Goal: Use online tool/utility: Utilize a website feature to perform a specific function

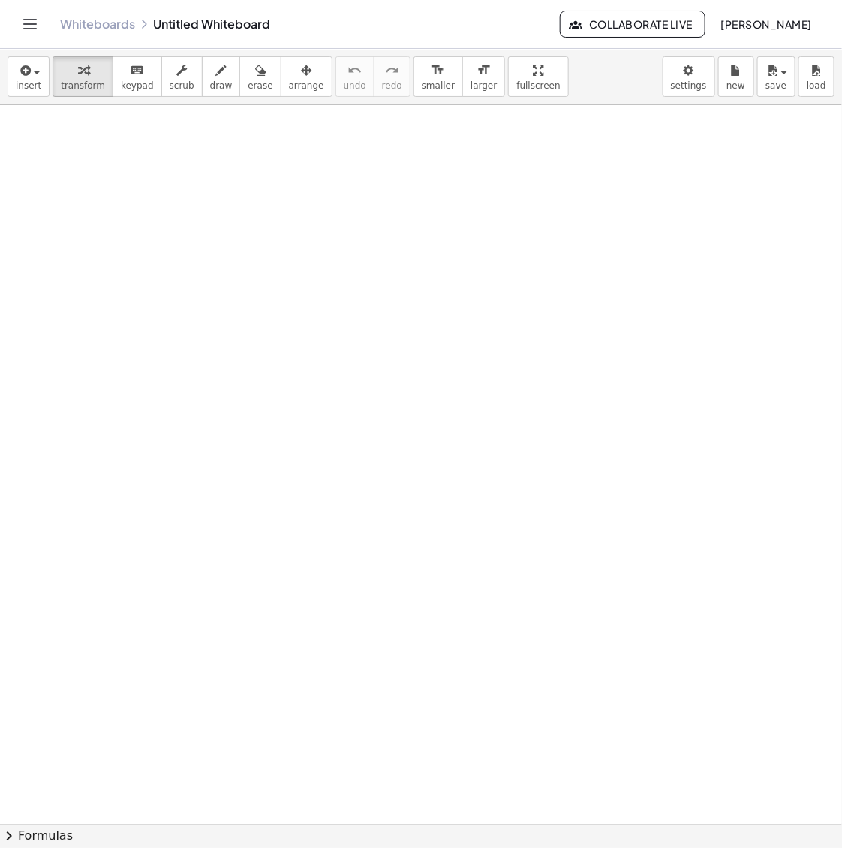
click at [654, 444] on div at bounding box center [643, 436] width 317 height 68
click at [681, 444] on div at bounding box center [643, 436] width 317 height 68
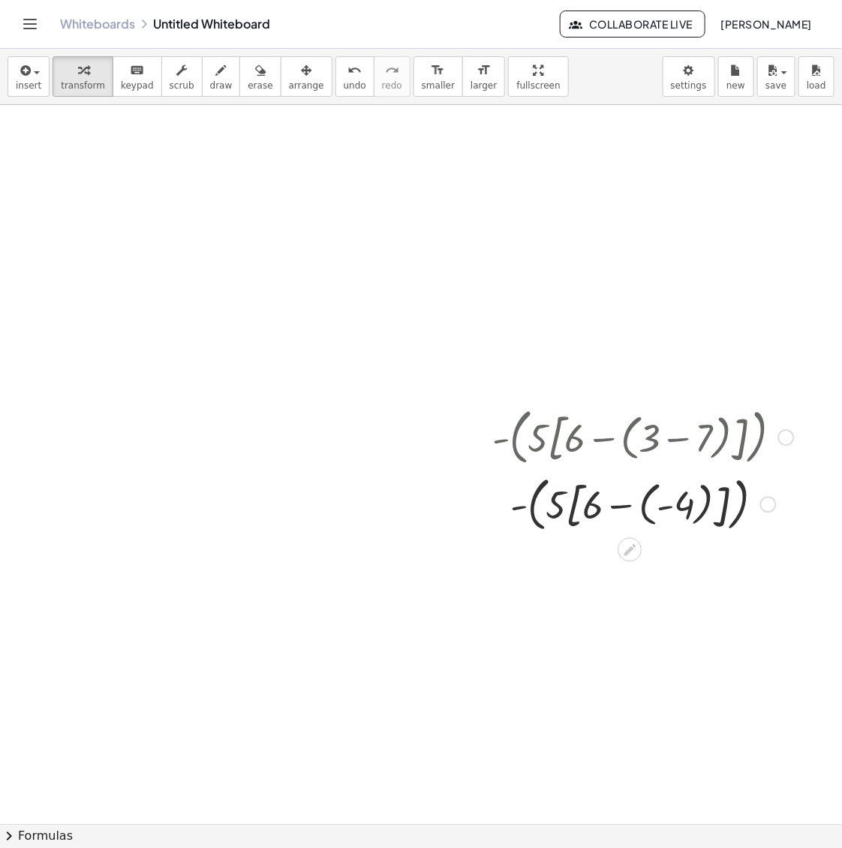
click at [637, 513] on div at bounding box center [643, 504] width 317 height 66
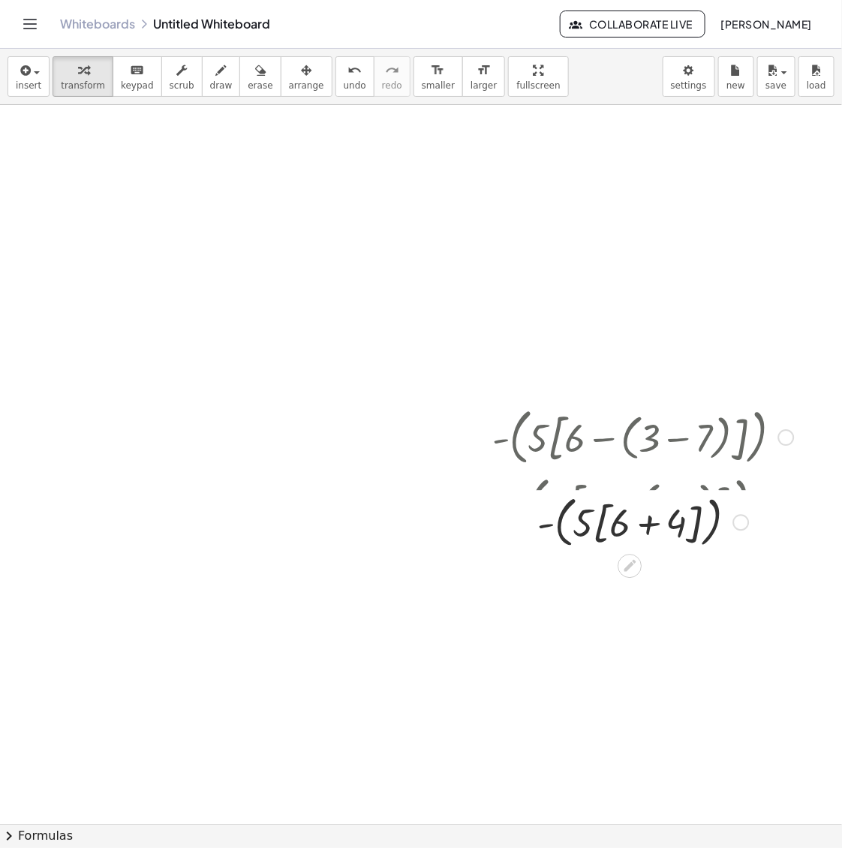
click at [653, 514] on div at bounding box center [643, 504] width 371 height 66
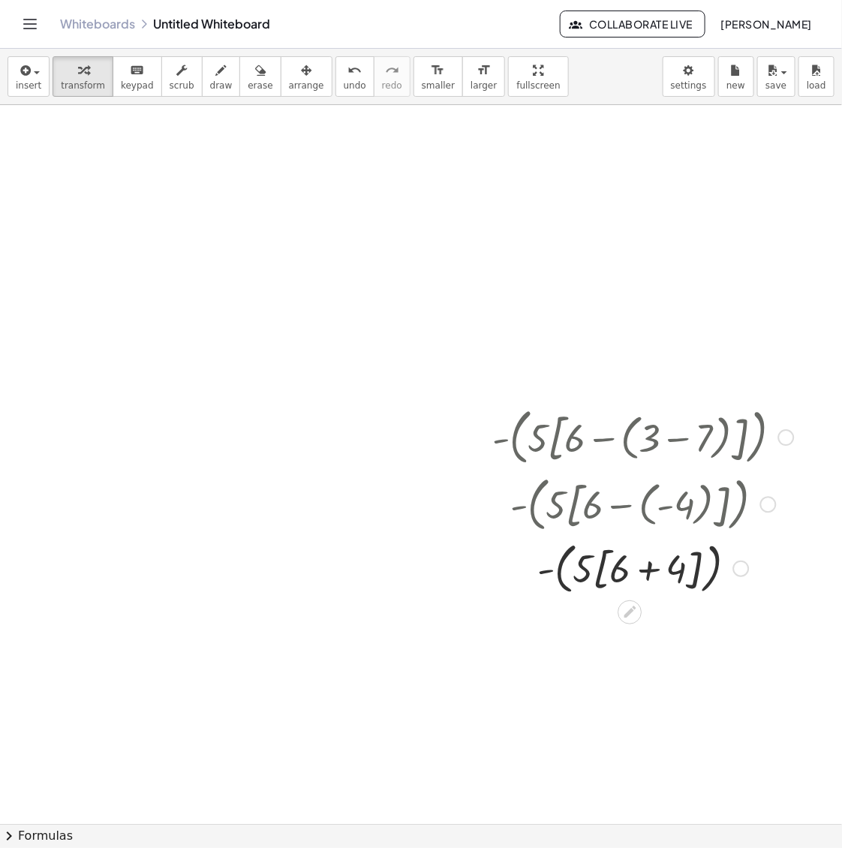
click at [655, 580] on div at bounding box center [643, 568] width 317 height 62
click at [637, 636] on div at bounding box center [643, 627] width 317 height 57
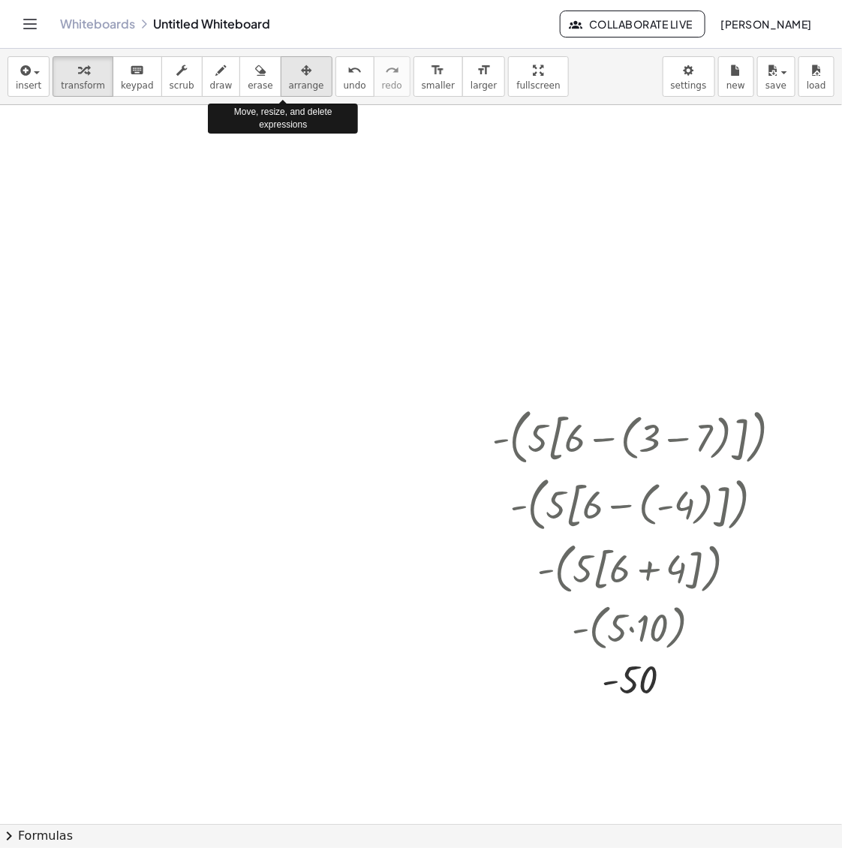
click at [301, 76] on icon "button" at bounding box center [306, 71] width 11 height 18
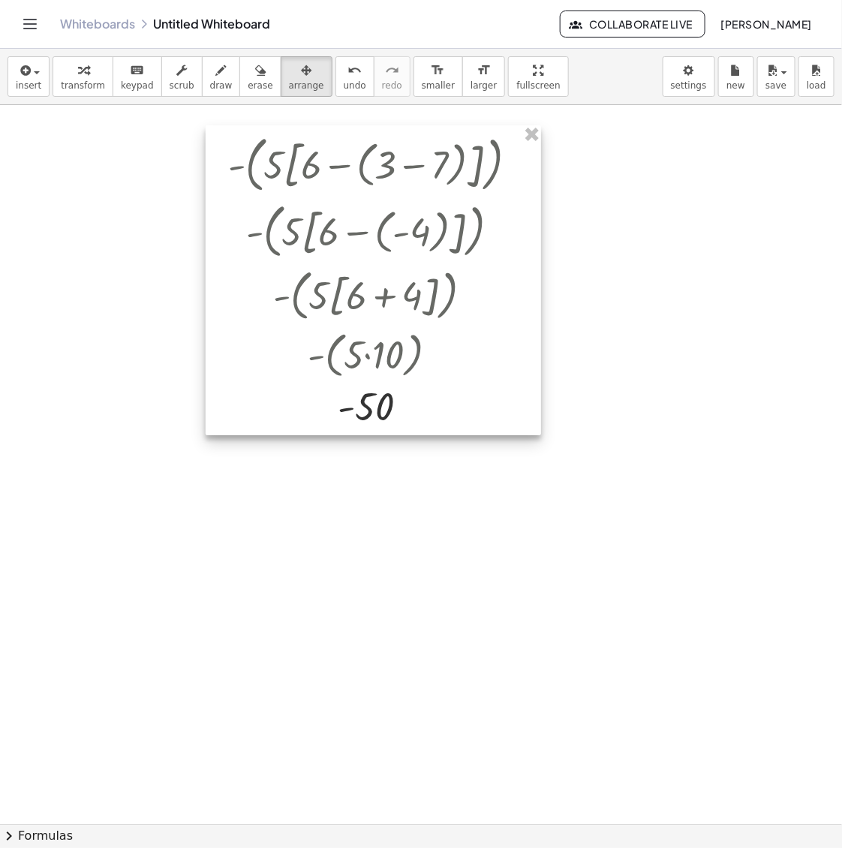
drag, startPoint x: 633, startPoint y: 414, endPoint x: 0, endPoint y: 75, distance: 718.0
click at [365, 141] on div at bounding box center [374, 280] width 336 height 310
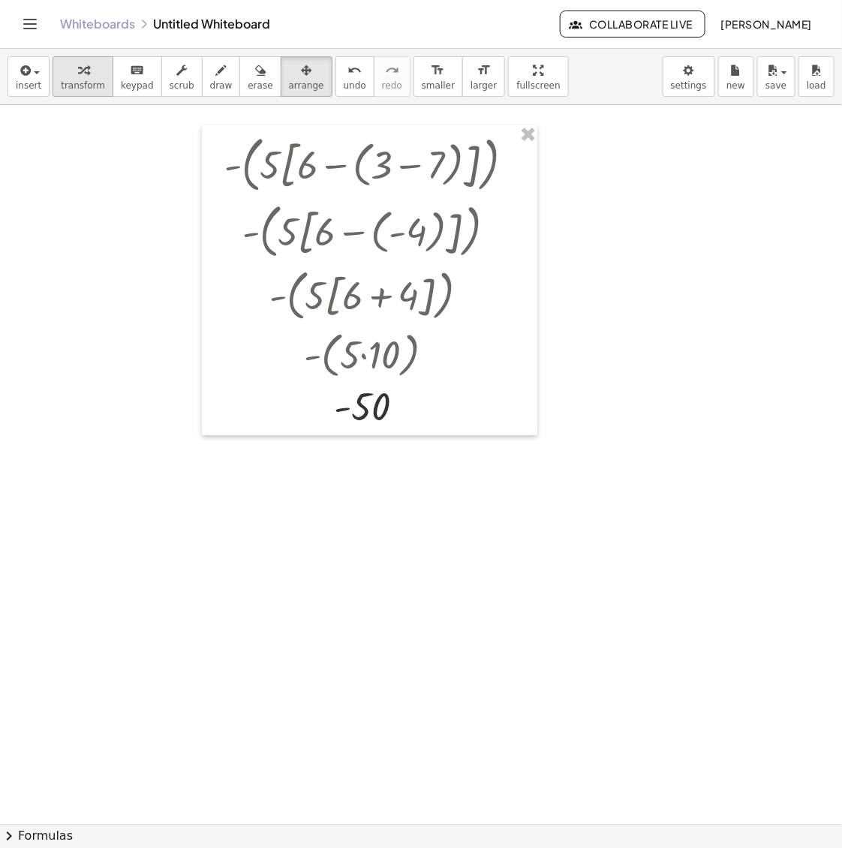
click at [96, 89] on button "transform" at bounding box center [83, 76] width 61 height 41
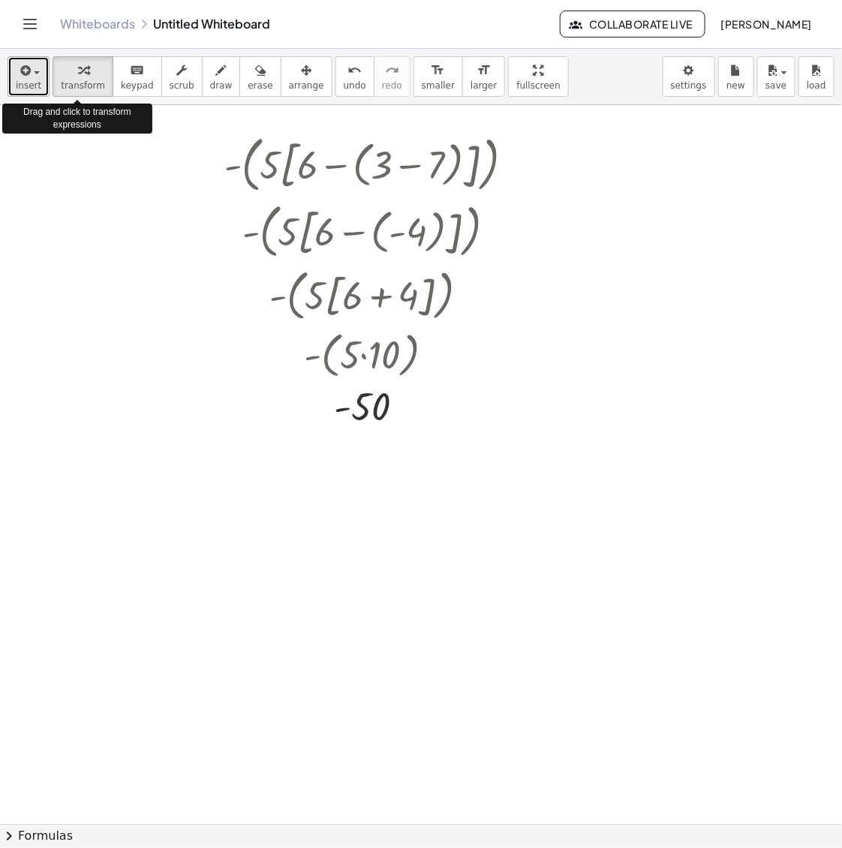
click at [9, 83] on button "insert" at bounding box center [29, 76] width 42 height 41
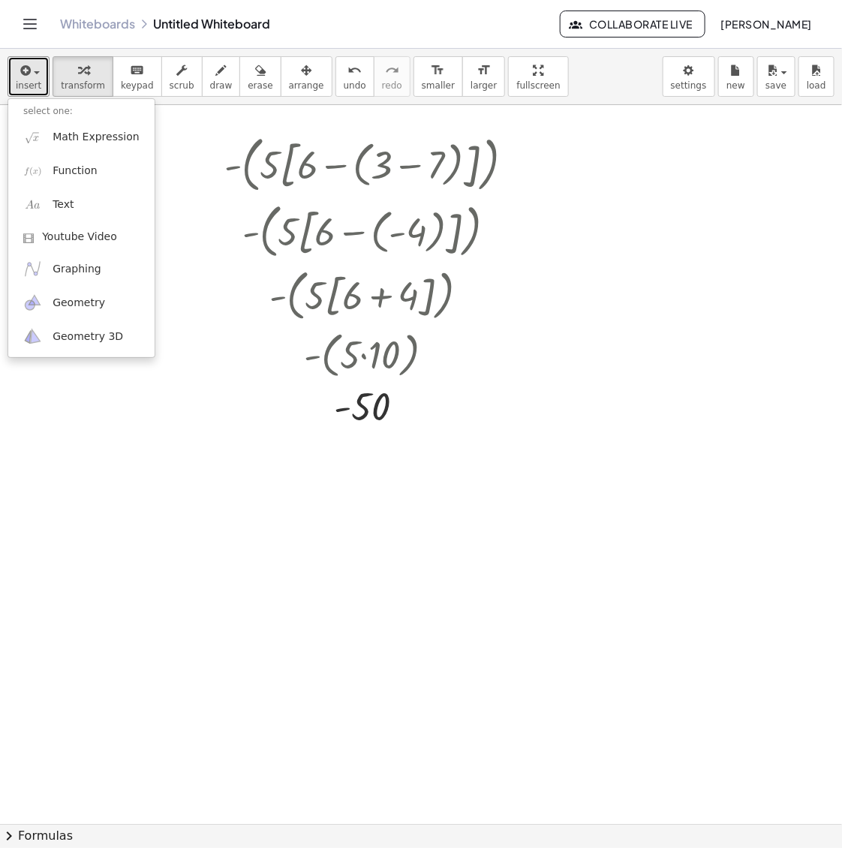
drag, startPoint x: 283, startPoint y: 83, endPoint x: 351, endPoint y: 92, distance: 69.0
click at [289, 81] on span "arrange" at bounding box center [306, 85] width 35 height 11
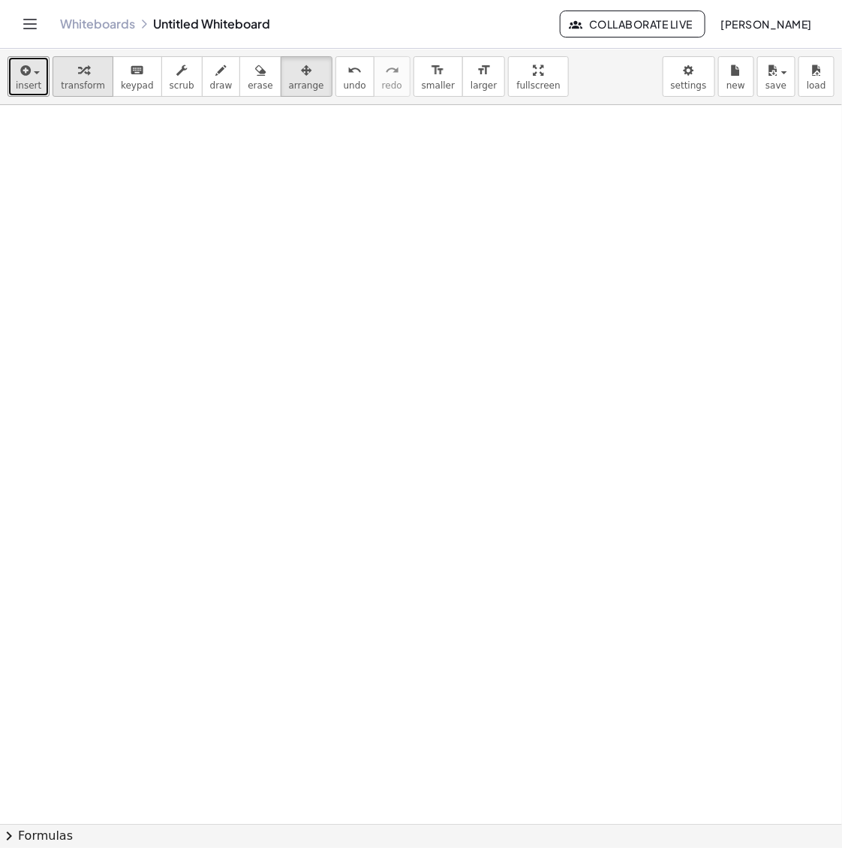
click at [83, 81] on span "transform" at bounding box center [83, 85] width 44 height 11
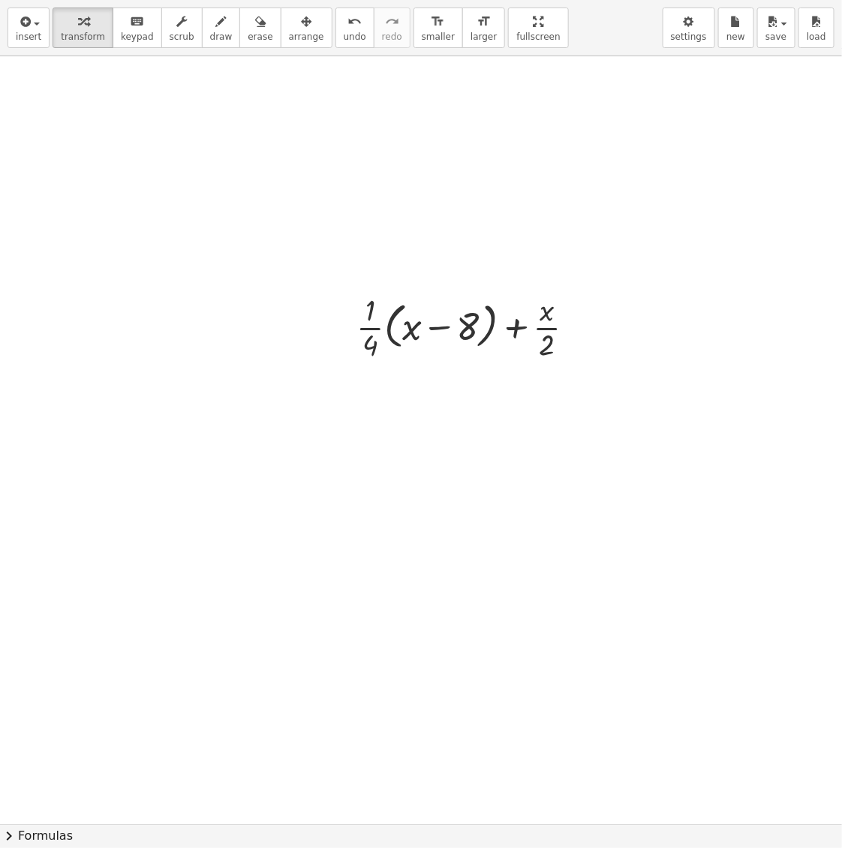
click at [543, 199] on div "insert select one: Math Expression Function Text Youtube Video Graphing Geometr…" at bounding box center [421, 424] width 842 height 848
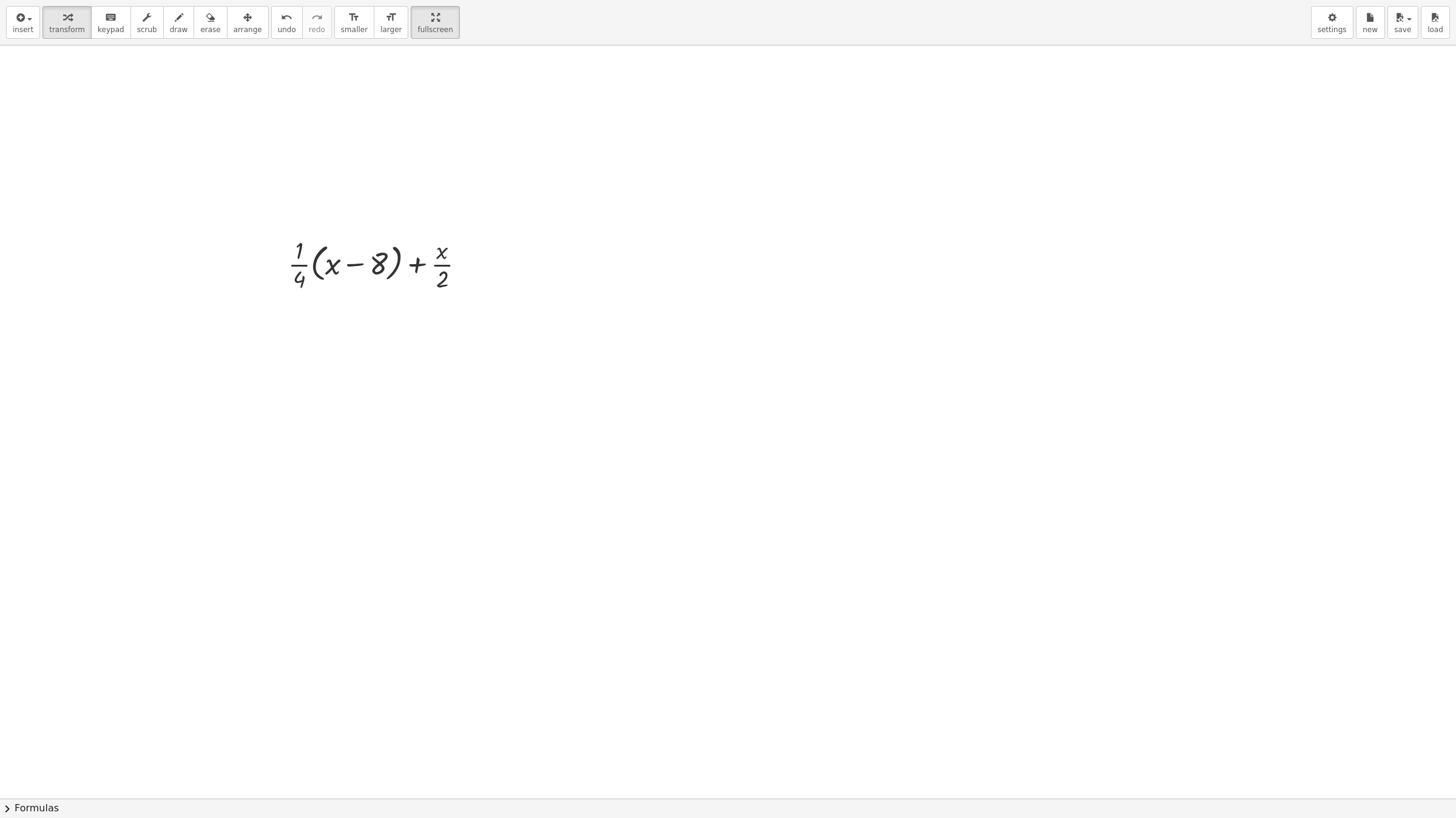
drag, startPoint x: 406, startPoint y: 26, endPoint x: 363, endPoint y: -67, distance: 102.5
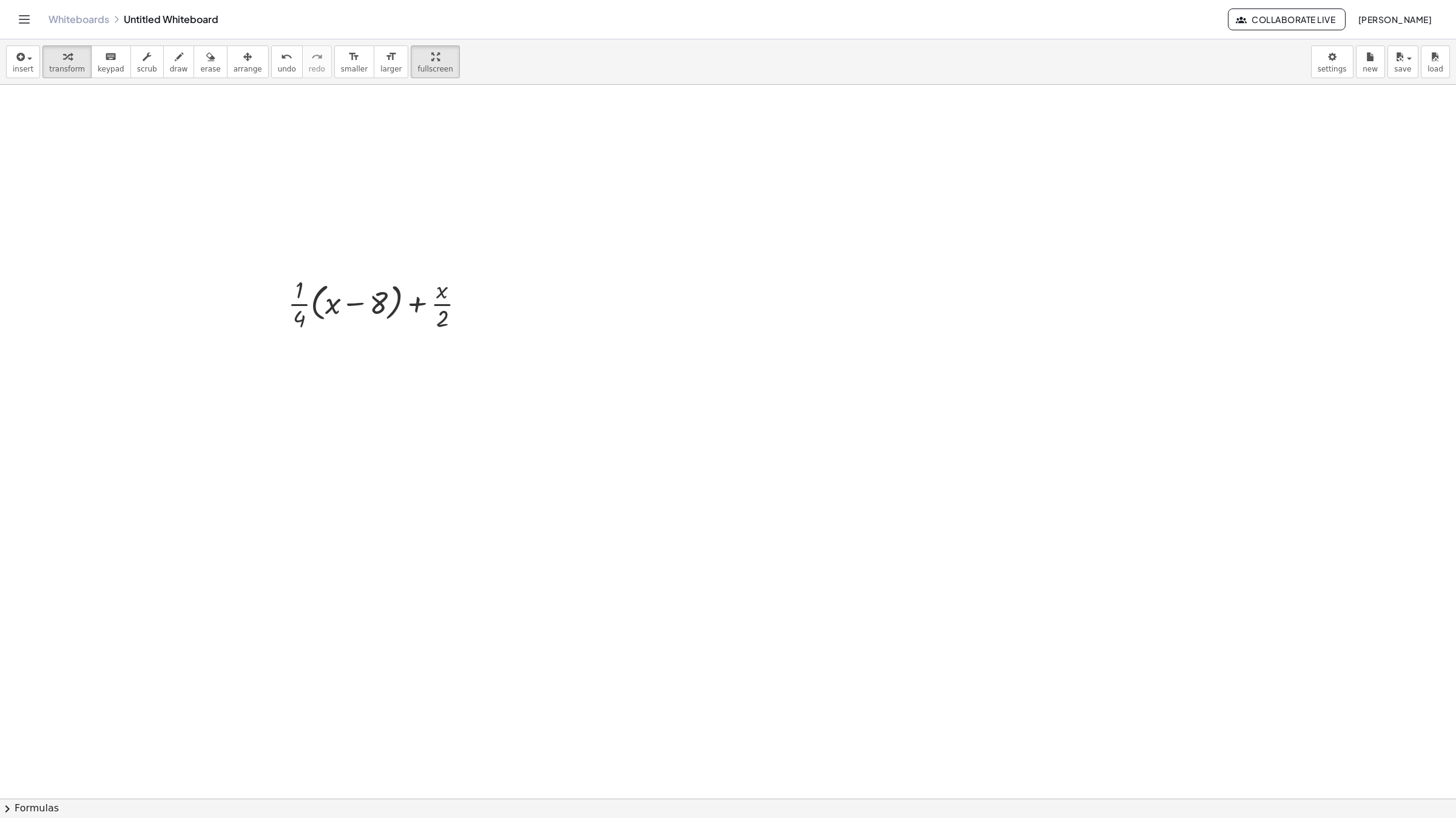
click at [363, 0] on html "Graspable Math Activities Whiteboards Classes Account v1.28.1 | Privacy policy …" at bounding box center [728, 409] width 1456 height 818
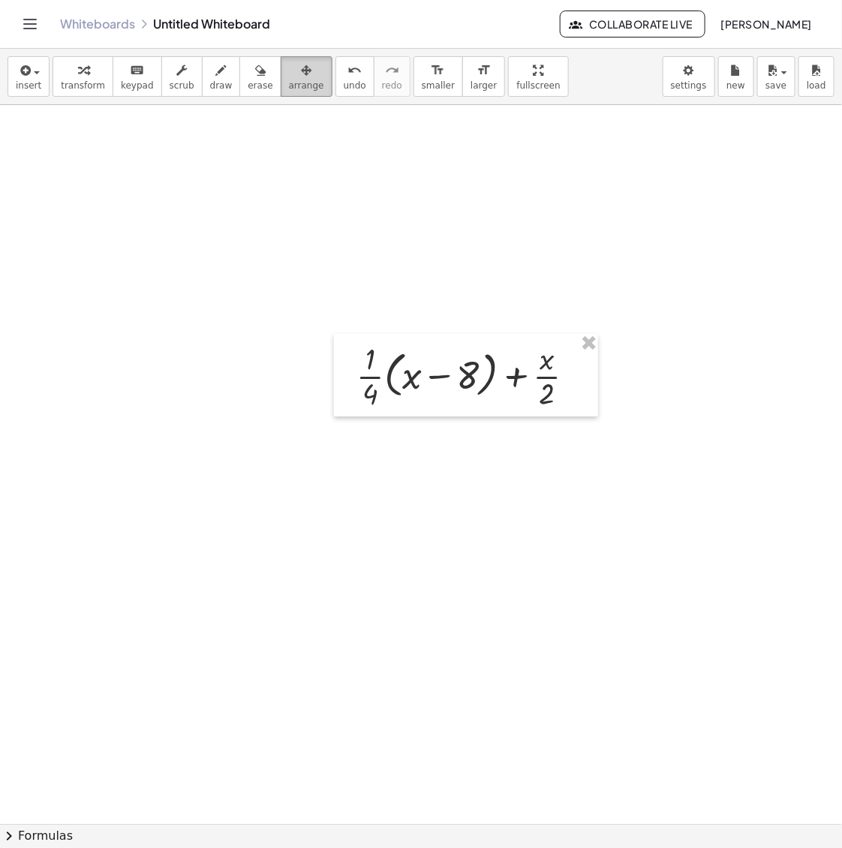
click at [289, 77] on div "button" at bounding box center [306, 70] width 35 height 18
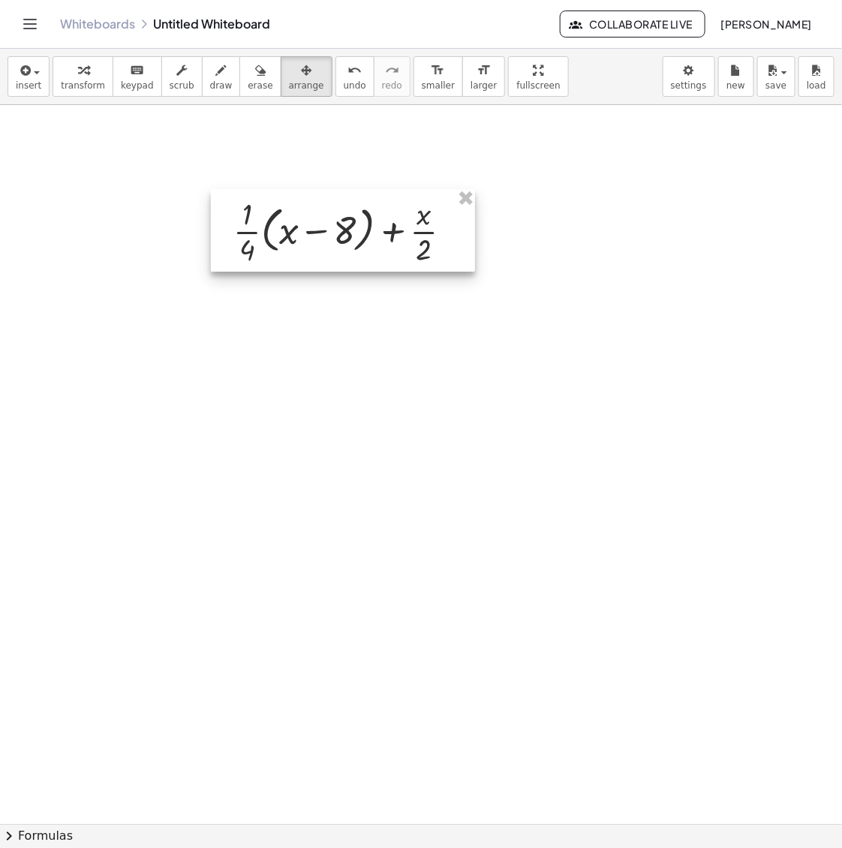
drag, startPoint x: 492, startPoint y: 353, endPoint x: 329, endPoint y: 169, distance: 246.2
click at [346, 189] on div at bounding box center [343, 230] width 264 height 83
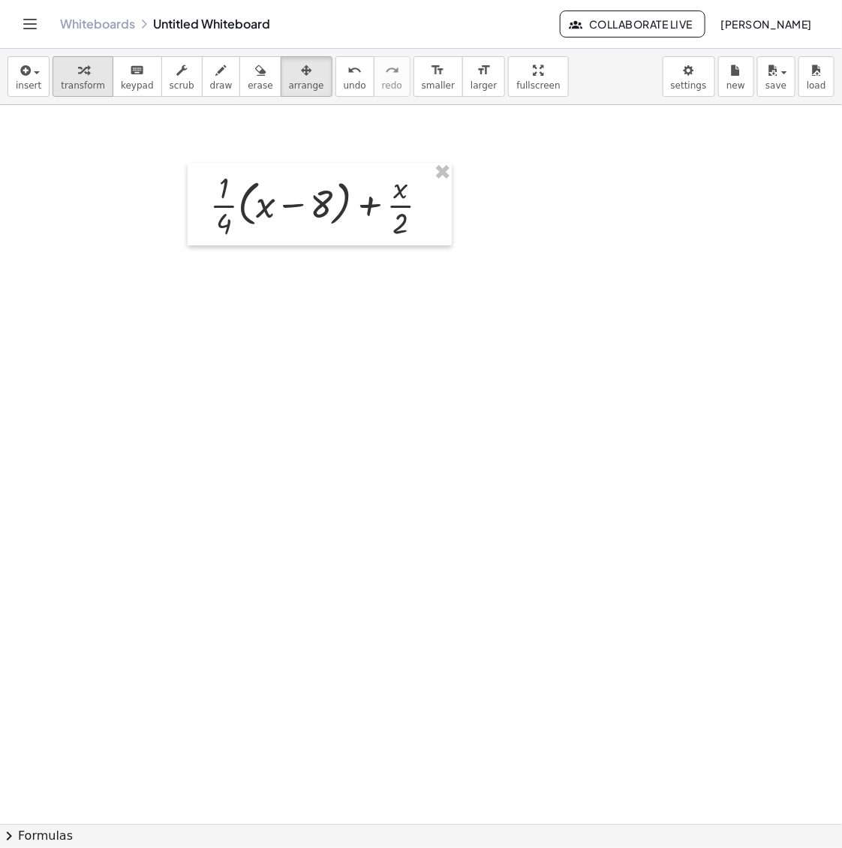
click at [79, 73] on icon "button" at bounding box center [83, 71] width 11 height 18
click at [471, 80] on span "larger" at bounding box center [484, 85] width 26 height 11
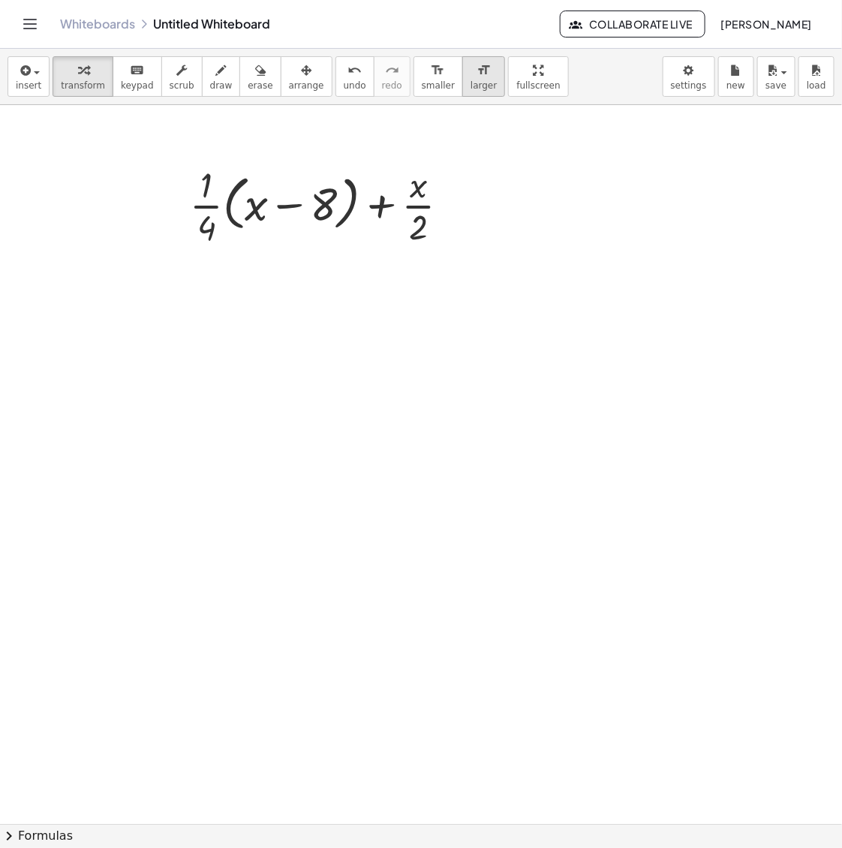
click at [471, 80] on span "larger" at bounding box center [484, 85] width 26 height 11
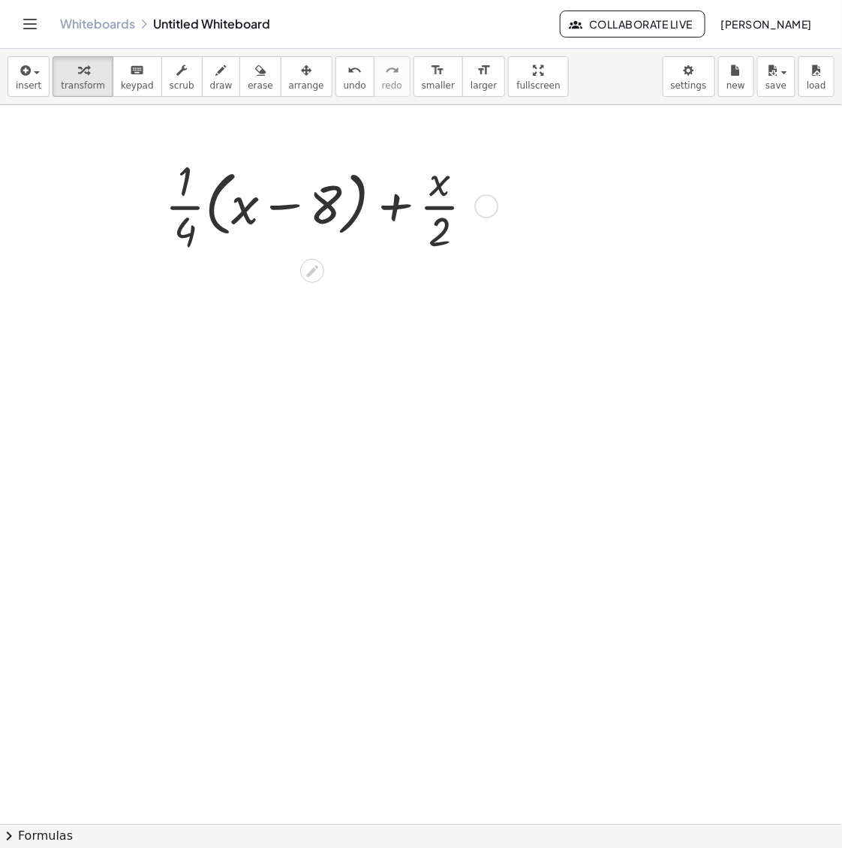
click at [220, 204] on div at bounding box center [326, 204] width 336 height 105
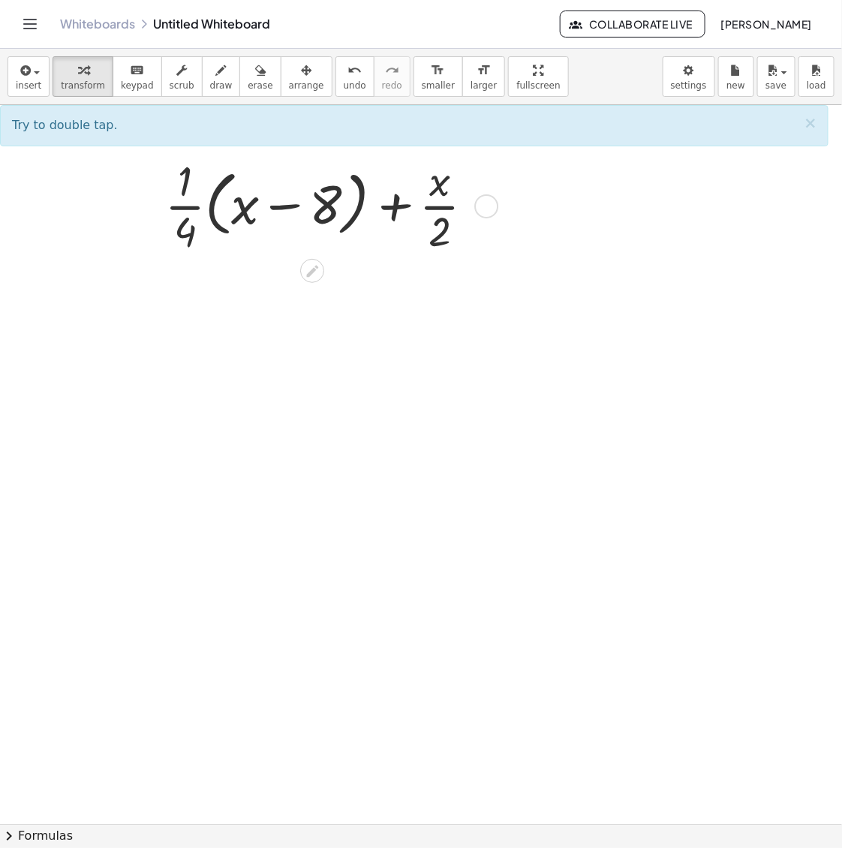
click at [189, 210] on div at bounding box center [326, 204] width 336 height 105
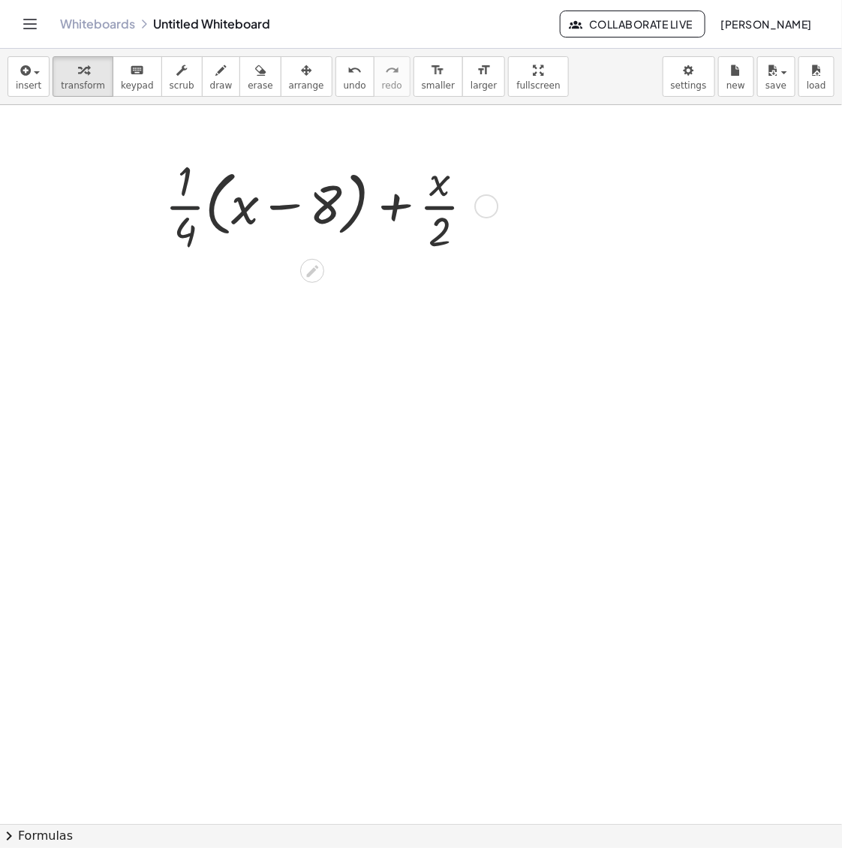
click at [190, 210] on div at bounding box center [326, 204] width 336 height 105
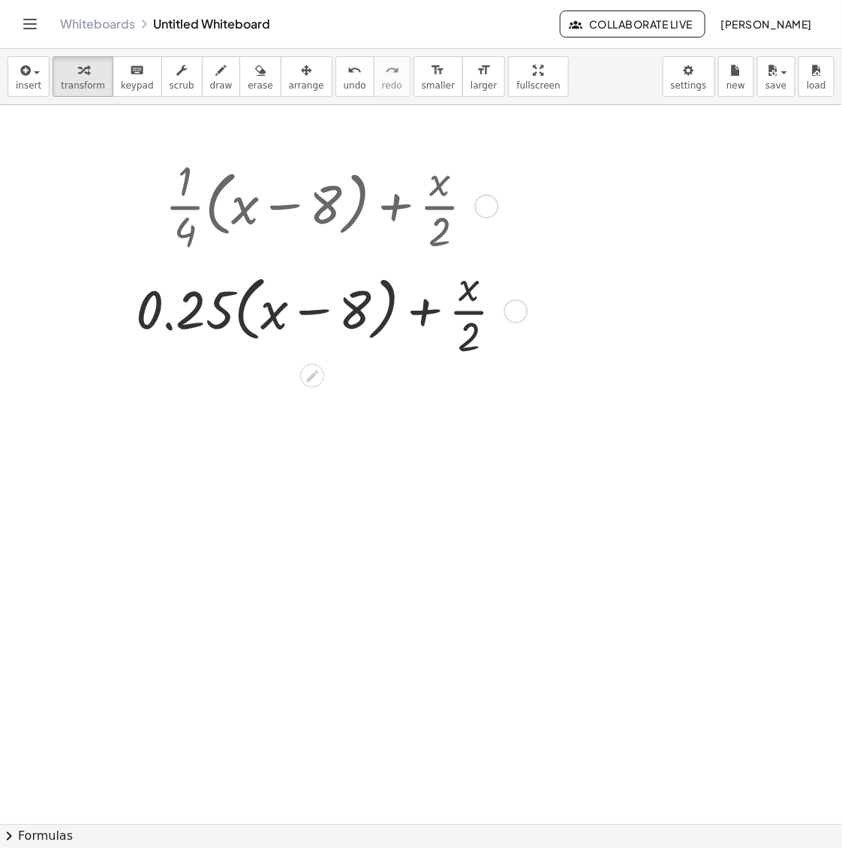
click at [471, 312] on div at bounding box center [325, 309] width 394 height 105
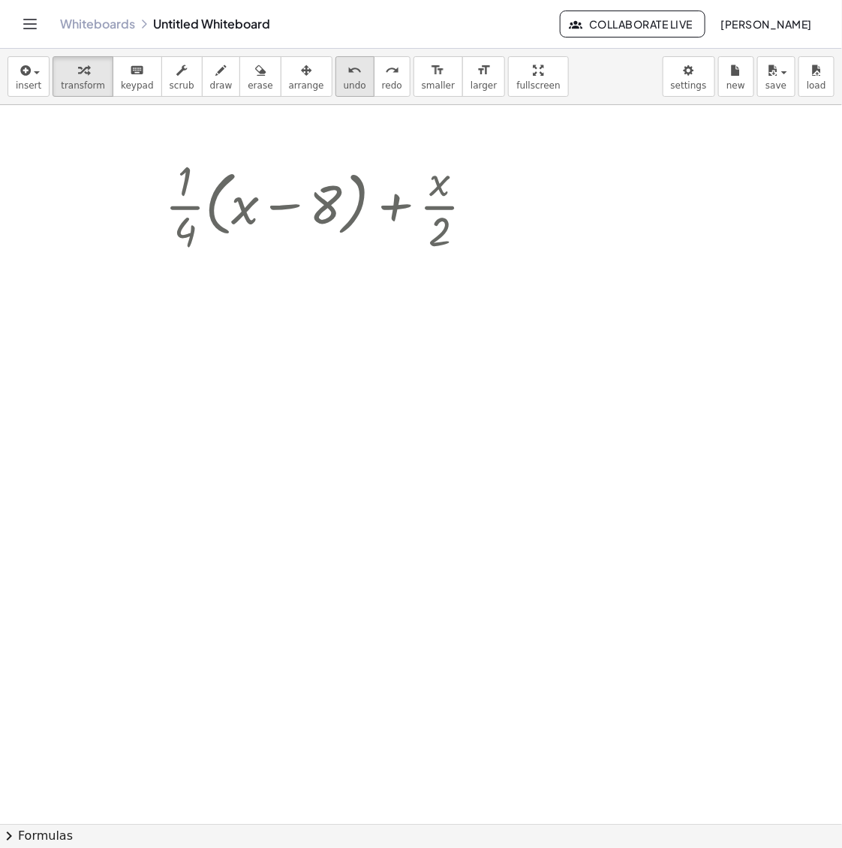
click at [344, 89] on span "undo" at bounding box center [355, 85] width 23 height 11
drag, startPoint x: 179, startPoint y: 199, endPoint x: 227, endPoint y: 201, distance: 48.8
click at [227, 201] on div at bounding box center [326, 204] width 336 height 105
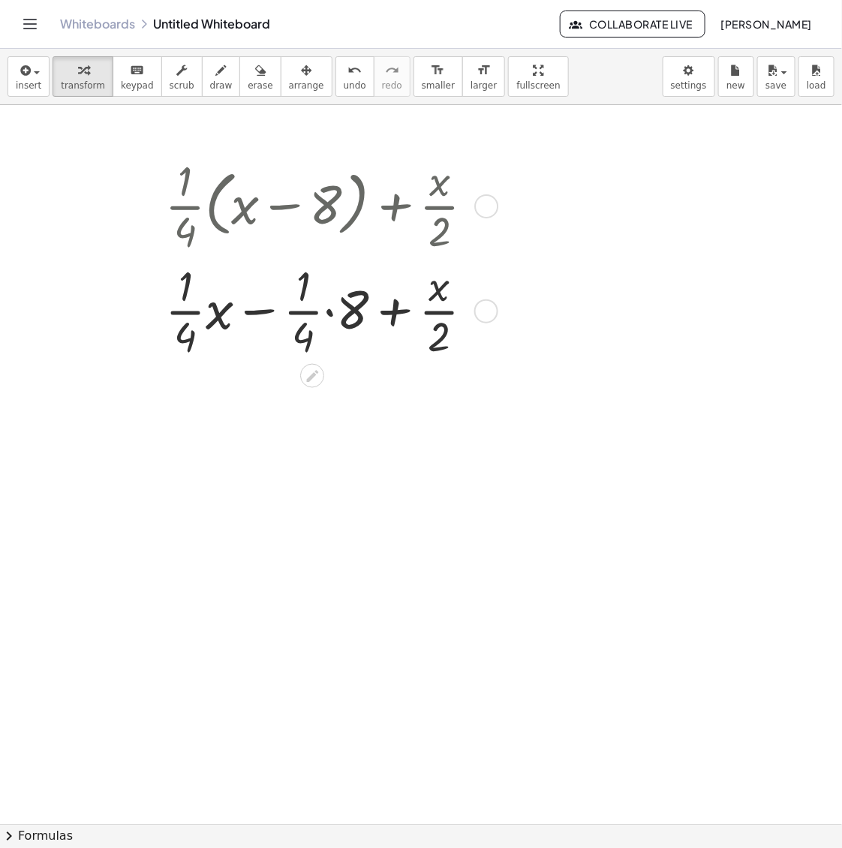
click at [324, 308] on div at bounding box center [326, 309] width 336 height 105
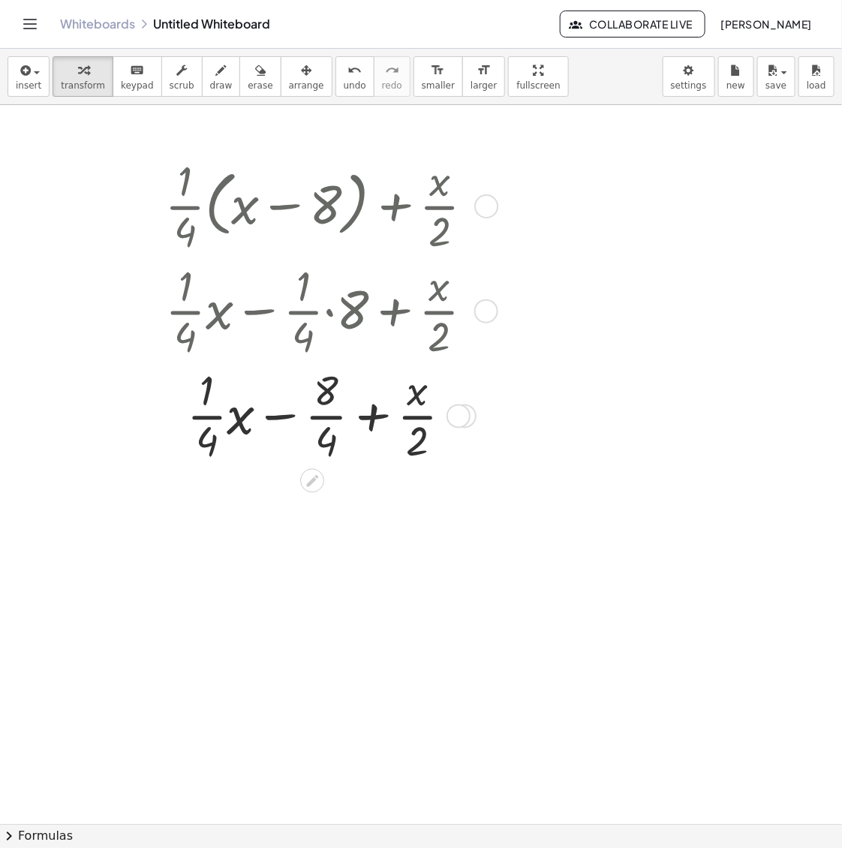
click at [409, 433] on div at bounding box center [326, 415] width 336 height 105
click at [315, 486] on icon at bounding box center [313, 481] width 16 height 16
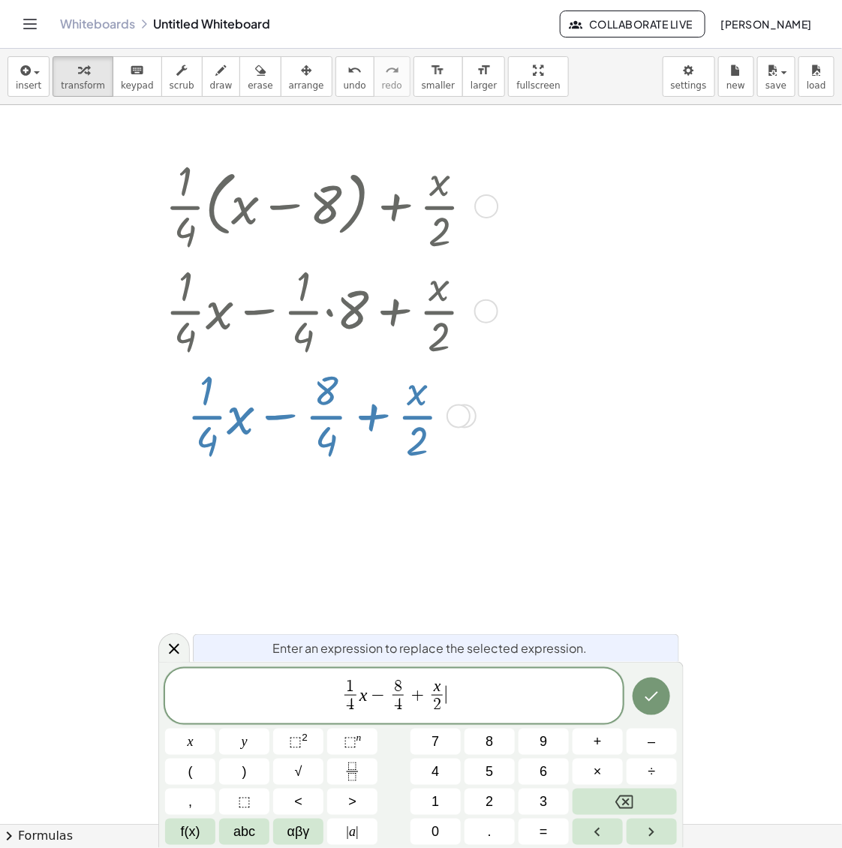
drag, startPoint x: 478, startPoint y: 713, endPoint x: 464, endPoint y: 712, distance: 14.3
click at [471, 712] on span "1 4 ​ x − 8 4 ​ + x 2 ​ ​" at bounding box center [394, 698] width 458 height 40
click at [405, 704] on span "8 4 ​" at bounding box center [398, 697] width 18 height 37
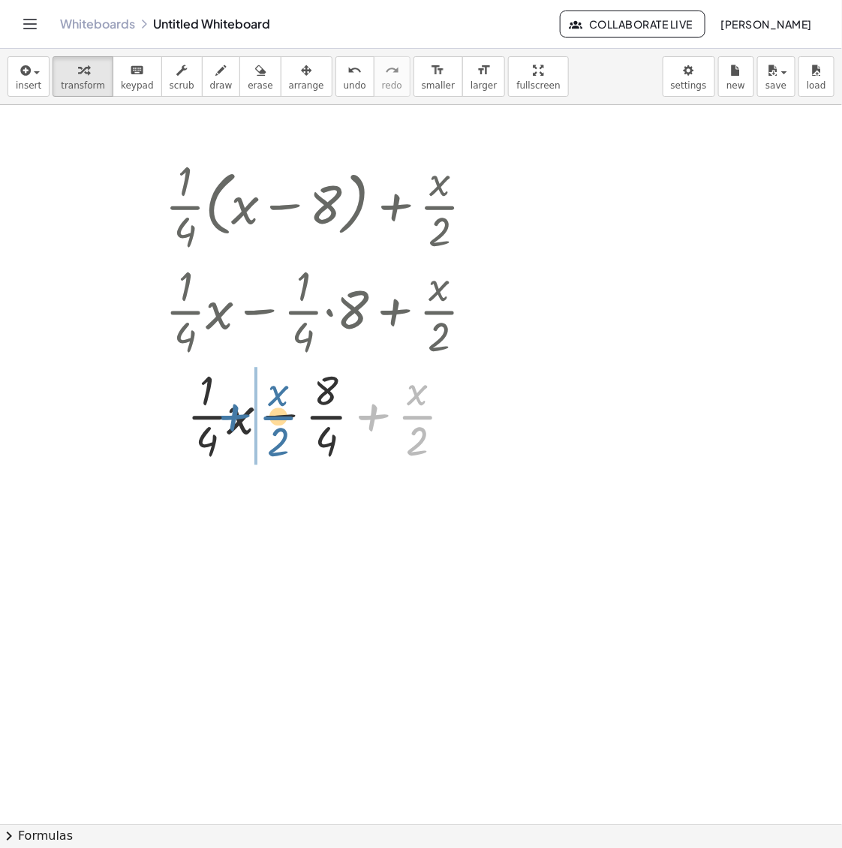
drag, startPoint x: 411, startPoint y: 414, endPoint x: 271, endPoint y: 414, distance: 140.4
click at [271, 414] on div at bounding box center [326, 415] width 336 height 105
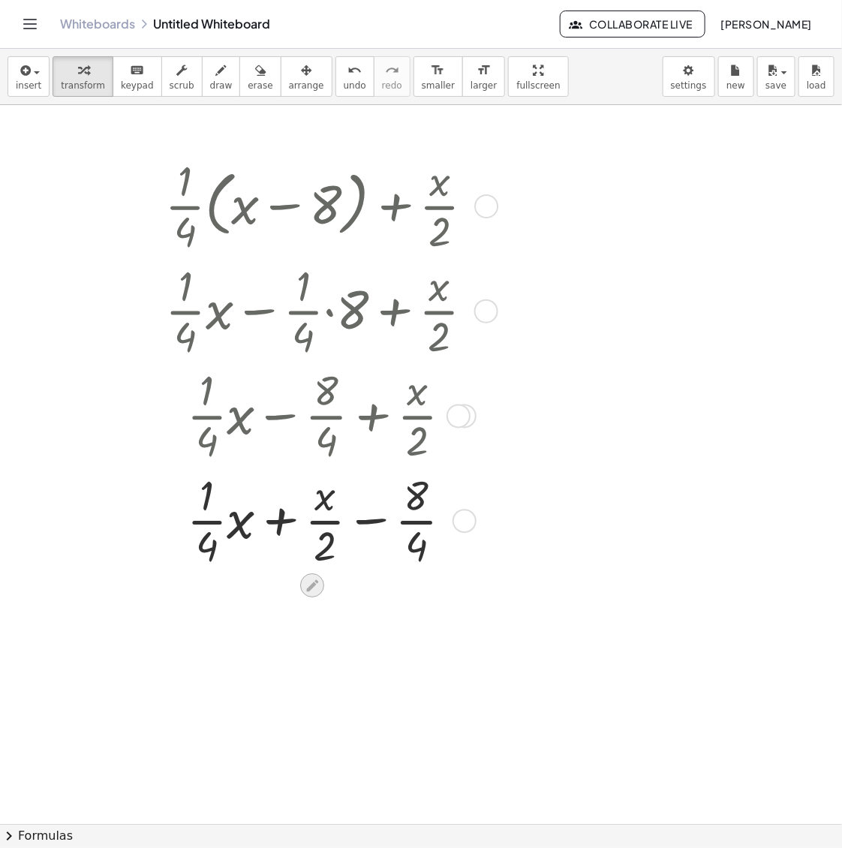
click at [301, 582] on div at bounding box center [312, 586] width 24 height 24
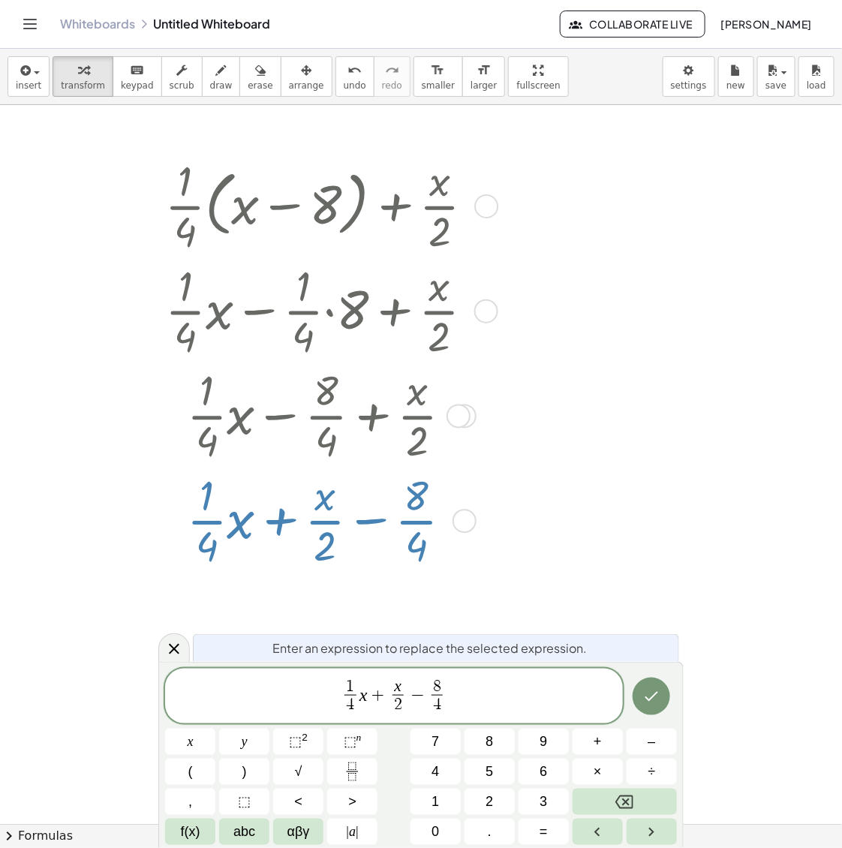
click at [405, 706] on span "x ​ 2 ​" at bounding box center [398, 697] width 18 height 37
click at [393, 685] on span "x" at bounding box center [398, 687] width 11 height 17
click at [663, 702] on button "Done" at bounding box center [652, 697] width 38 height 38
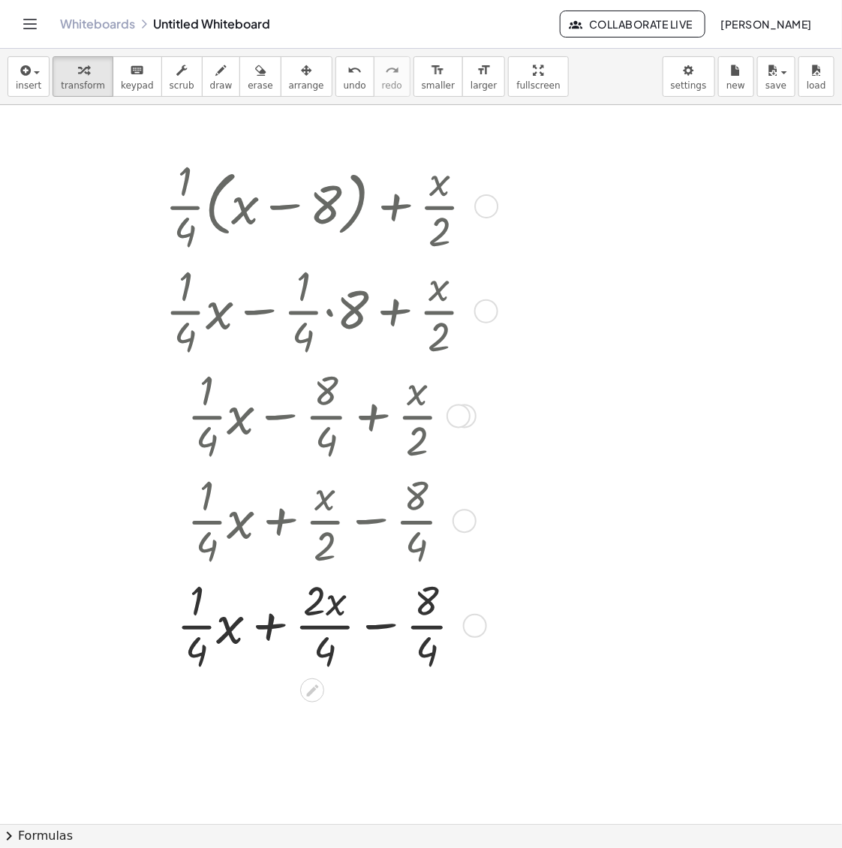
click at [276, 619] on div at bounding box center [326, 624] width 336 height 105
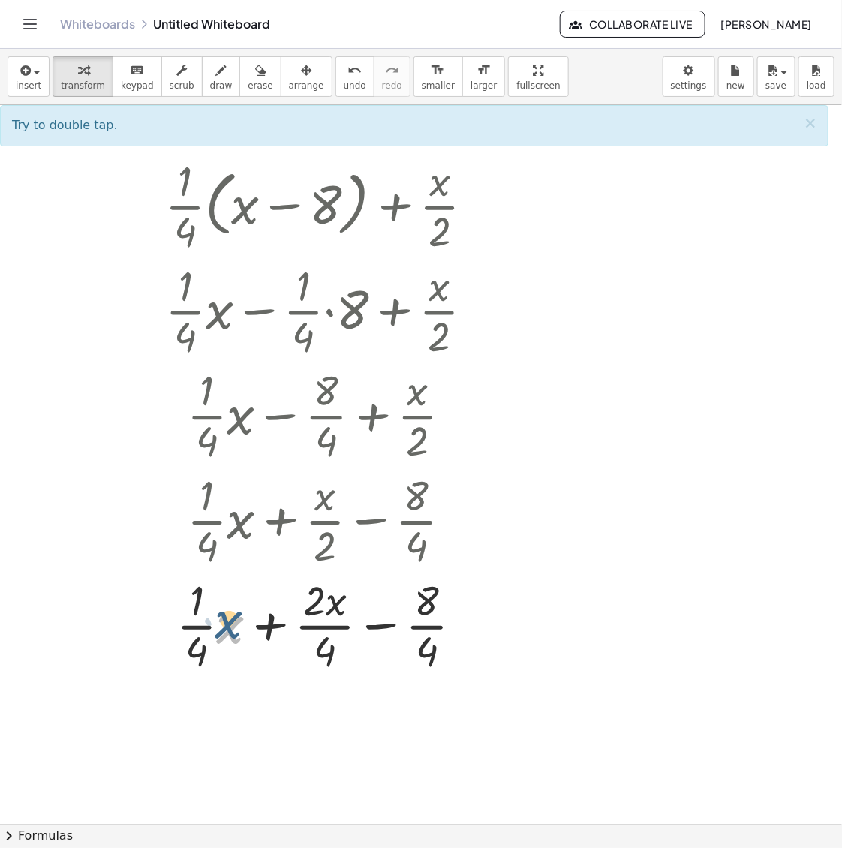
click at [222, 640] on div at bounding box center [326, 624] width 336 height 105
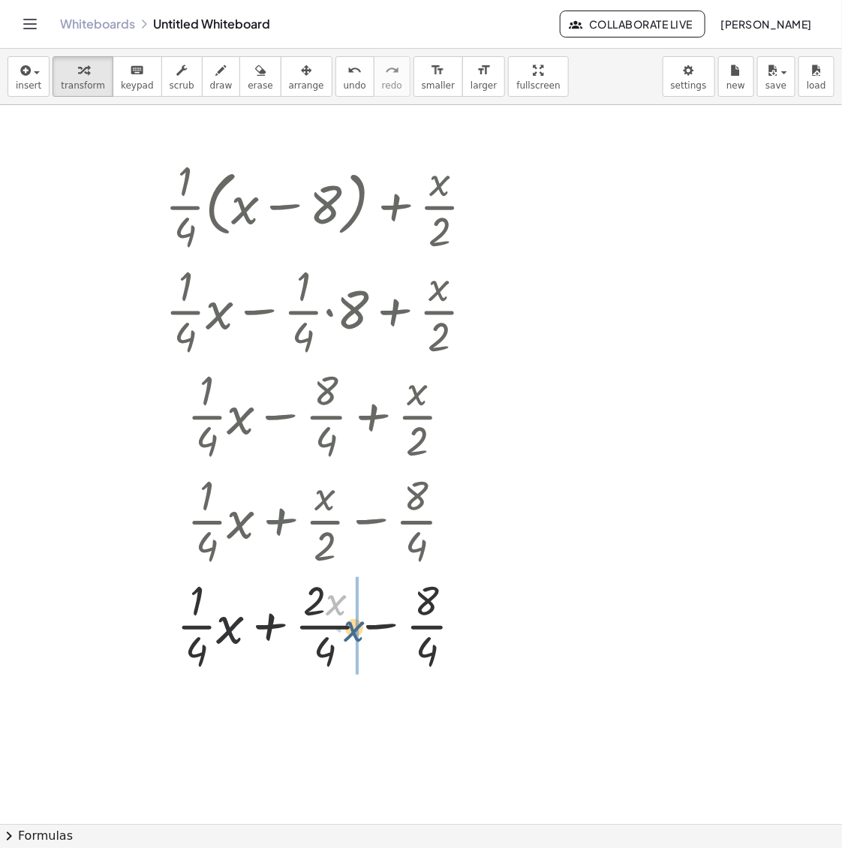
drag, startPoint x: 330, startPoint y: 605, endPoint x: 349, endPoint y: 633, distance: 33.5
click at [349, 633] on div at bounding box center [326, 624] width 336 height 105
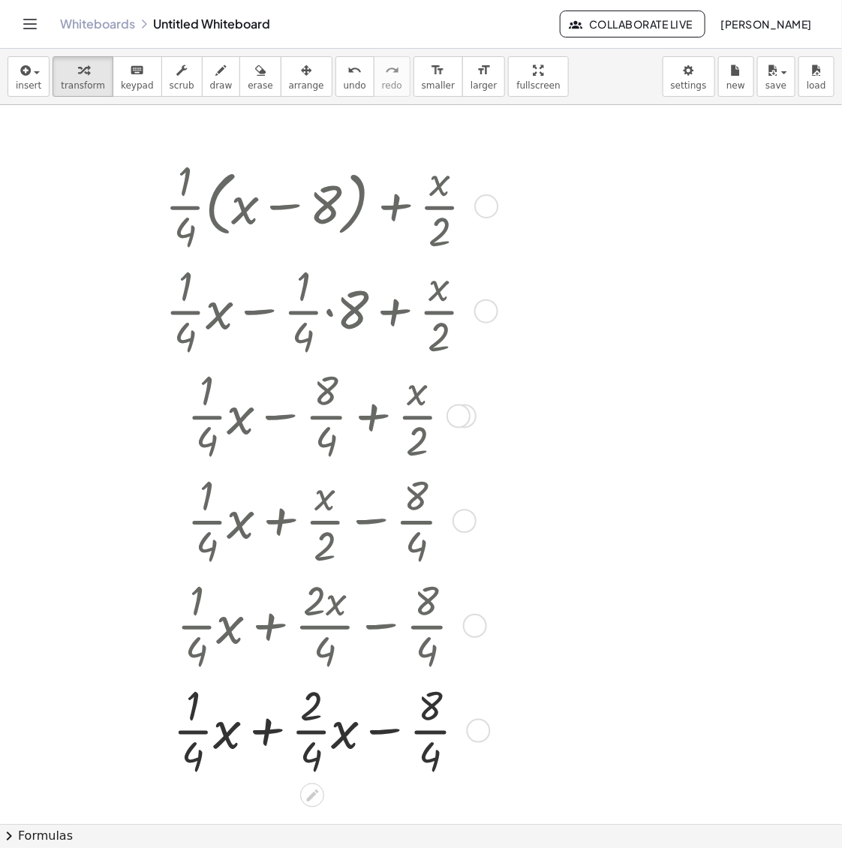
click at [266, 733] on div at bounding box center [326, 729] width 336 height 105
click at [267, 733] on div at bounding box center [326, 729] width 336 height 105
click at [268, 733] on div at bounding box center [326, 729] width 336 height 105
click at [308, 797] on icon at bounding box center [313, 795] width 16 height 16
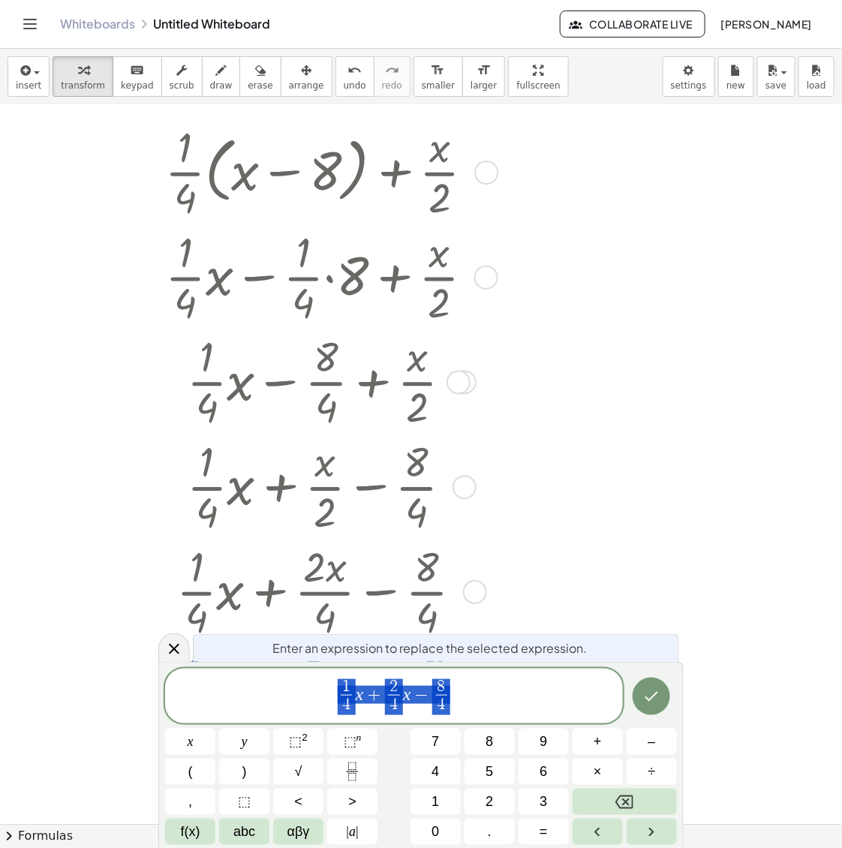
scroll to position [35, 0]
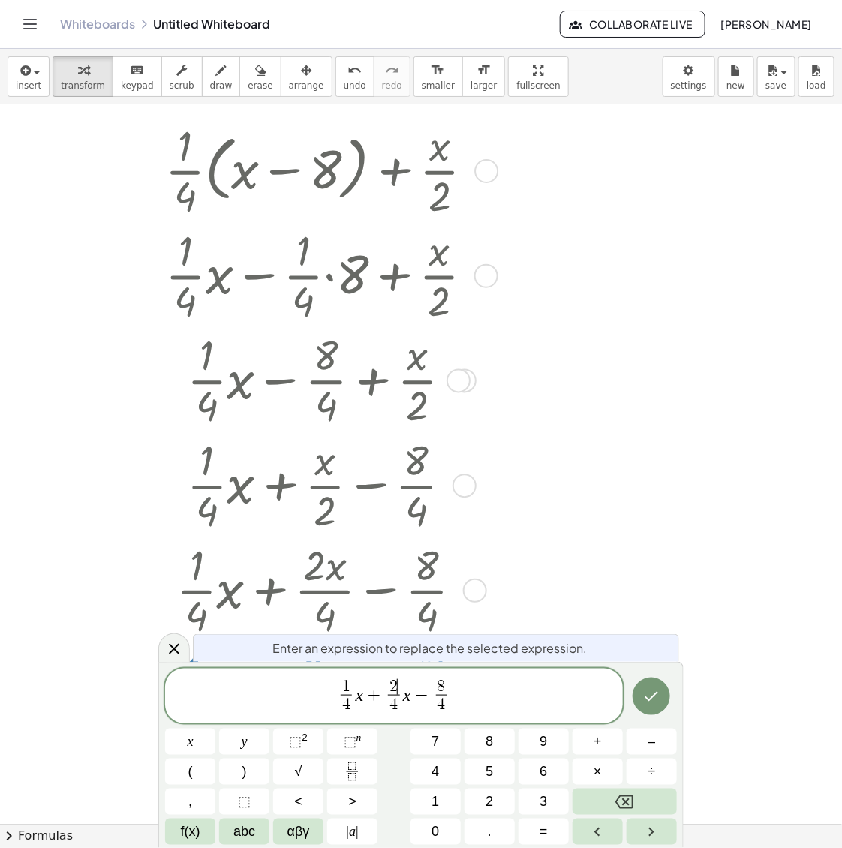
click at [396, 688] on span "2" at bounding box center [394, 687] width 8 height 17
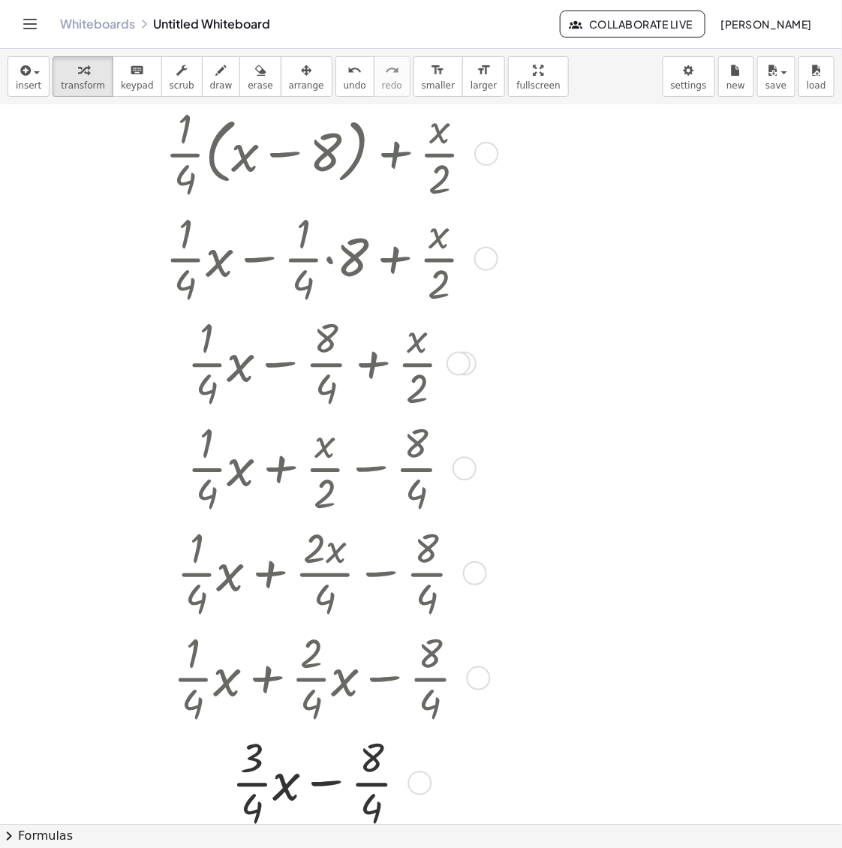
scroll to position [94, 0]
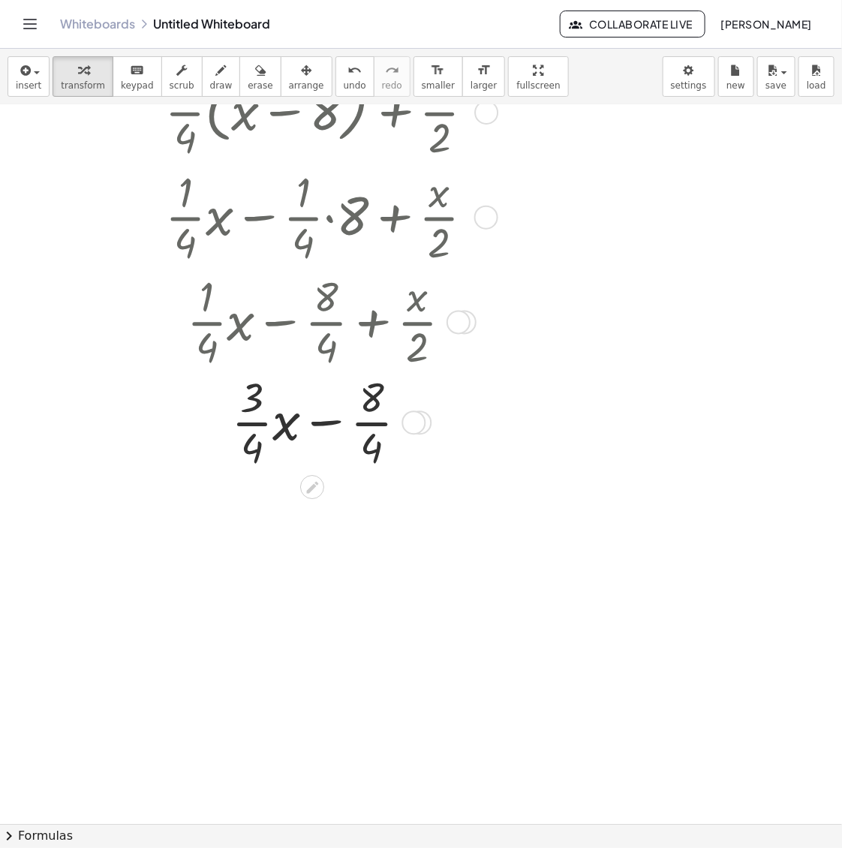
drag, startPoint x: 411, startPoint y: 736, endPoint x: 459, endPoint y: -26, distance: 762.7
click at [459, 0] on html "Graspable Math Activities Whiteboards Classes Account v1.28.1 | Privacy policy …" at bounding box center [421, 424] width 842 height 848
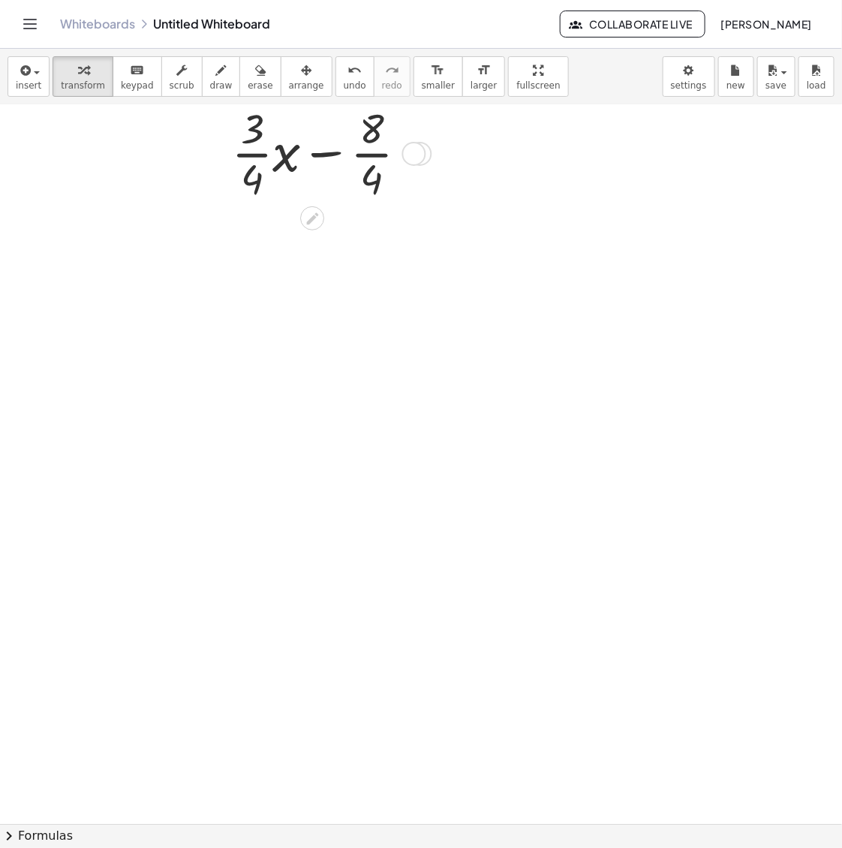
scroll to position [0, 0]
drag, startPoint x: 321, startPoint y: 276, endPoint x: 328, endPoint y: 282, distance: 8.6
click at [321, 275] on div at bounding box center [312, 271] width 24 height 24
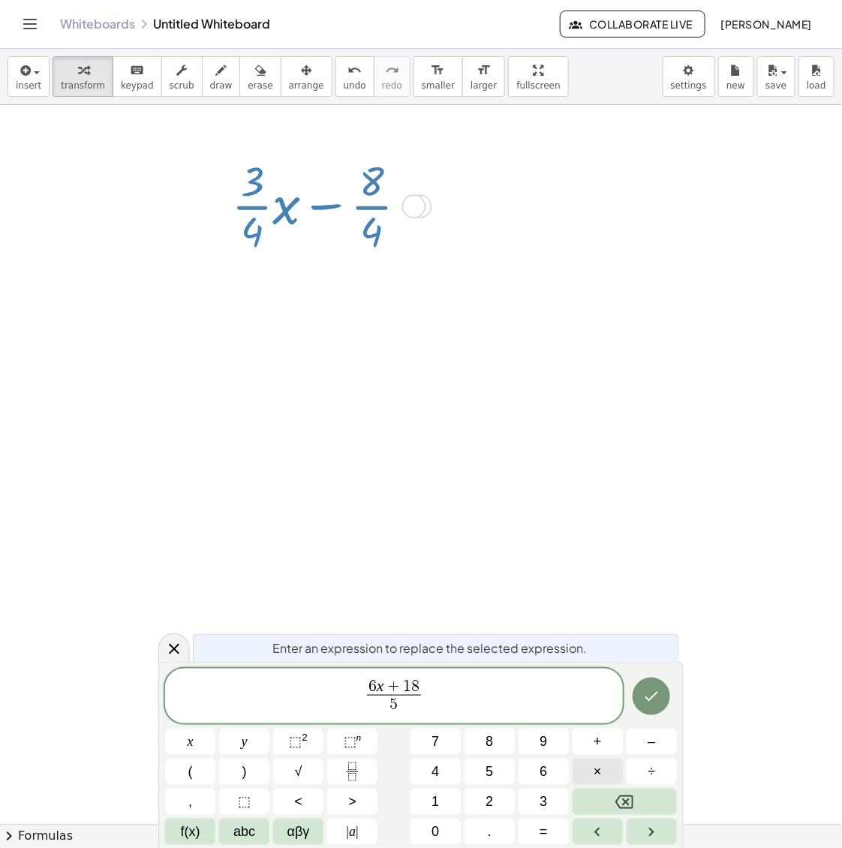
click at [606, 772] on button "×" at bounding box center [598, 772] width 50 height 26
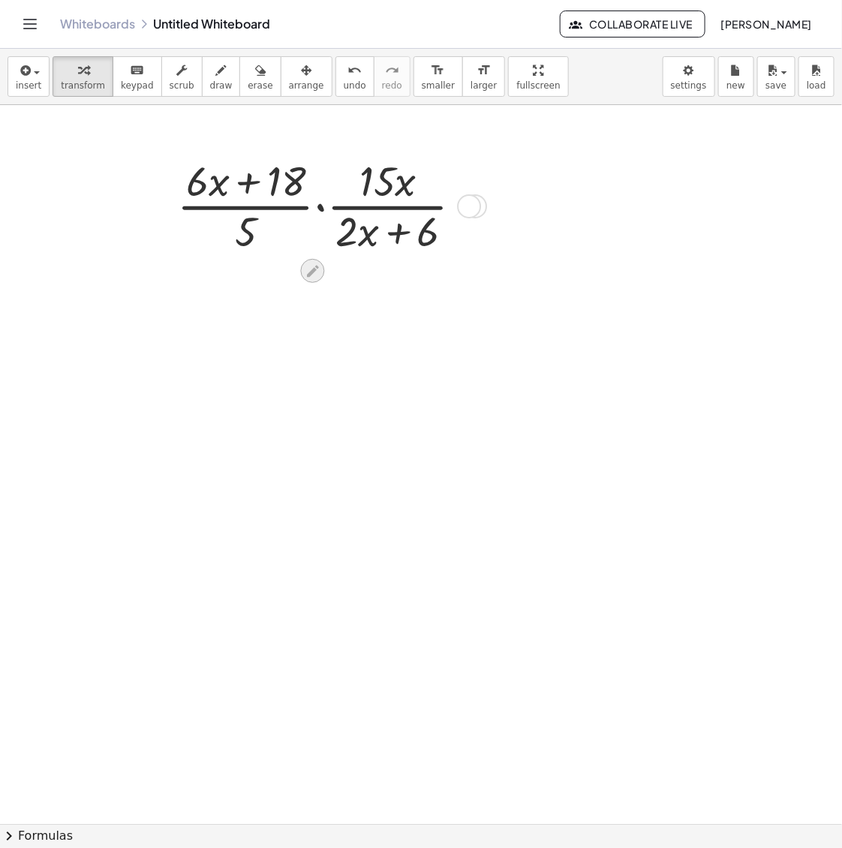
drag, startPoint x: 321, startPoint y: 285, endPoint x: 317, endPoint y: 278, distance: 7.7
click at [317, 278] on div at bounding box center [313, 271] width 24 height 24
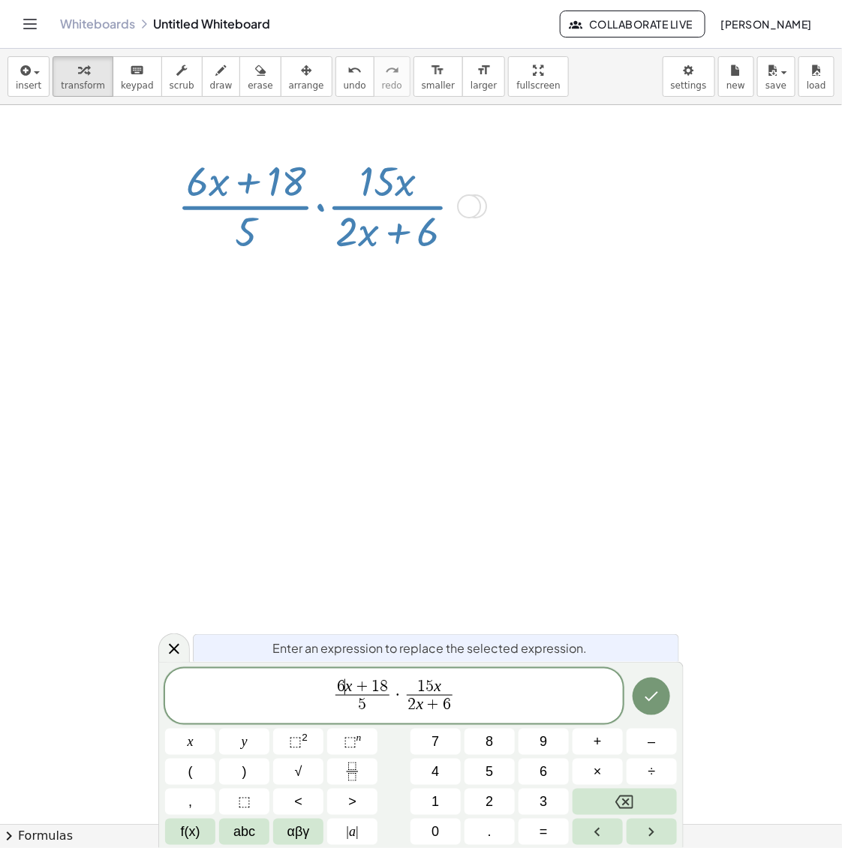
click at [344, 688] on span "6 ​ x + 1 8" at bounding box center [363, 687] width 55 height 17
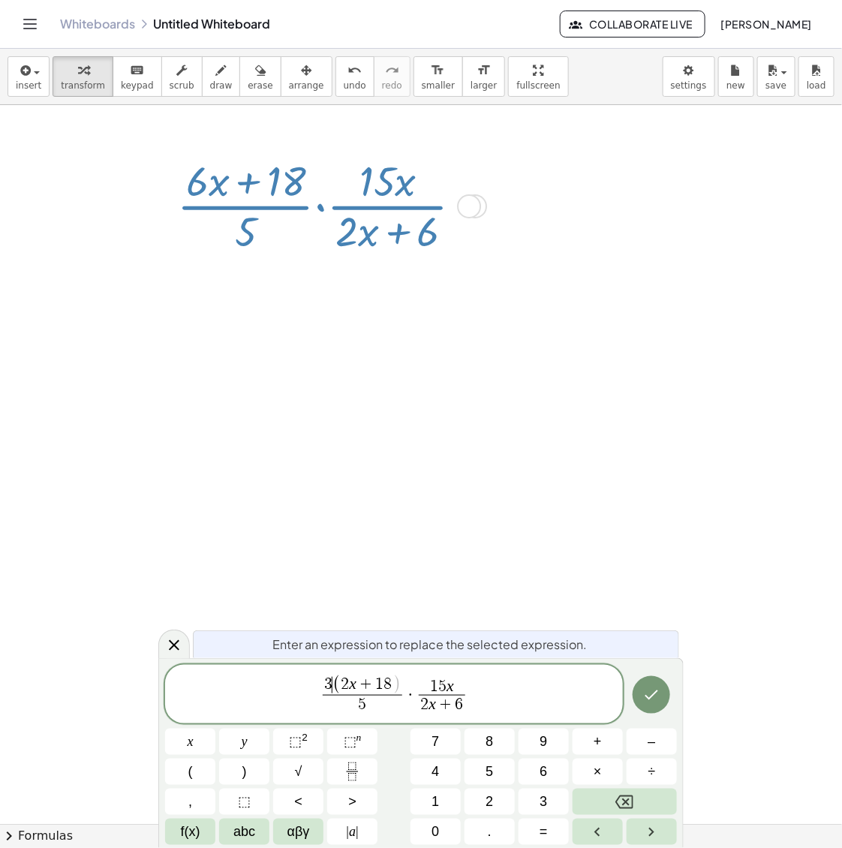
click at [395, 688] on span ")" at bounding box center [397, 686] width 8 height 20
click at [651, 696] on icon "Done" at bounding box center [652, 695] width 18 height 18
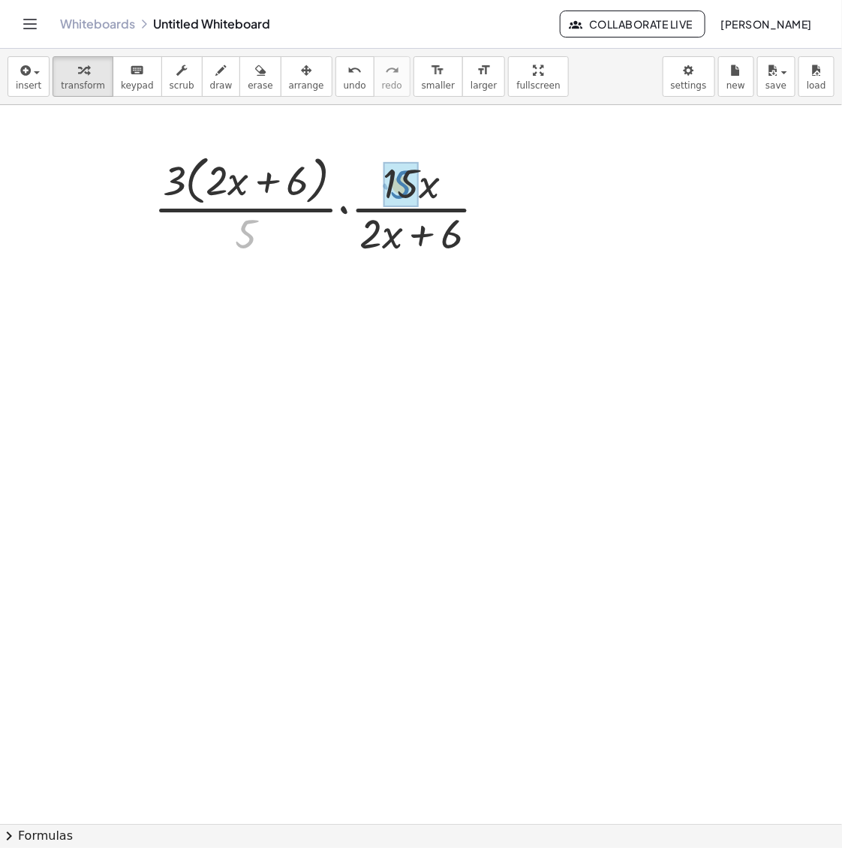
drag, startPoint x: 248, startPoint y: 254, endPoint x: 407, endPoint y: 203, distance: 166.9
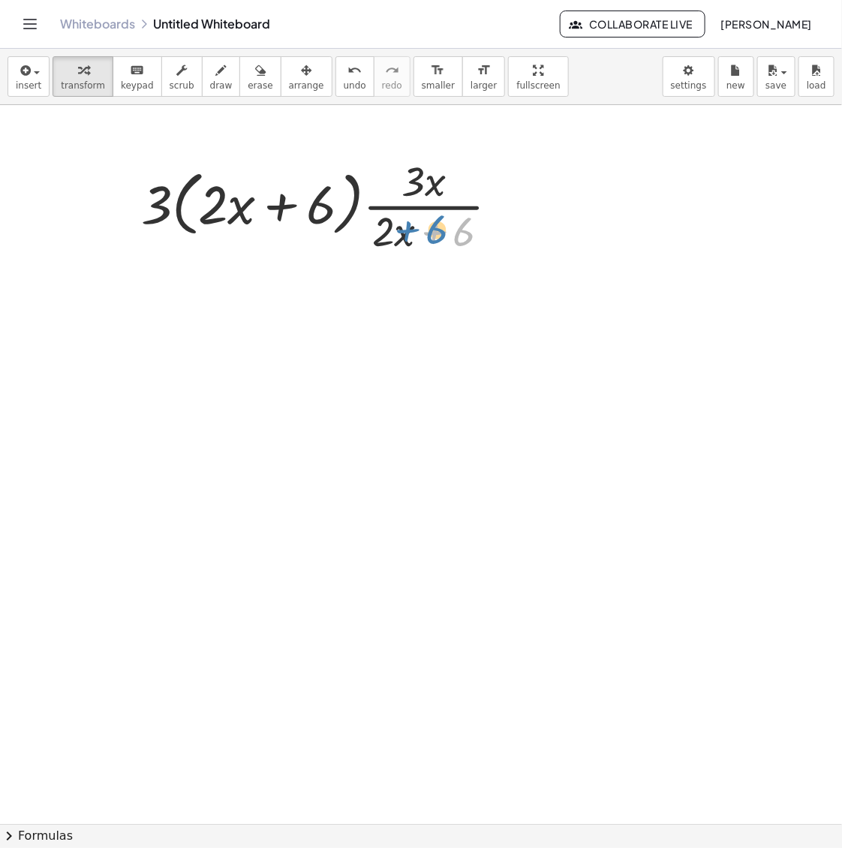
drag, startPoint x: 423, startPoint y: 231, endPoint x: 402, endPoint y: 231, distance: 21.0
click at [402, 231] on div at bounding box center [326, 204] width 384 height 105
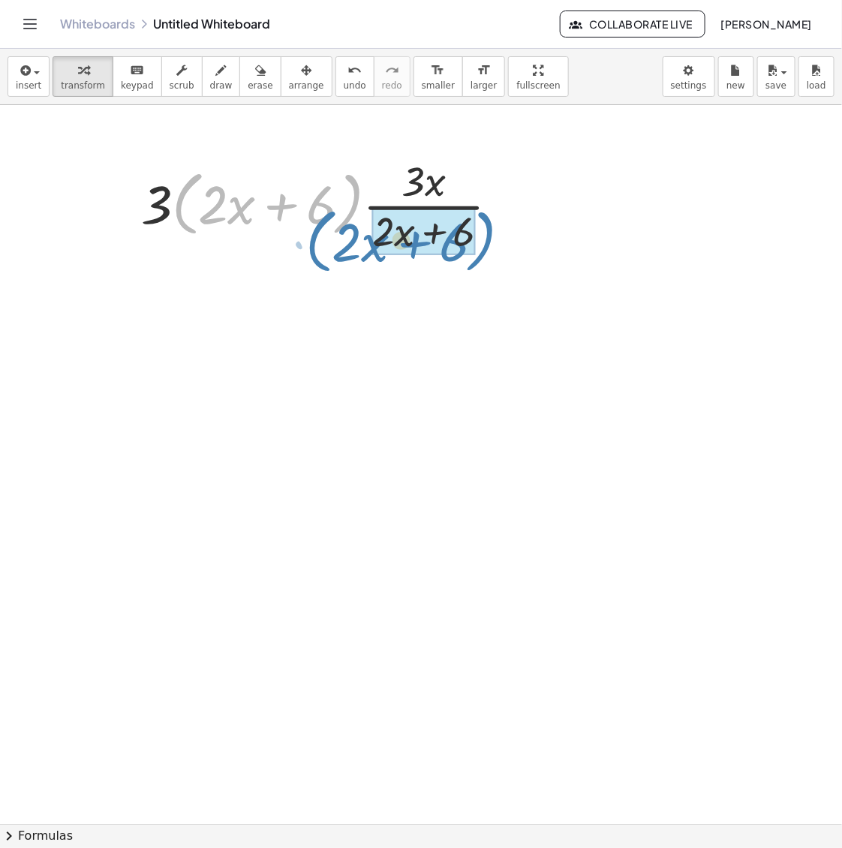
drag, startPoint x: 353, startPoint y: 211, endPoint x: 496, endPoint y: 245, distance: 147.5
click at [496, 245] on div at bounding box center [326, 204] width 384 height 105
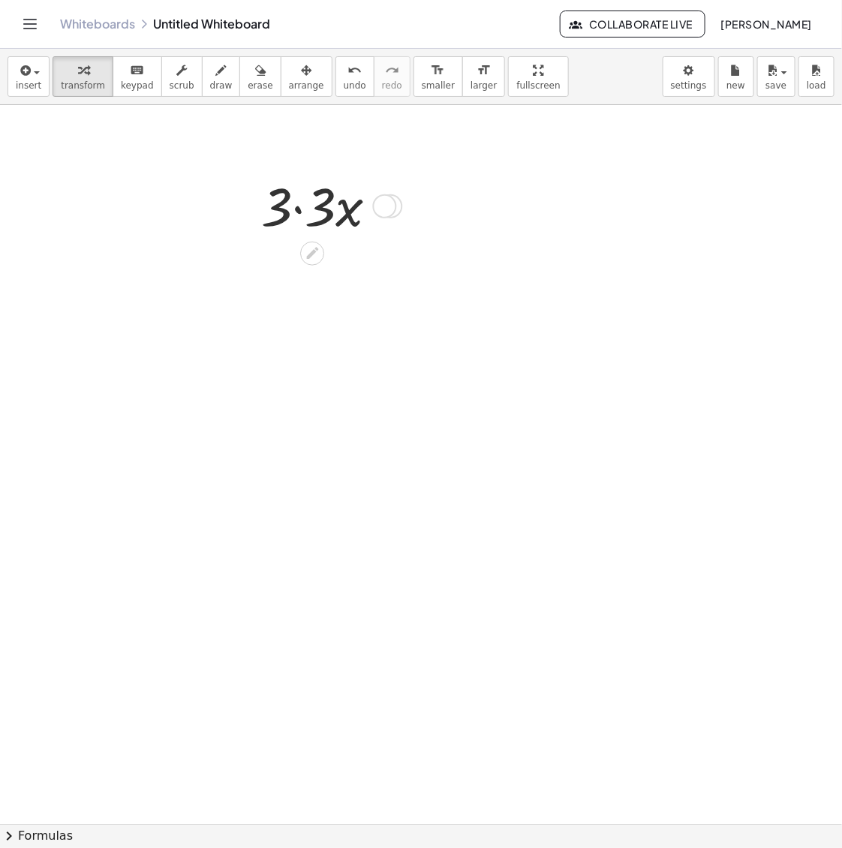
click at [309, 211] on div at bounding box center [325, 205] width 143 height 71
drag, startPoint x: 324, startPoint y: 248, endPoint x: 435, endPoint y: 308, distance: 126.3
click at [310, 260] on icon at bounding box center [313, 253] width 16 height 16
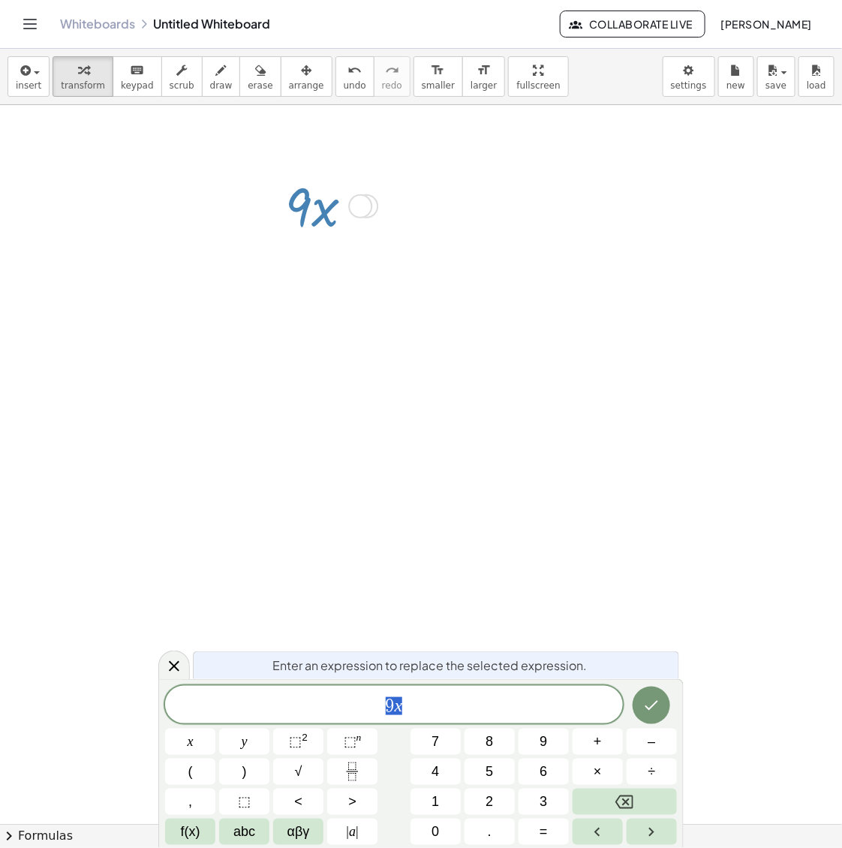
drag, startPoint x: 433, startPoint y: 718, endPoint x: 324, endPoint y: 703, distance: 109.8
click at [324, 703] on div "** 9 x" at bounding box center [394, 705] width 458 height 38
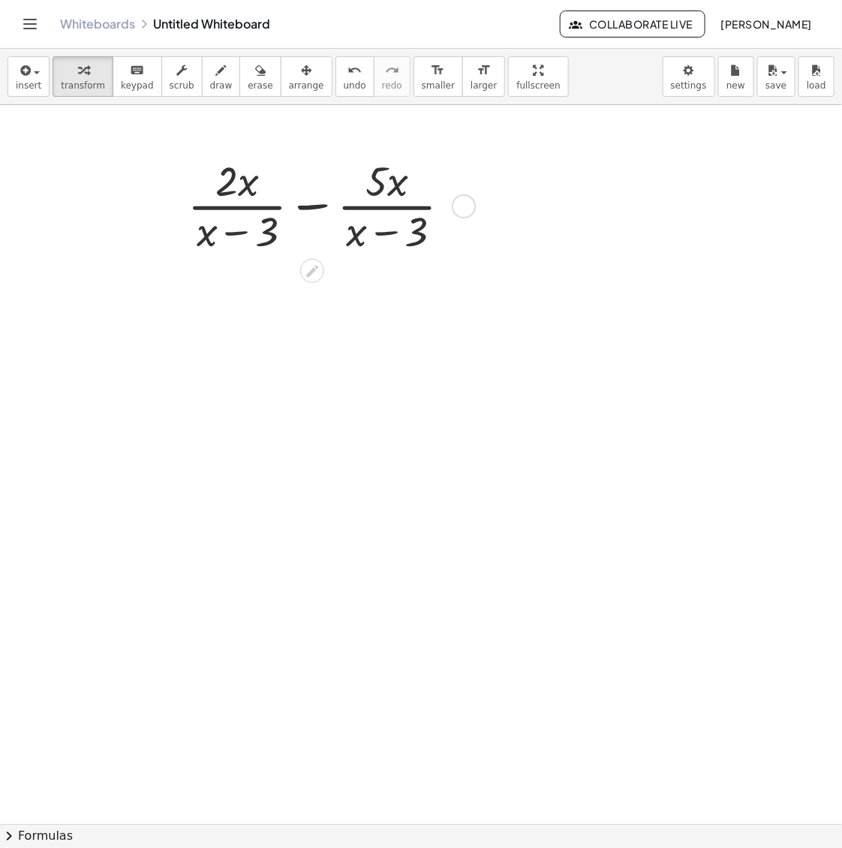
click at [319, 203] on div at bounding box center [325, 204] width 291 height 105
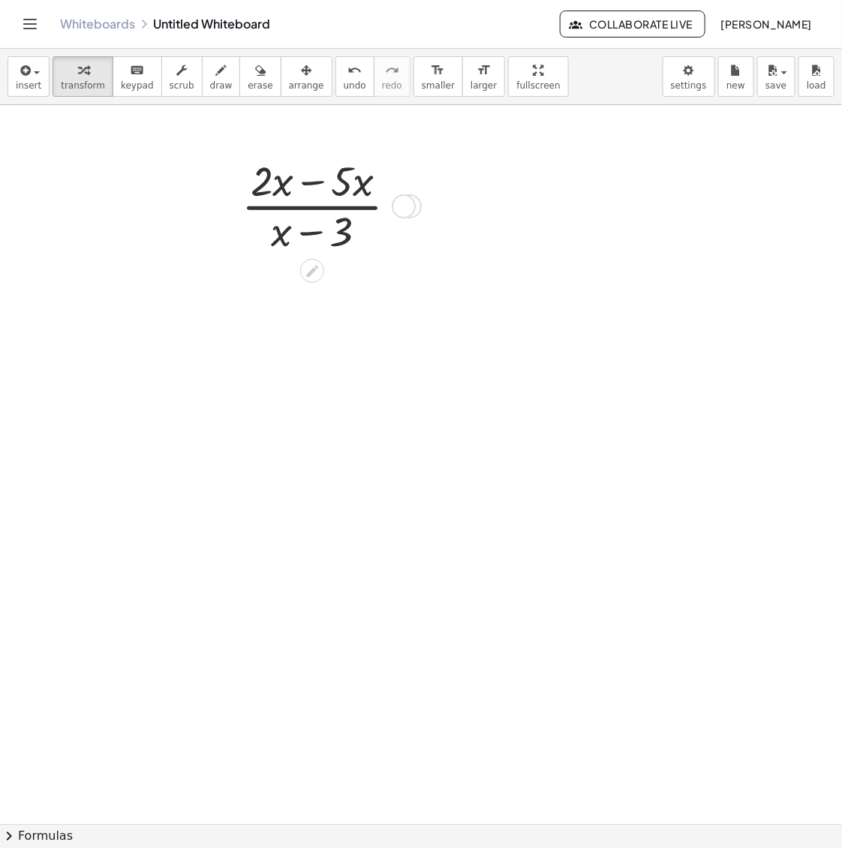
click at [309, 192] on div at bounding box center [325, 204] width 182 height 105
drag, startPoint x: 336, startPoint y: 233, endPoint x: 345, endPoint y: 245, distance: 15.6
click at [345, 245] on div at bounding box center [325, 204] width 140 height 105
drag, startPoint x: 297, startPoint y: 185, endPoint x: 287, endPoint y: 192, distance: 12.9
click at [287, 192] on div at bounding box center [325, 204] width 140 height 105
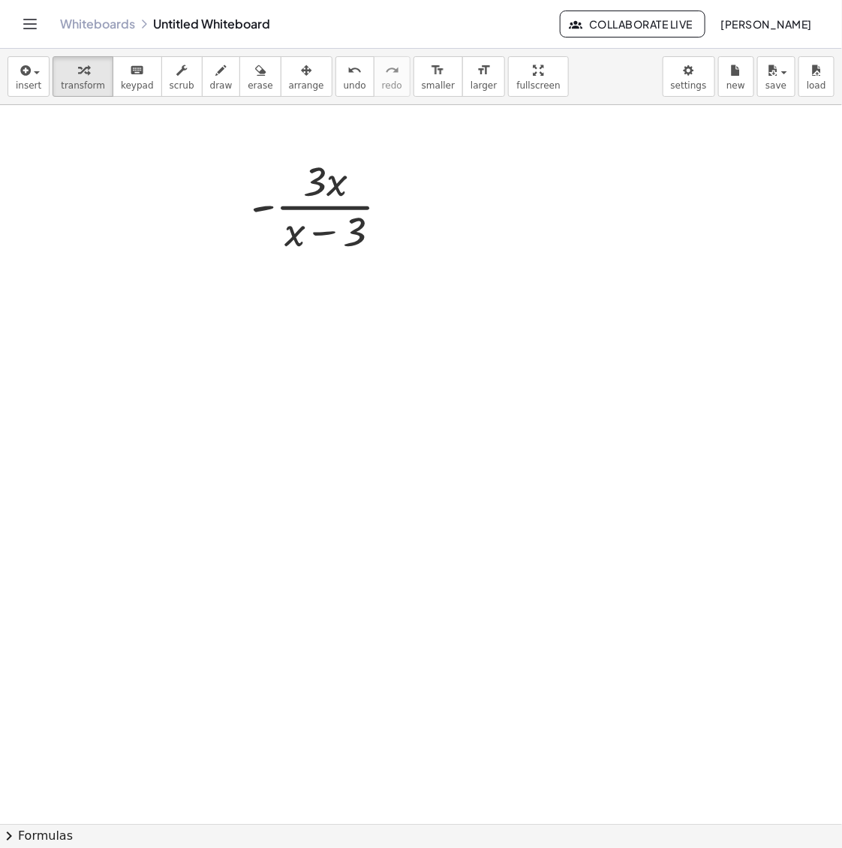
click at [325, 275] on div at bounding box center [421, 824] width 842 height 1438
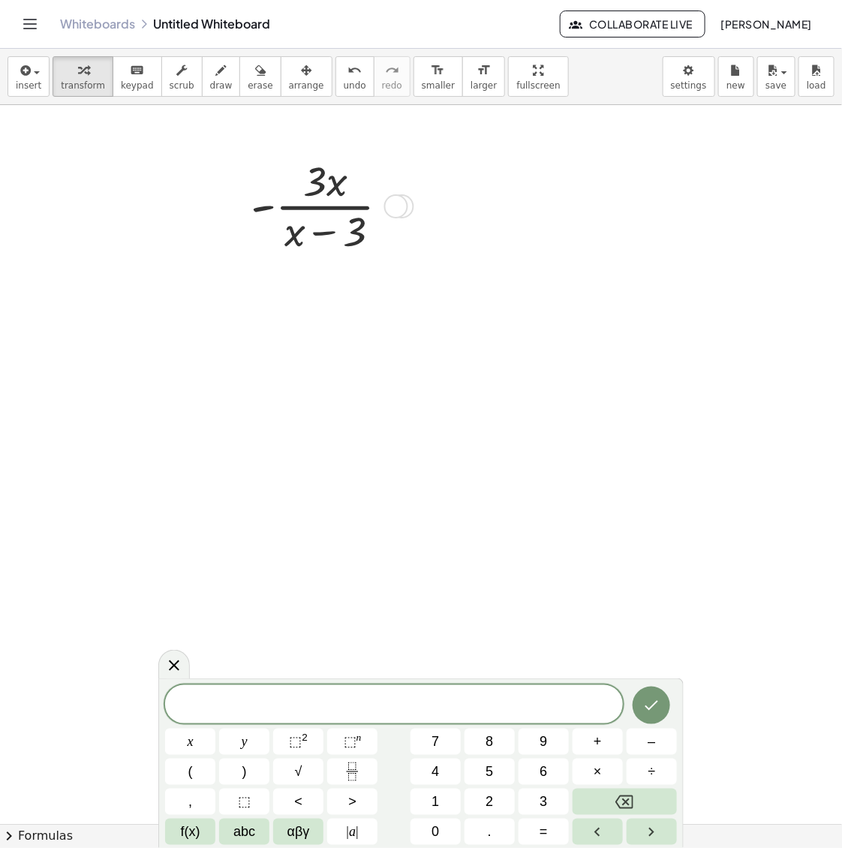
click at [319, 275] on icon at bounding box center [313, 271] width 16 height 16
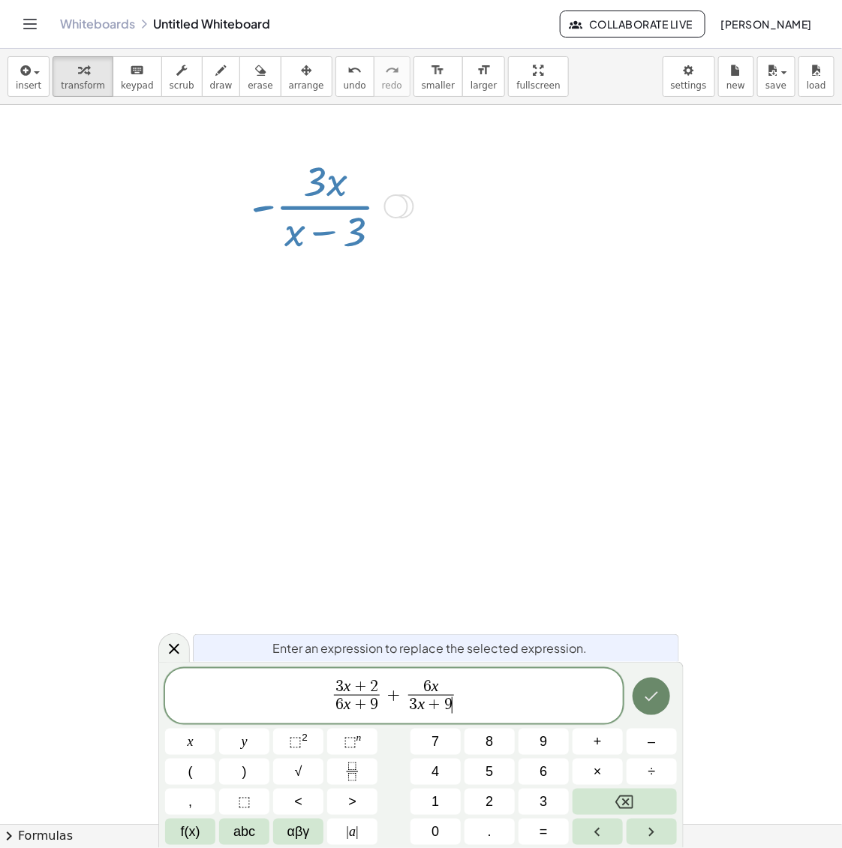
click at [649, 699] on icon "Done" at bounding box center [652, 697] width 18 height 18
click at [649, 698] on icon "Done" at bounding box center [652, 697] width 18 height 18
click at [657, 689] on div at bounding box center [421, 824] width 842 height 1438
click at [669, 706] on button "Done" at bounding box center [652, 697] width 38 height 38
click at [666, 703] on div at bounding box center [421, 824] width 842 height 1438
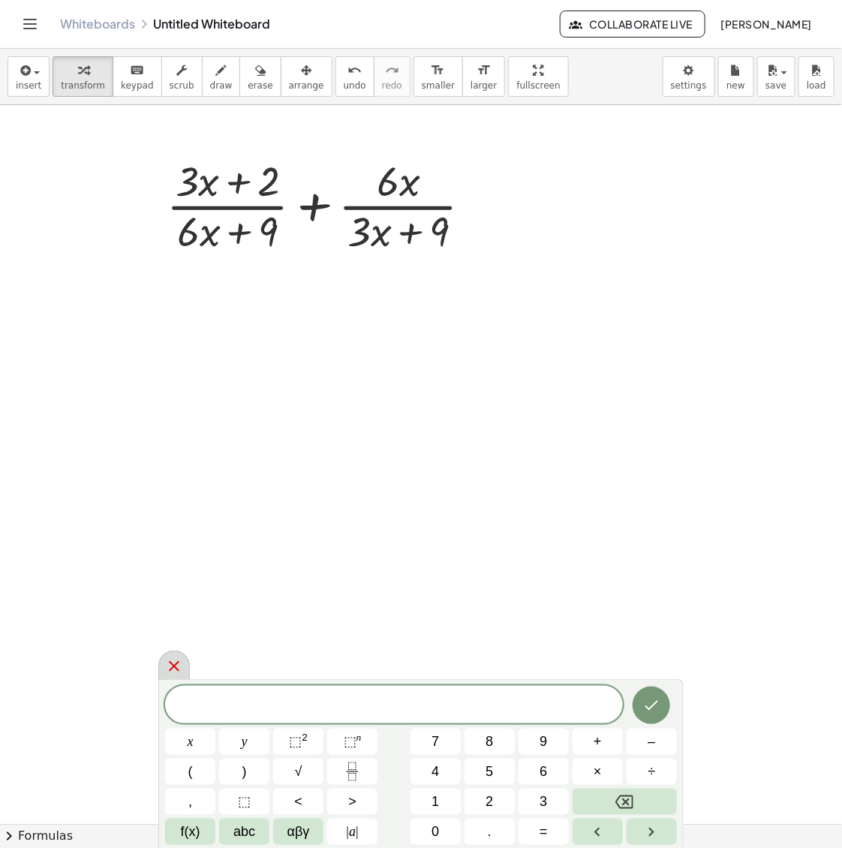
click at [167, 665] on icon at bounding box center [174, 667] width 18 height 18
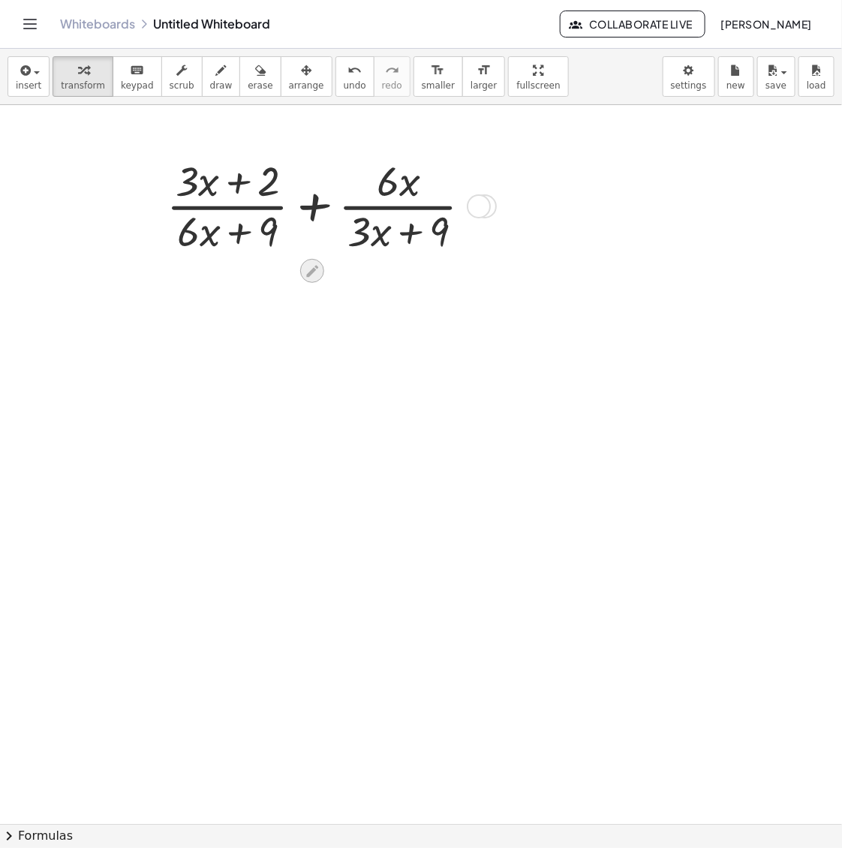
click at [306, 272] on icon at bounding box center [313, 271] width 16 height 16
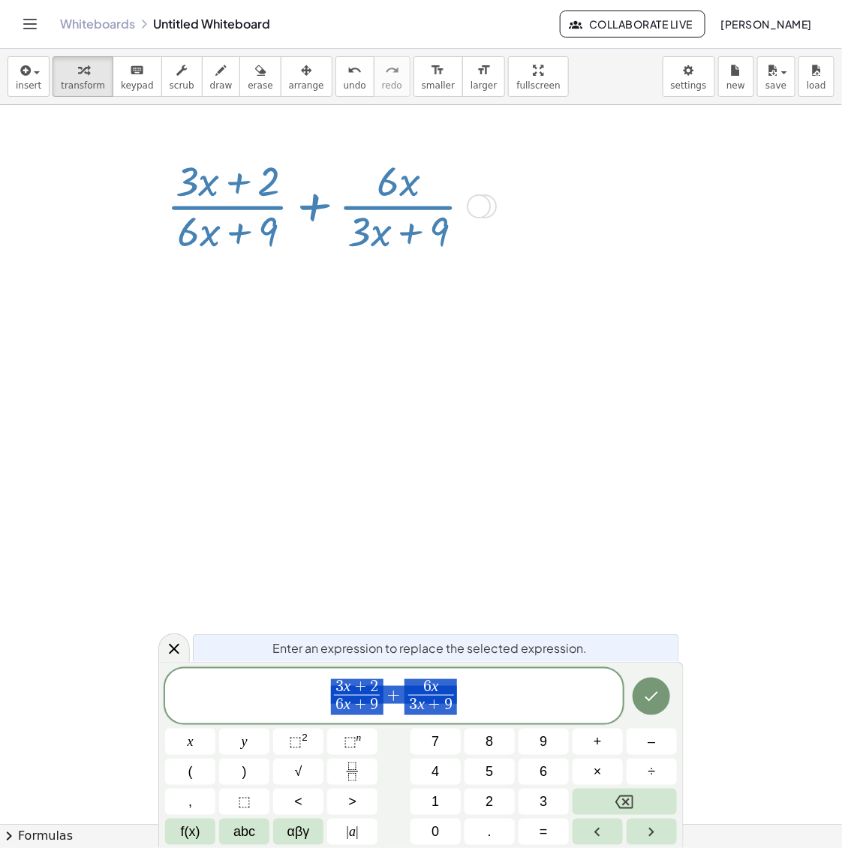
click at [471, 688] on span "3 x + 2 6 x + 9 ​ + 6 x 3 x + 9 ​" at bounding box center [394, 698] width 458 height 40
click at [414, 717] on span "3 x + 2 6 x + 9 ​ + 6 x 3 x + 9 ​ ​" at bounding box center [394, 698] width 458 height 40
click at [417, 706] on span "3 x + 9" at bounding box center [431, 705] width 47 height 20
click at [601, 772] on span "×" at bounding box center [598, 772] width 8 height 20
click at [439, 710] on span "+" at bounding box center [439, 705] width 20 height 17
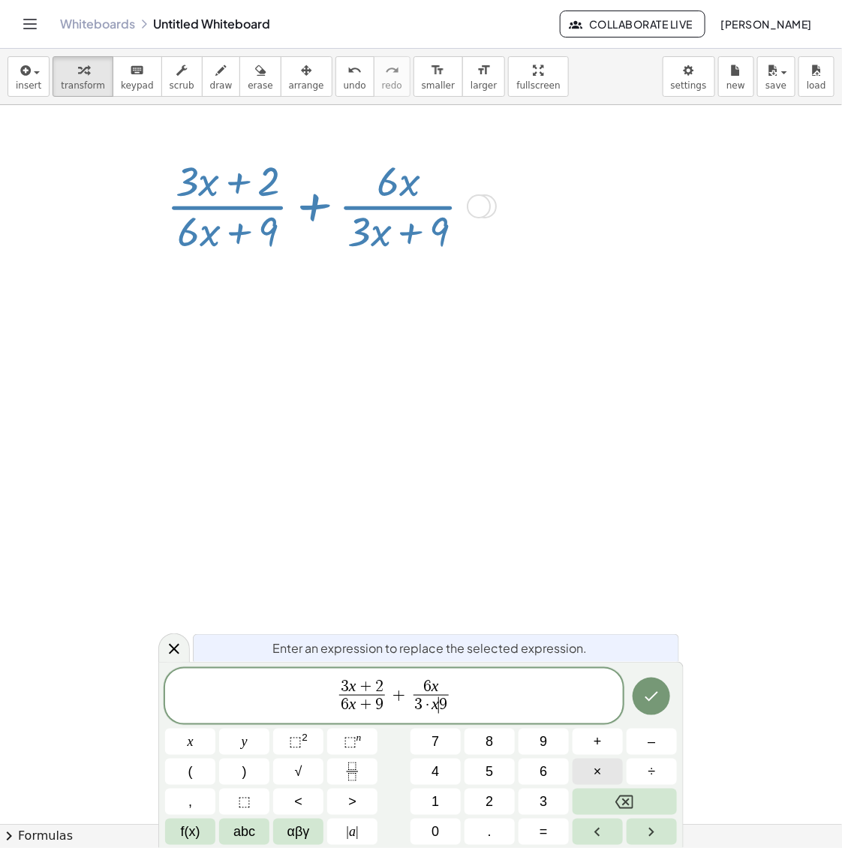
click at [595, 769] on span "×" at bounding box center [598, 772] width 8 height 20
click at [594, 770] on span "×" at bounding box center [598, 772] width 8 height 20
click at [478, 706] on span "3 x + 2 6 x + 9 ​ + 6 x 3 · x · 3 · 3 9 ​ ​" at bounding box center [394, 698] width 458 height 40
click at [468, 706] on span "6 x 3 · x · 3 · 3 9 ​" at bounding box center [431, 697] width 76 height 37
click at [340, 714] on span "6 x + 9" at bounding box center [350, 705] width 47 height 20
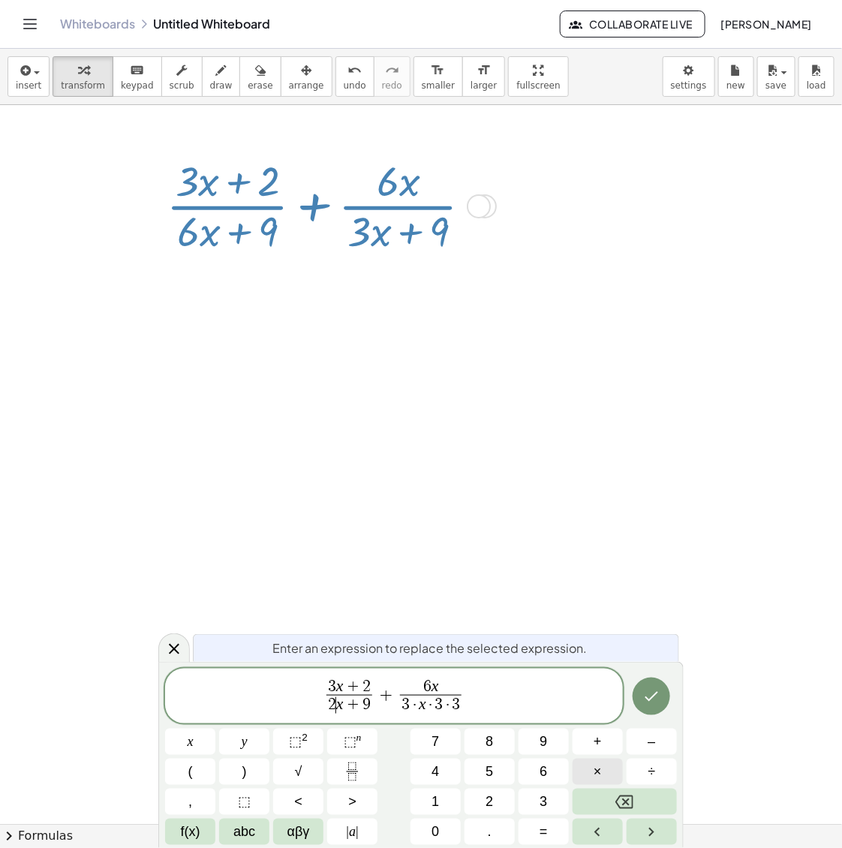
click at [603, 769] on button "×" at bounding box center [598, 772] width 50 height 26
click at [595, 778] on span "×" at bounding box center [598, 772] width 8 height 20
click at [391, 709] on span "3 x + 2 2 · 3 · ​ x + 9 ​ + 6 x 3 · x · 3 · 3 ​" at bounding box center [394, 698] width 458 height 40
click at [388, 711] on span "3 x + 2 2 · 3 · x + 9 ​" at bounding box center [349, 697] width 78 height 37
click at [384, 711] on span "2 · 3 · x + 9 ​" at bounding box center [350, 705] width 72 height 20
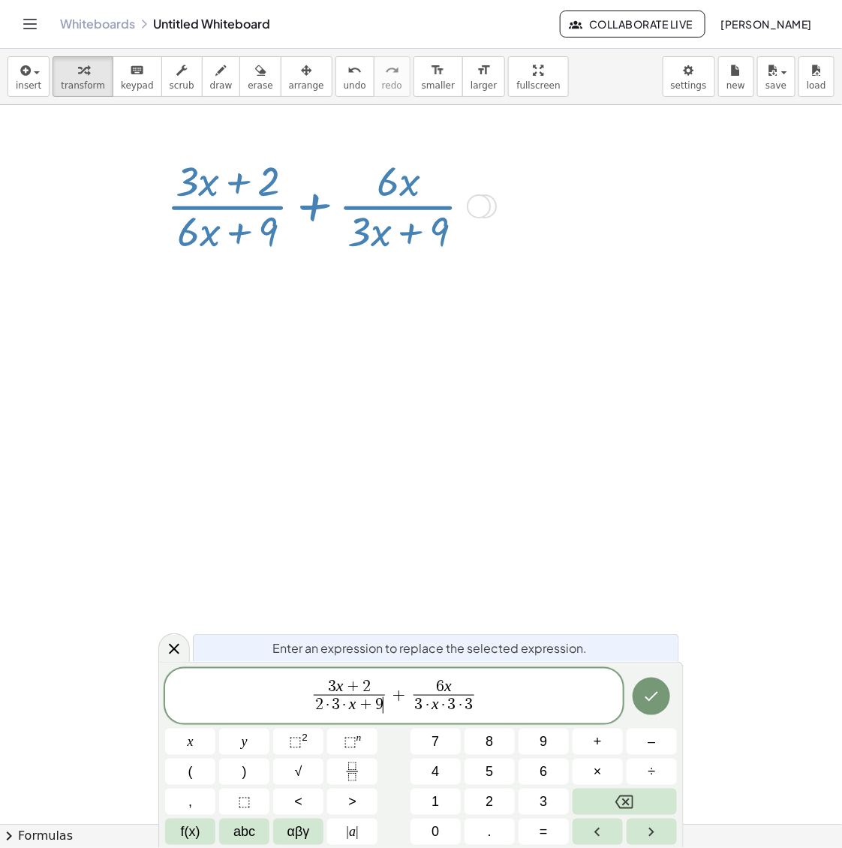
click at [361, 711] on span "+" at bounding box center [367, 705] width 20 height 17
click at [592, 773] on button "×" at bounding box center [598, 772] width 50 height 26
click at [597, 774] on button "×" at bounding box center [598, 772] width 50 height 26
click at [400, 706] on span "2 · 3 · x · 3 · 3 ​ + 9" at bounding box center [350, 705] width 106 height 20
drag, startPoint x: 462, startPoint y: 689, endPoint x: 411, endPoint y: 689, distance: 51.0
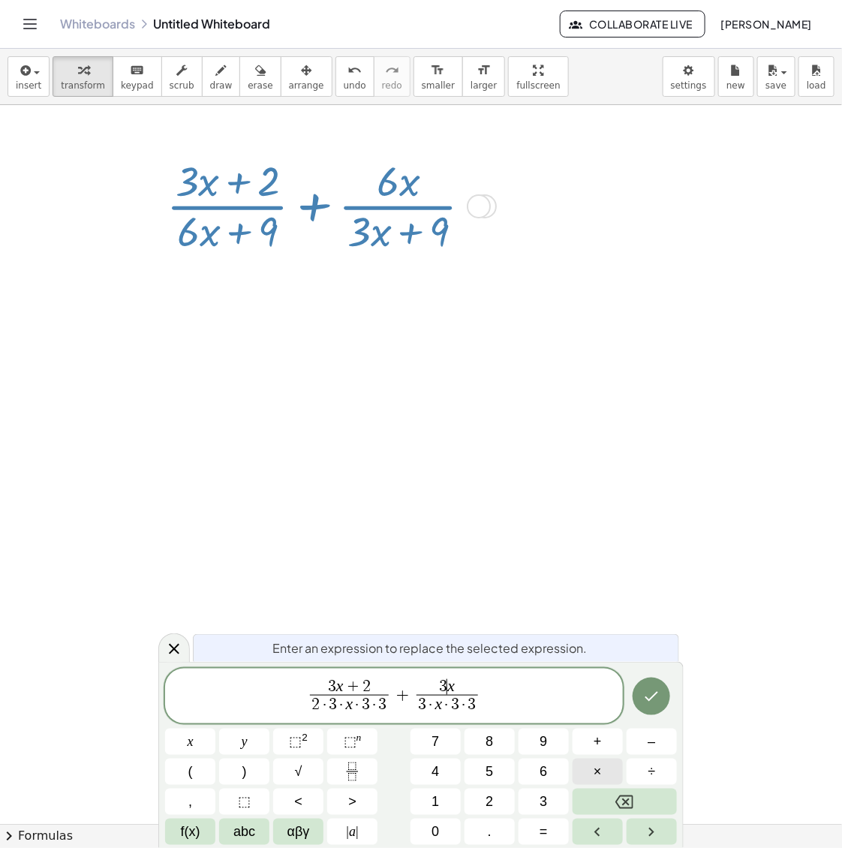
click at [595, 770] on span "×" at bounding box center [598, 772] width 8 height 20
drag, startPoint x: 365, startPoint y: 687, endPoint x: 317, endPoint y: 688, distance: 48.0
click at [317, 688] on span "3 x + 2" at bounding box center [349, 687] width 78 height 17
click at [613, 769] on button "×" at bounding box center [598, 772] width 50 height 26
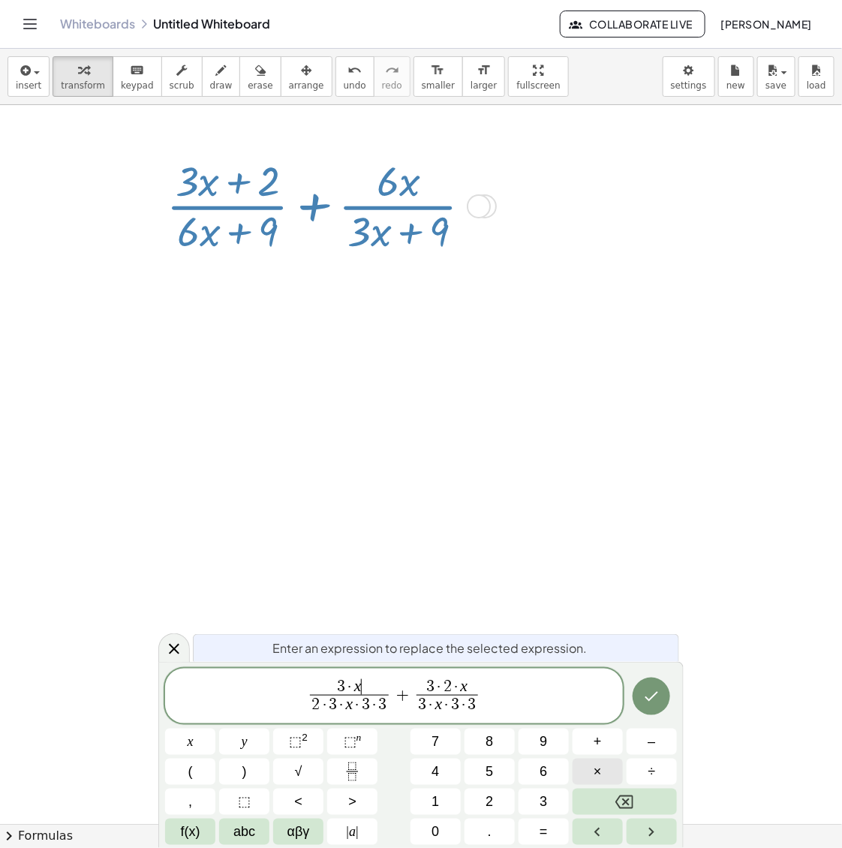
click at [613, 769] on button "×" at bounding box center [598, 772] width 50 height 26
click at [649, 683] on button "Done" at bounding box center [652, 697] width 38 height 38
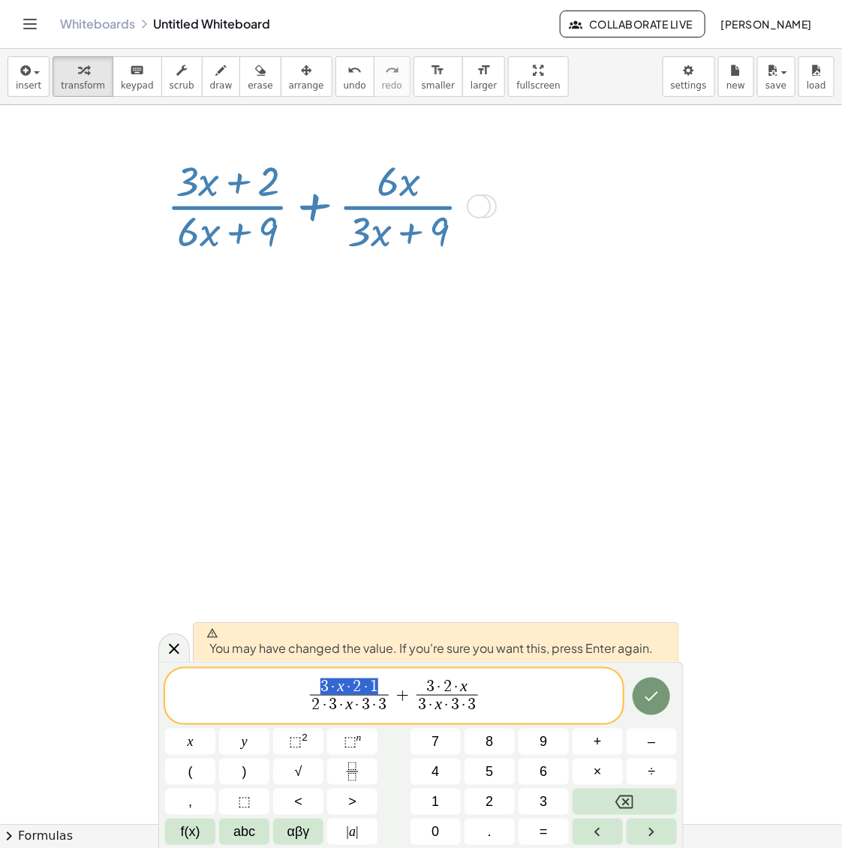
drag, startPoint x: 384, startPoint y: 684, endPoint x: 310, endPoint y: 685, distance: 74.3
click at [310, 685] on span "3 · x · 2 · 1" at bounding box center [349, 687] width 78 height 17
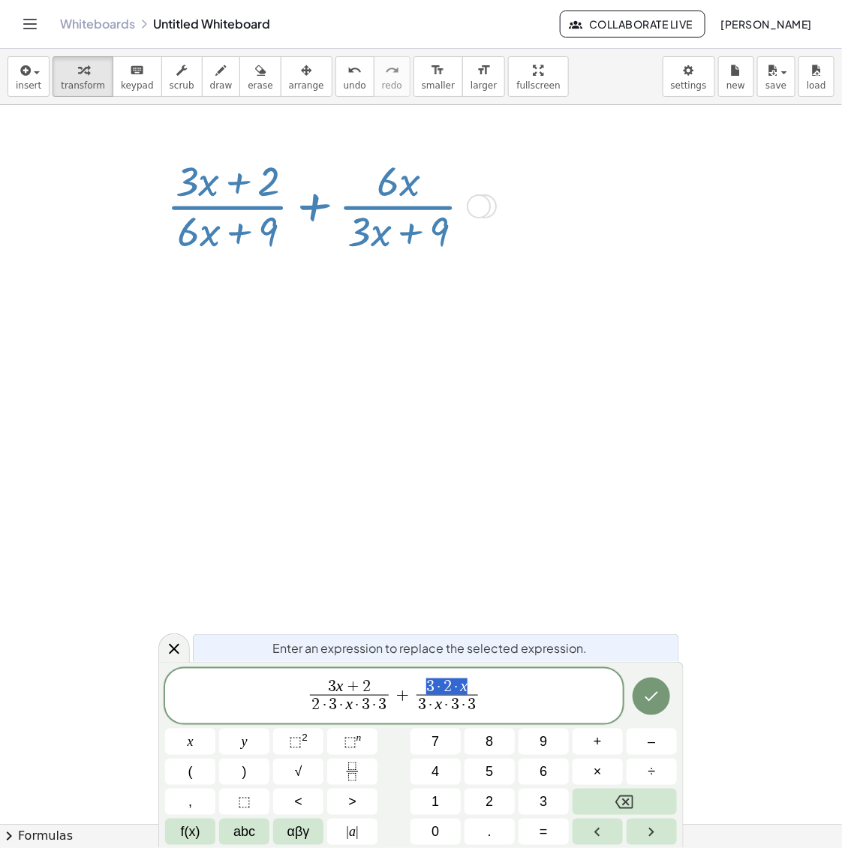
drag, startPoint x: 474, startPoint y: 687, endPoint x: 424, endPoint y: 677, distance: 50.5
click at [643, 700] on icon "Done" at bounding box center [652, 697] width 18 height 18
click at [658, 696] on icon "Done" at bounding box center [652, 697] width 18 height 18
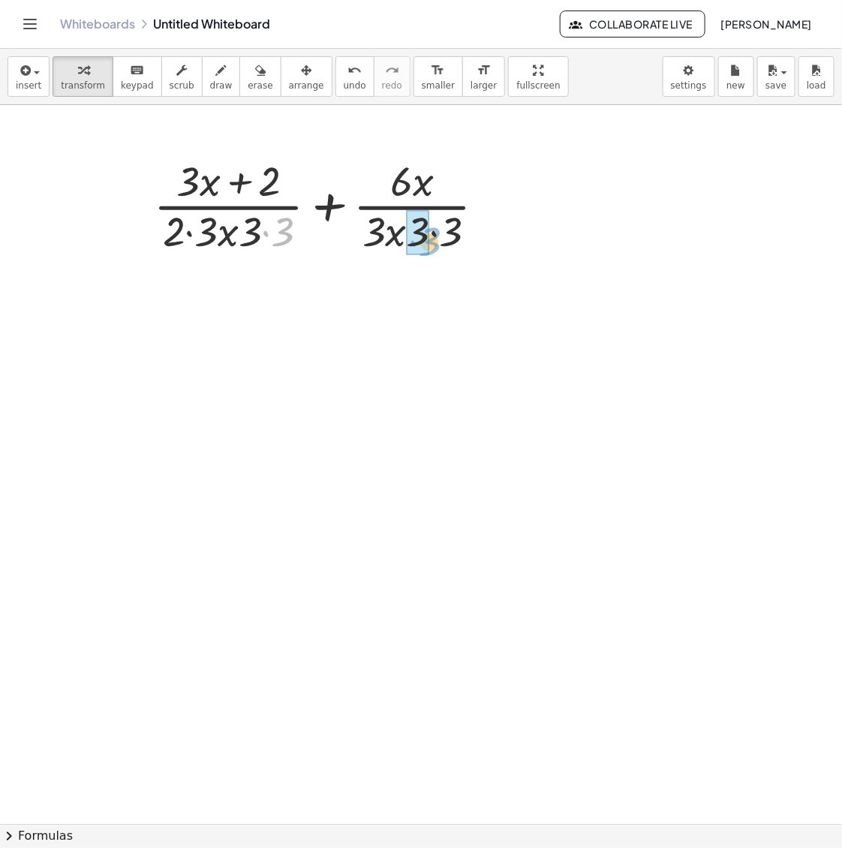
drag, startPoint x: 285, startPoint y: 234, endPoint x: 432, endPoint y: 244, distance: 147.5
click at [432, 244] on div at bounding box center [325, 204] width 359 height 105
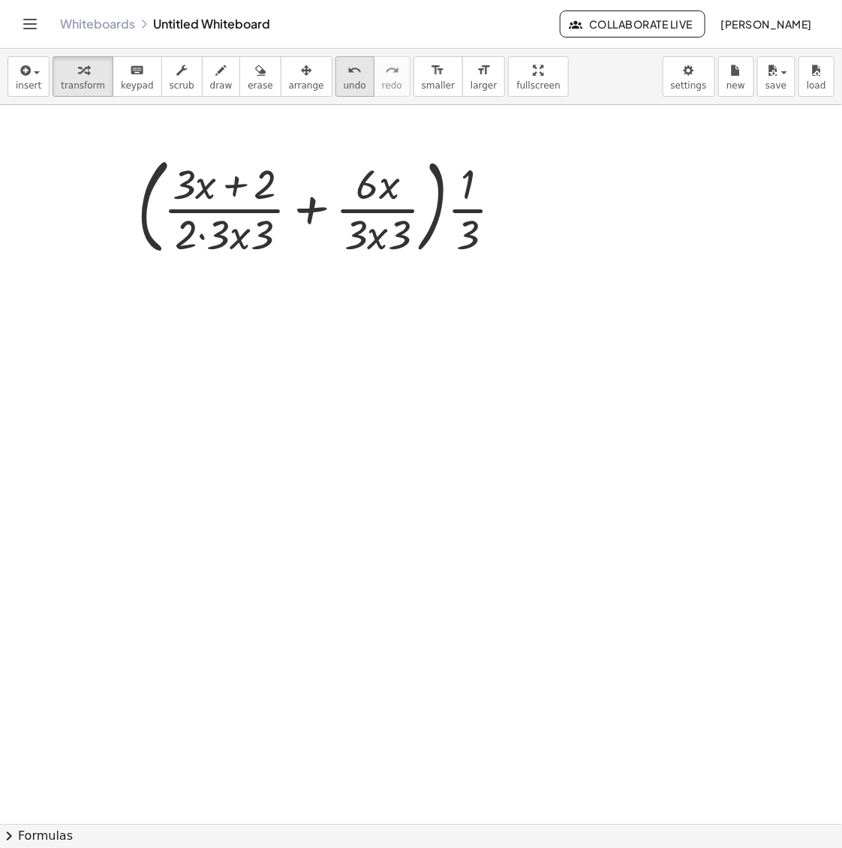
click at [344, 80] on span "undo" at bounding box center [355, 85] width 23 height 11
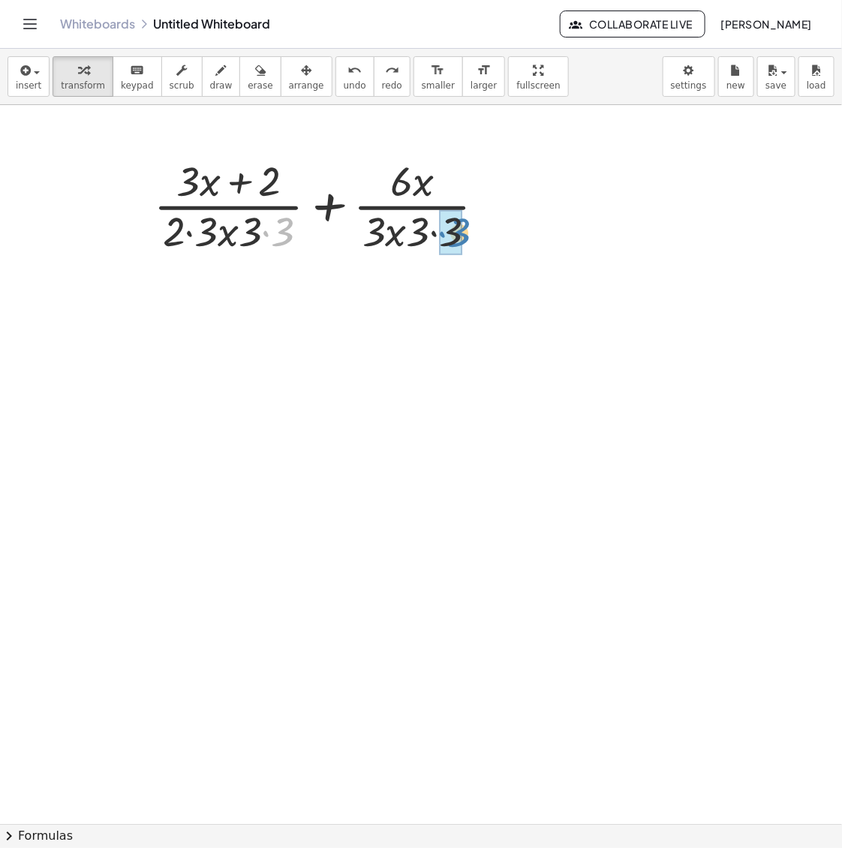
drag, startPoint x: 282, startPoint y: 230, endPoint x: 459, endPoint y: 230, distance: 177.2
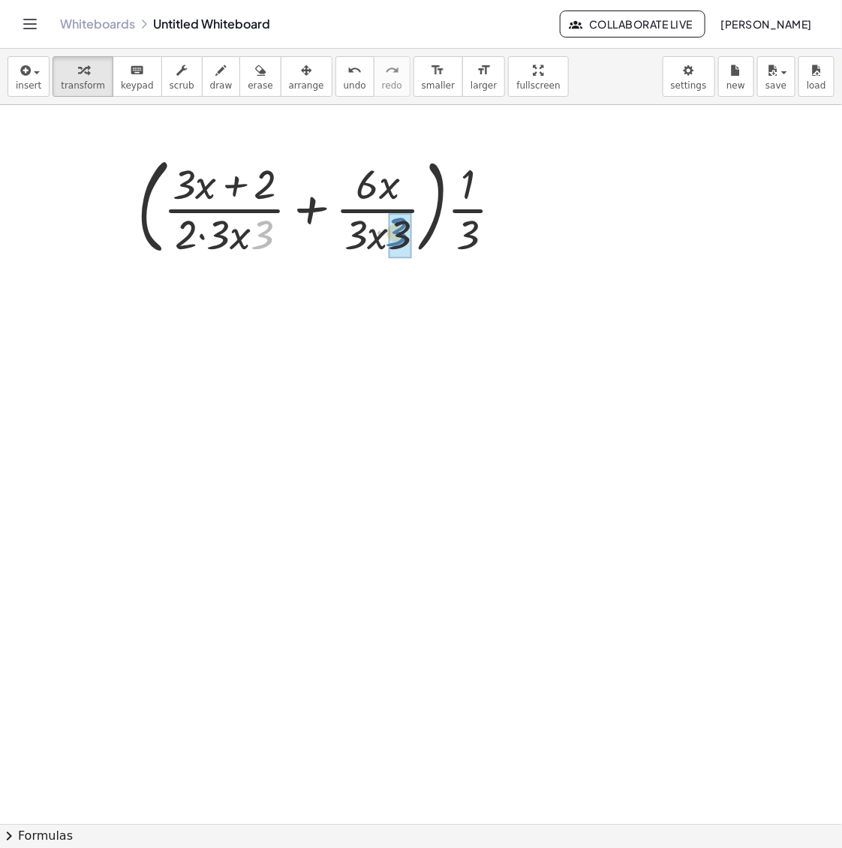
drag, startPoint x: 263, startPoint y: 238, endPoint x: 398, endPoint y: 235, distance: 135.2
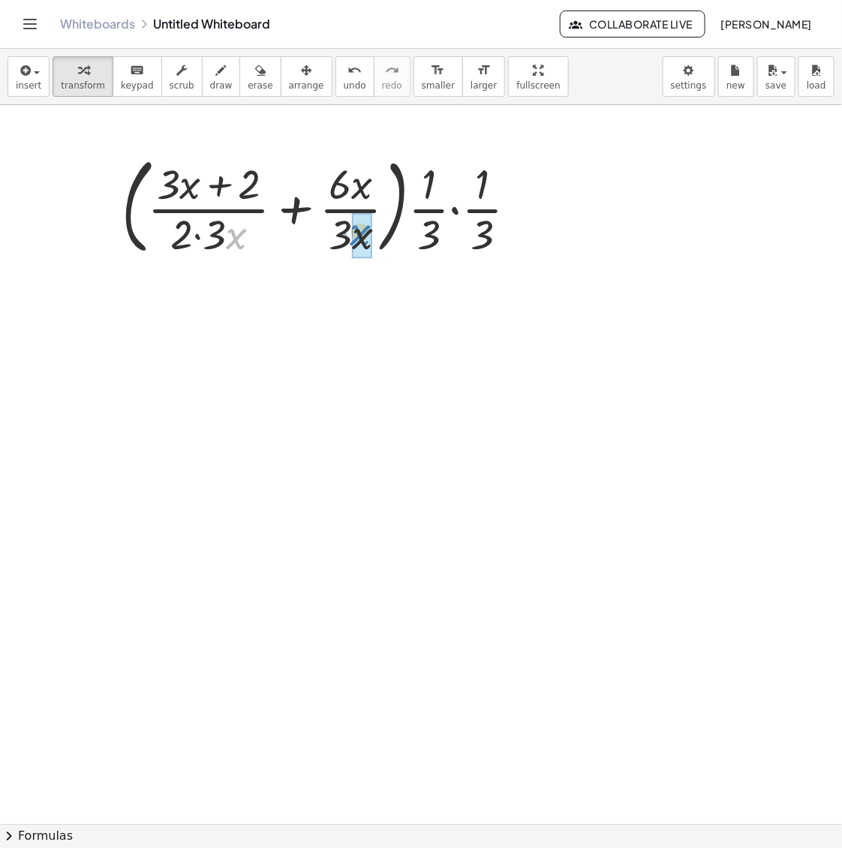
drag, startPoint x: 263, startPoint y: 248, endPoint x: 354, endPoint y: 241, distance: 91.8
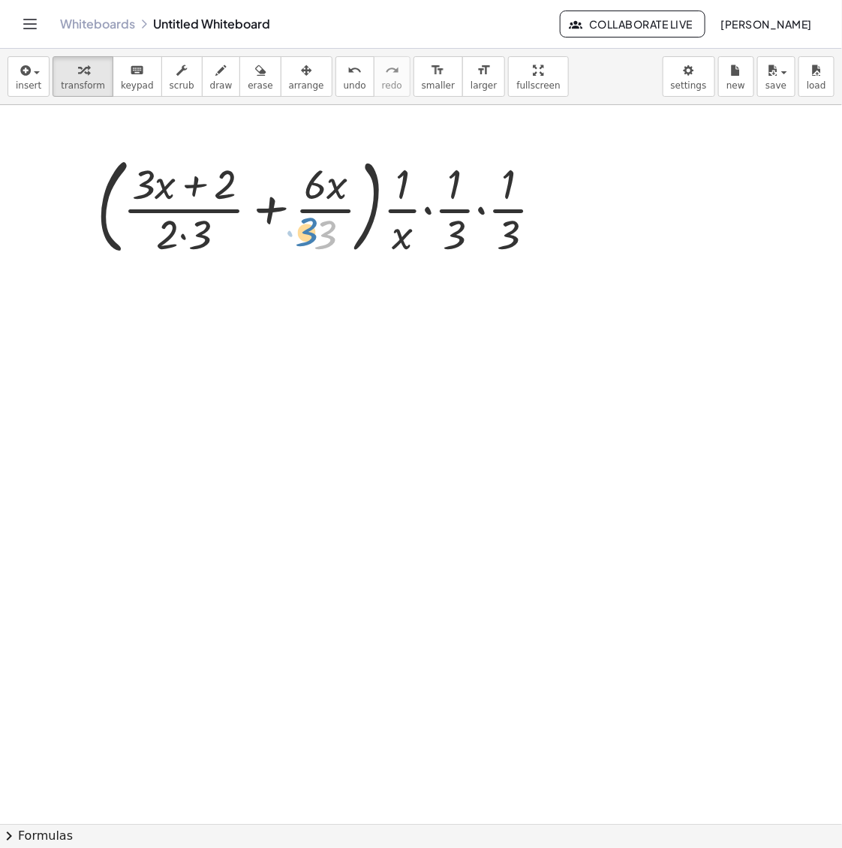
drag, startPoint x: 324, startPoint y: 242, endPoint x: 303, endPoint y: 239, distance: 22.0
click at [303, 239] on div at bounding box center [325, 204] width 473 height 113
drag, startPoint x: 218, startPoint y: 241, endPoint x: 348, endPoint y: 237, distance: 129.2
click at [348, 237] on div at bounding box center [325, 204] width 473 height 113
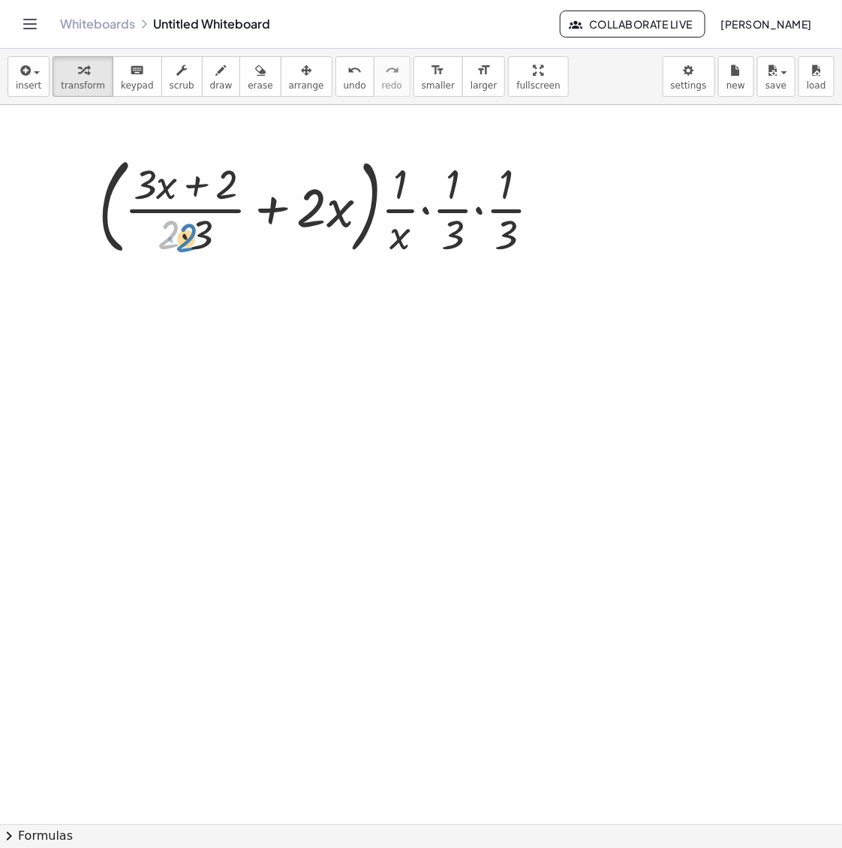
drag, startPoint x: 185, startPoint y: 234, endPoint x: 182, endPoint y: 245, distance: 11.9
click at [182, 245] on div at bounding box center [326, 204] width 470 height 113
click at [182, 234] on div at bounding box center [326, 204] width 470 height 113
click at [482, 214] on div at bounding box center [326, 204] width 470 height 113
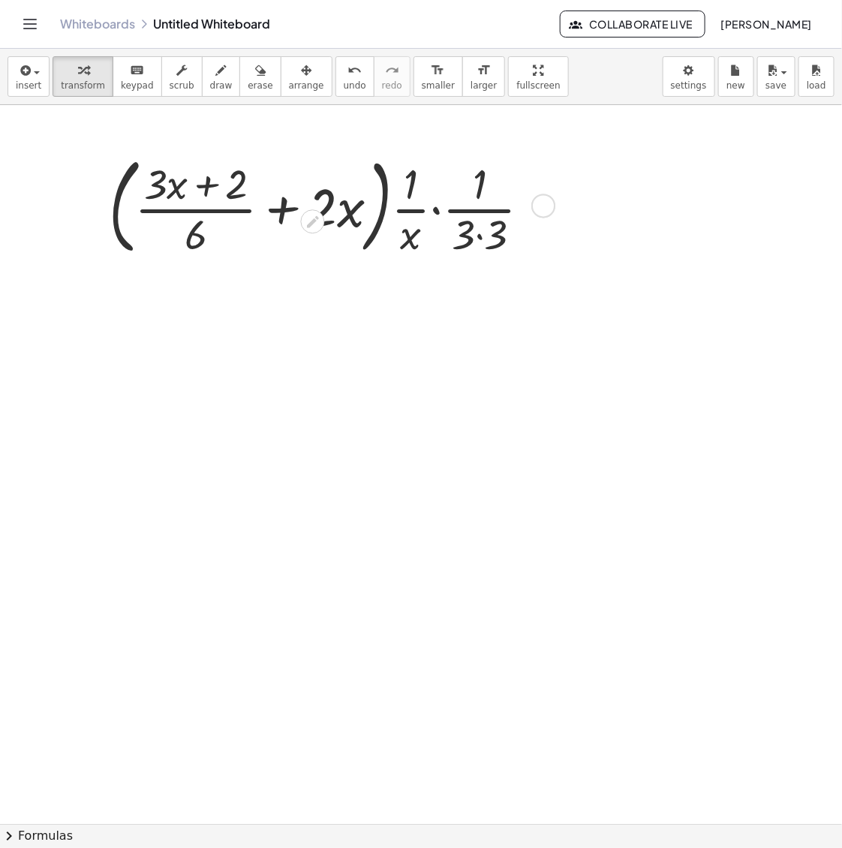
click at [441, 212] on div at bounding box center [325, 204] width 449 height 113
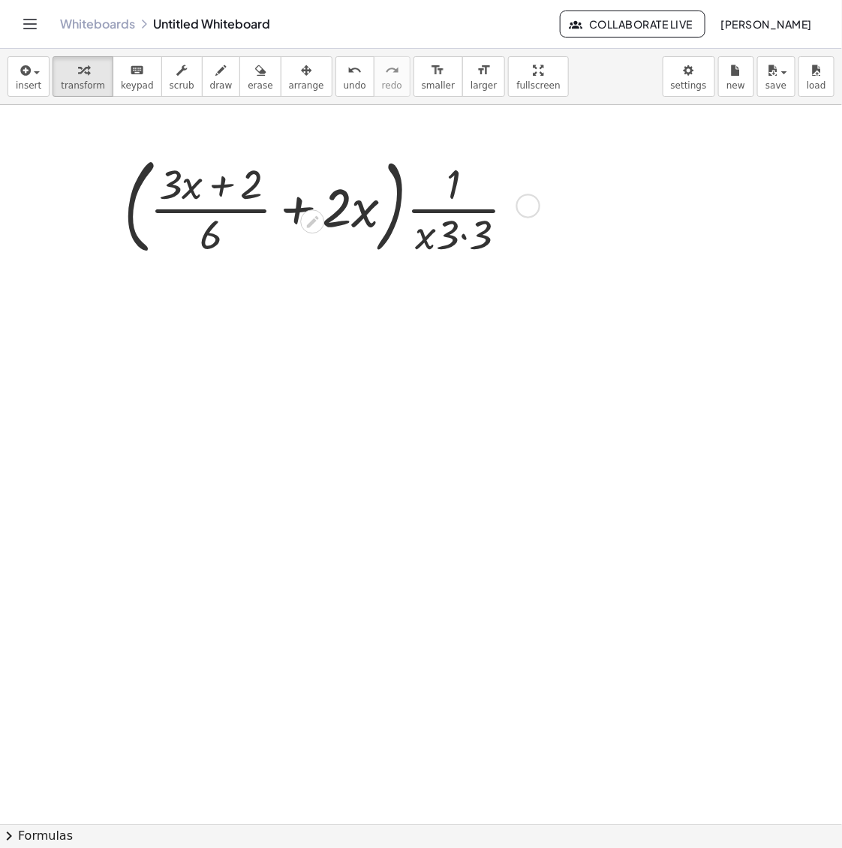
click at [467, 244] on div at bounding box center [325, 204] width 419 height 113
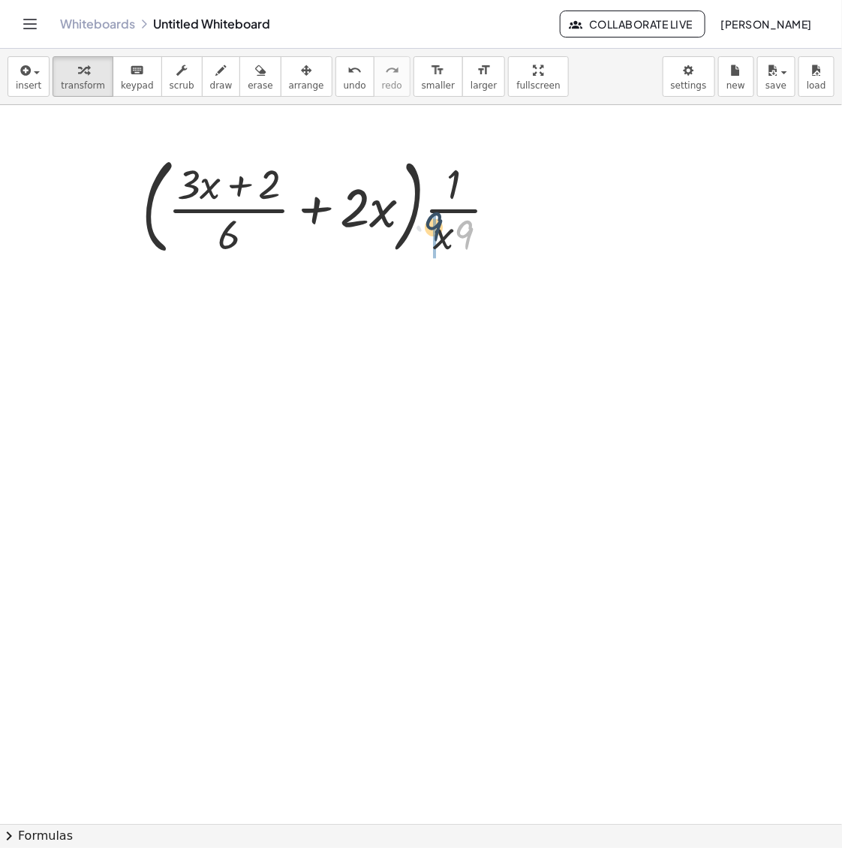
drag, startPoint x: 466, startPoint y: 242, endPoint x: 435, endPoint y: 234, distance: 31.9
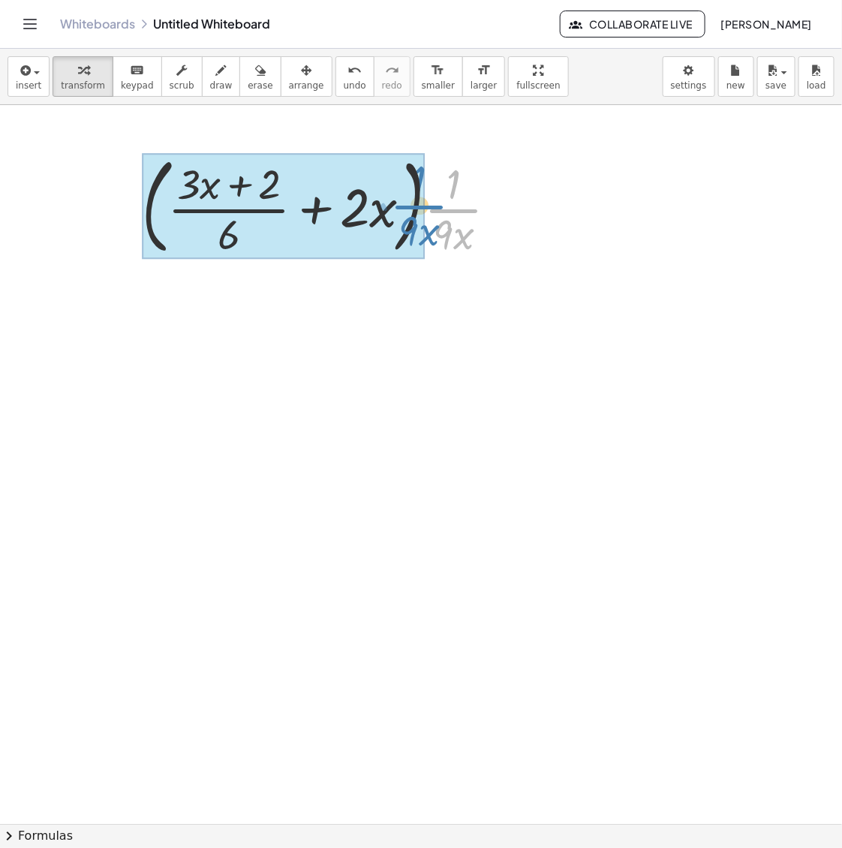
drag, startPoint x: 463, startPoint y: 212, endPoint x: 429, endPoint y: 209, distance: 34.7
click at [429, 209] on div at bounding box center [325, 204] width 383 height 113
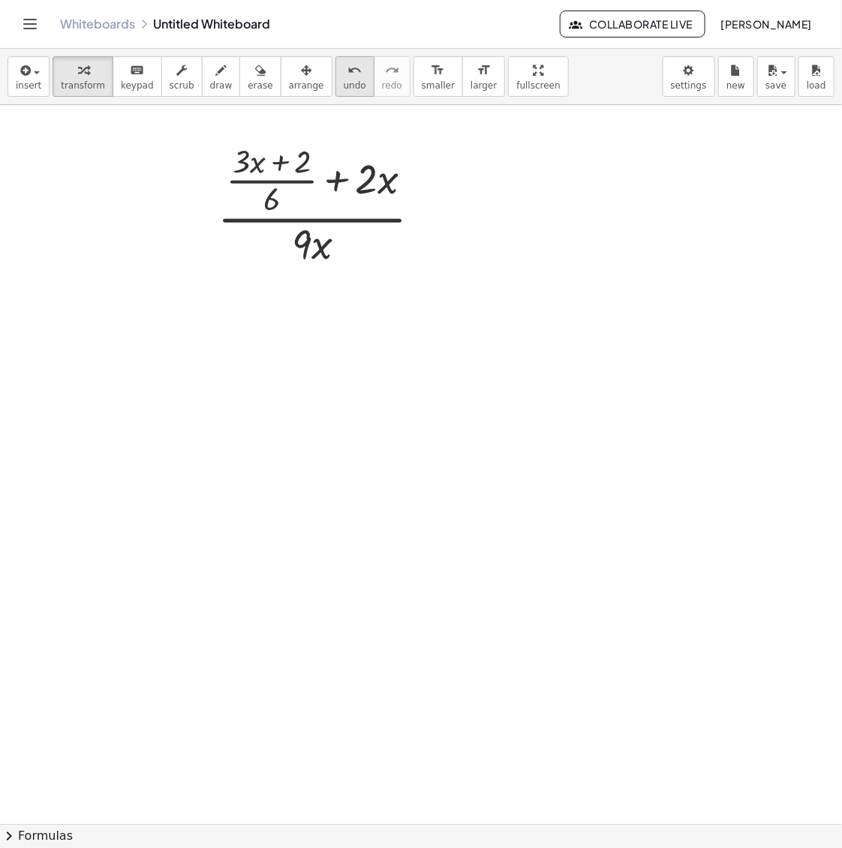
click at [344, 89] on span "undo" at bounding box center [355, 85] width 23 height 11
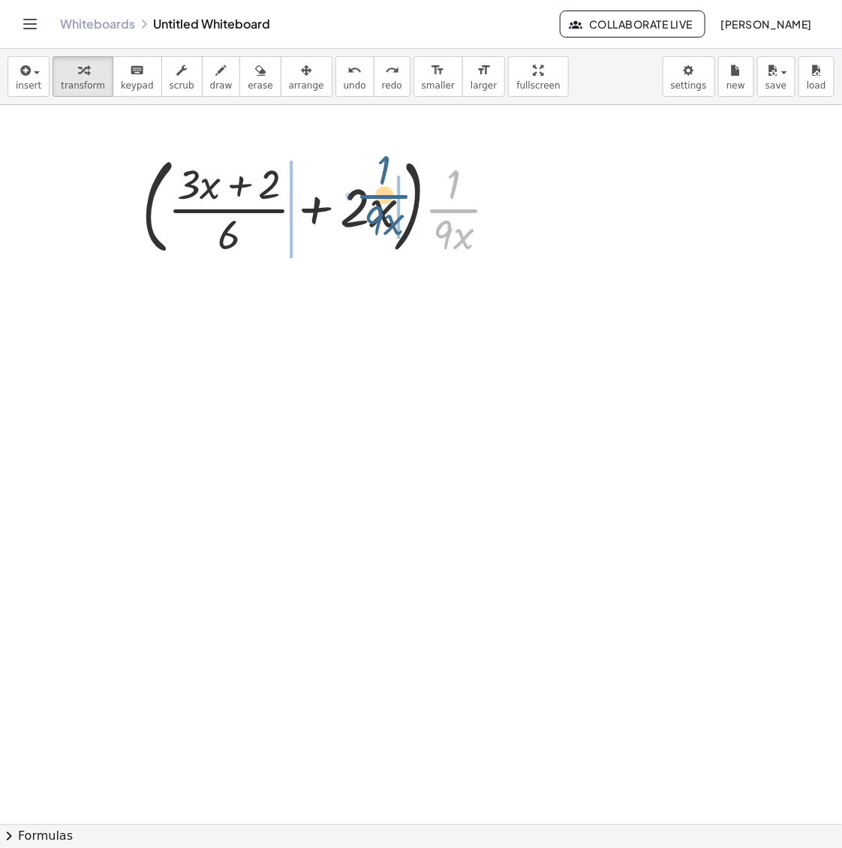
drag, startPoint x: 455, startPoint y: 212, endPoint x: 385, endPoint y: 197, distance: 71.3
click at [385, 197] on div at bounding box center [325, 204] width 383 height 113
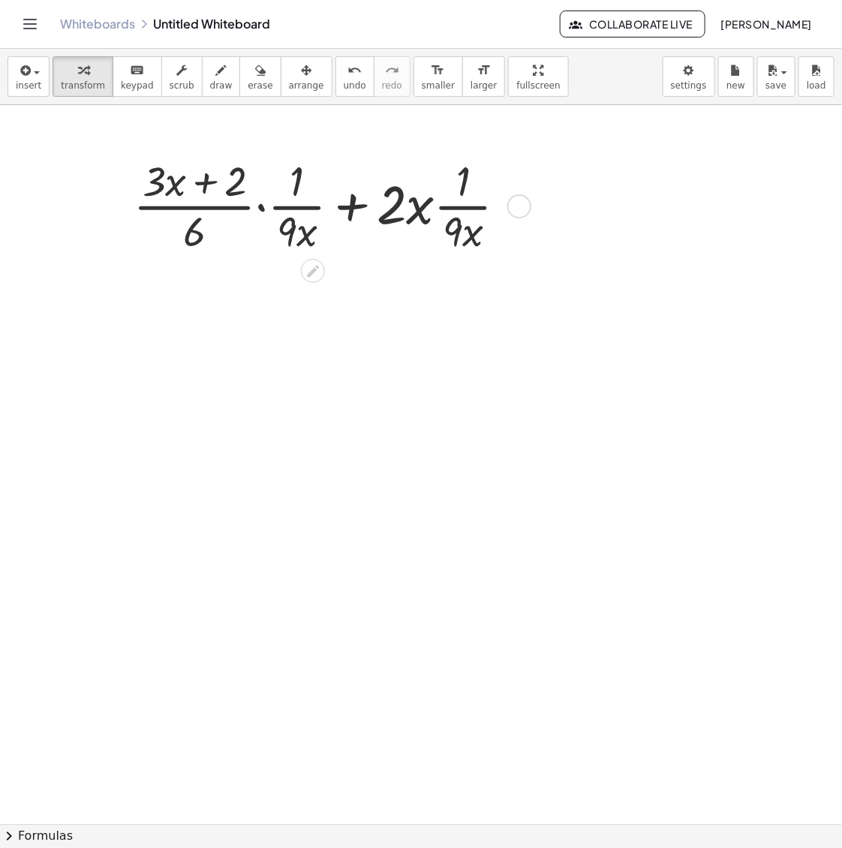
click at [413, 207] on div at bounding box center [326, 204] width 400 height 105
click at [449, 210] on div at bounding box center [326, 204] width 400 height 105
click at [270, 203] on div at bounding box center [326, 204] width 400 height 105
click at [257, 206] on div at bounding box center [326, 204] width 400 height 105
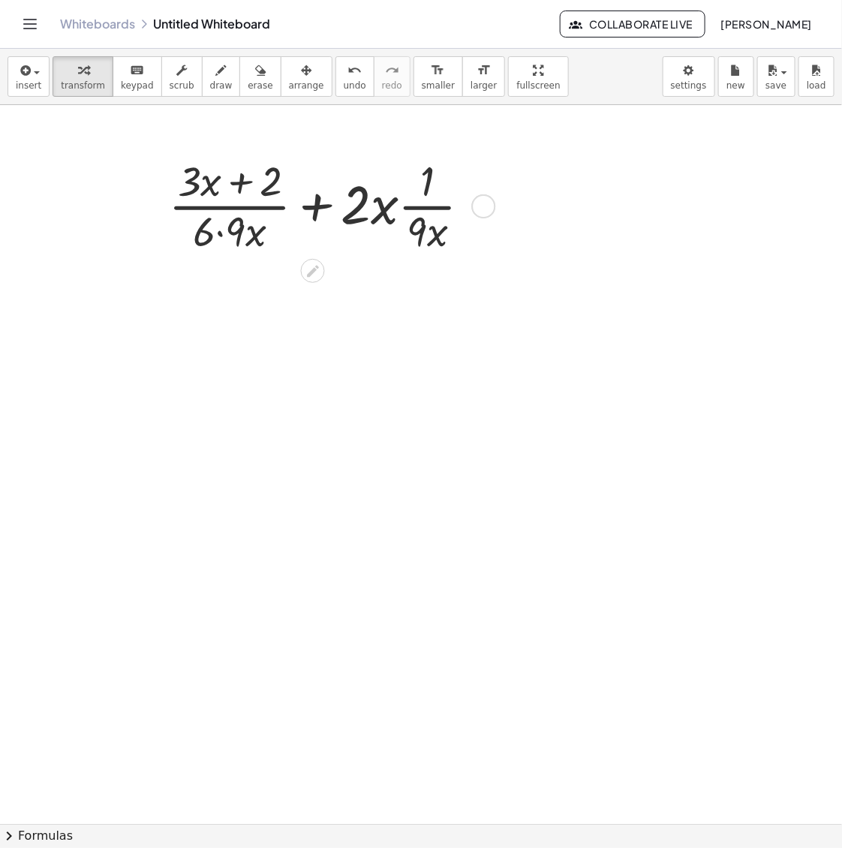
click at [245, 230] on div at bounding box center [325, 204] width 329 height 105
click at [227, 231] on div at bounding box center [325, 204] width 329 height 105
click at [343, 197] on div at bounding box center [325, 204] width 329 height 105
click at [308, 203] on div at bounding box center [325, 204] width 329 height 105
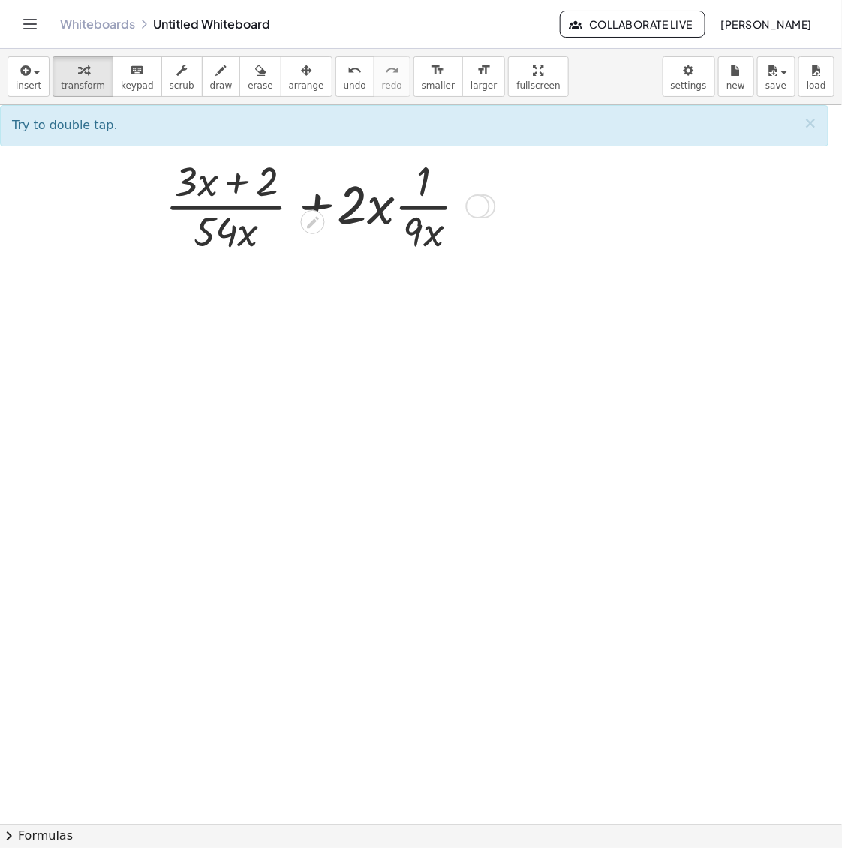
click at [327, 205] on div at bounding box center [325, 204] width 329 height 105
click at [360, 207] on div at bounding box center [325, 204] width 329 height 105
click at [361, 206] on div at bounding box center [325, 204] width 329 height 105
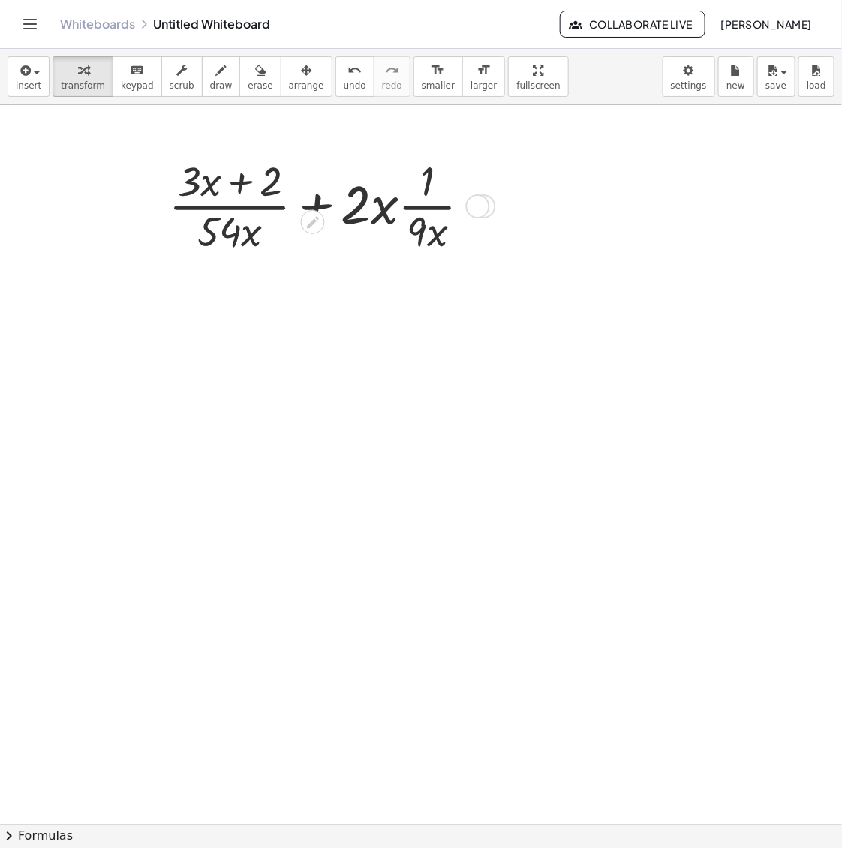
click at [312, 206] on div at bounding box center [325, 204] width 329 height 105
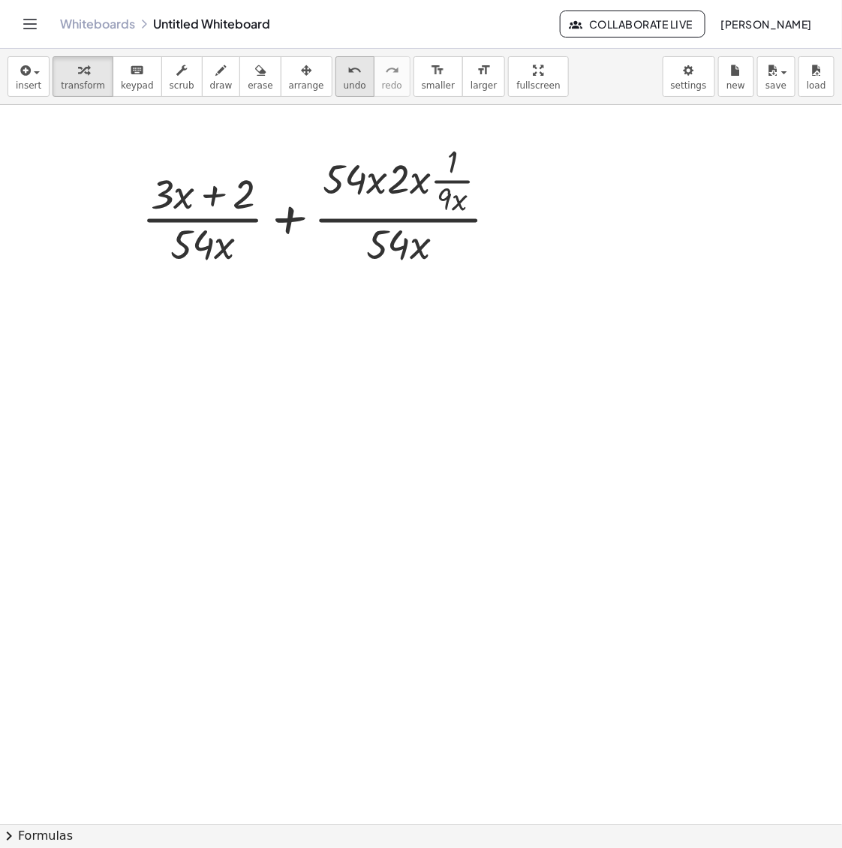
click at [344, 83] on span "undo" at bounding box center [355, 85] width 23 height 11
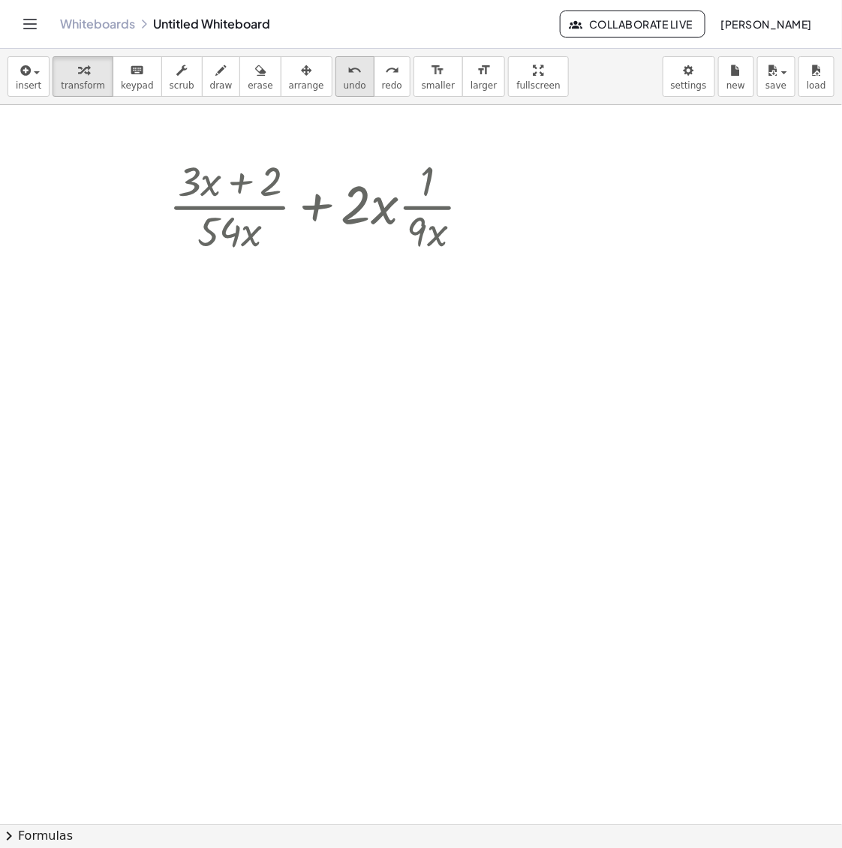
click at [344, 81] on span "undo" at bounding box center [355, 85] width 23 height 11
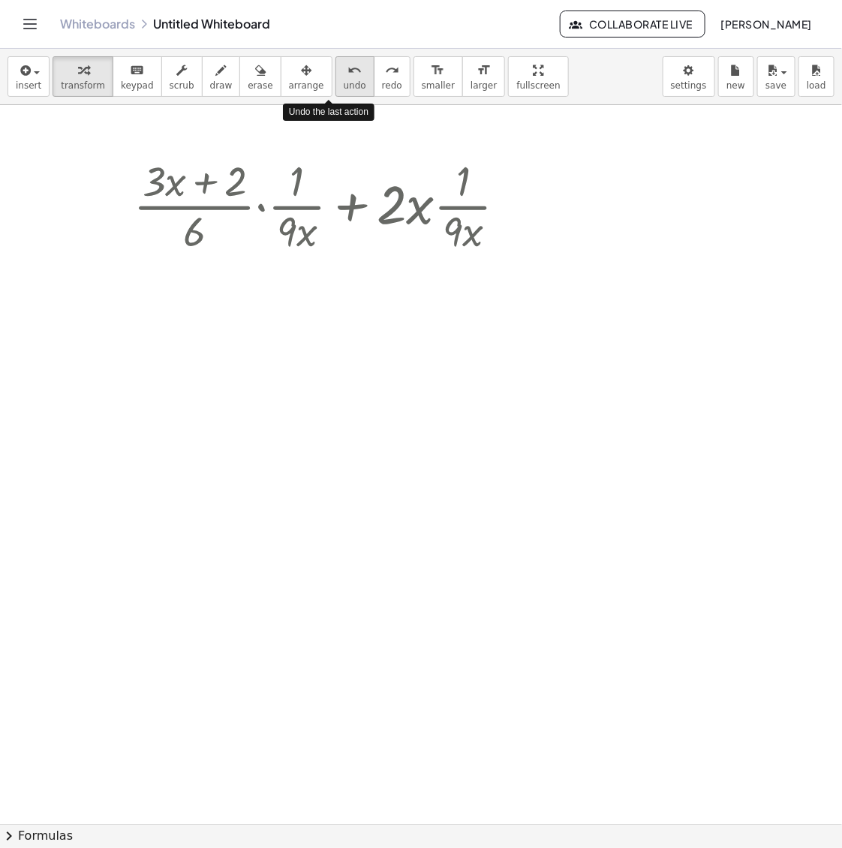
click at [344, 81] on span "undo" at bounding box center [355, 85] width 23 height 11
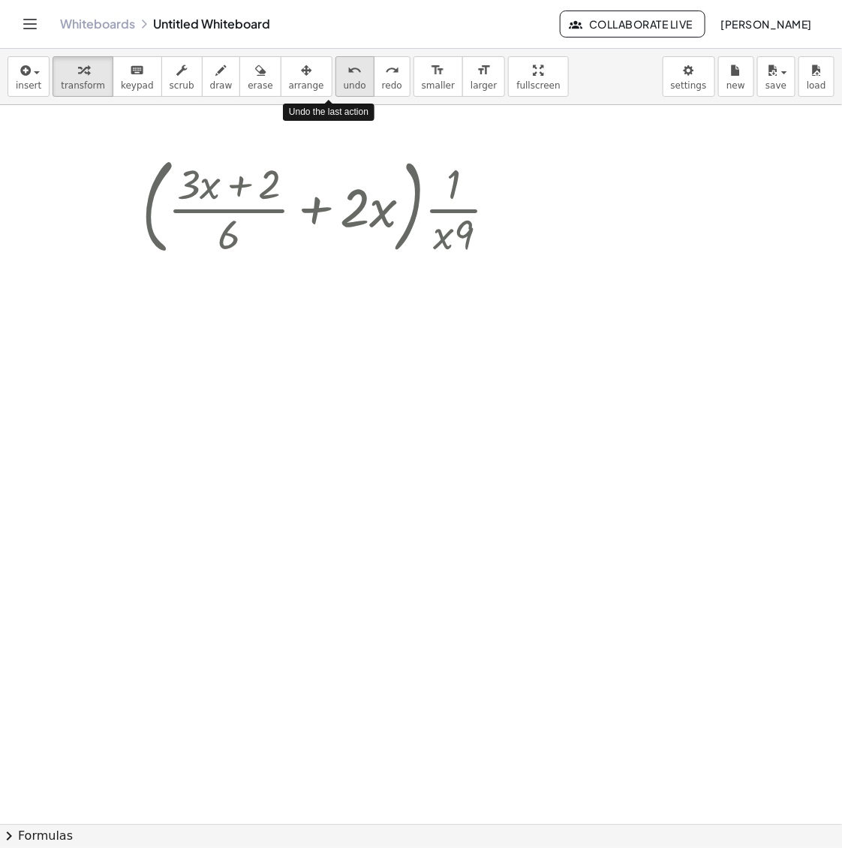
click at [344, 83] on span "undo" at bounding box center [355, 85] width 23 height 11
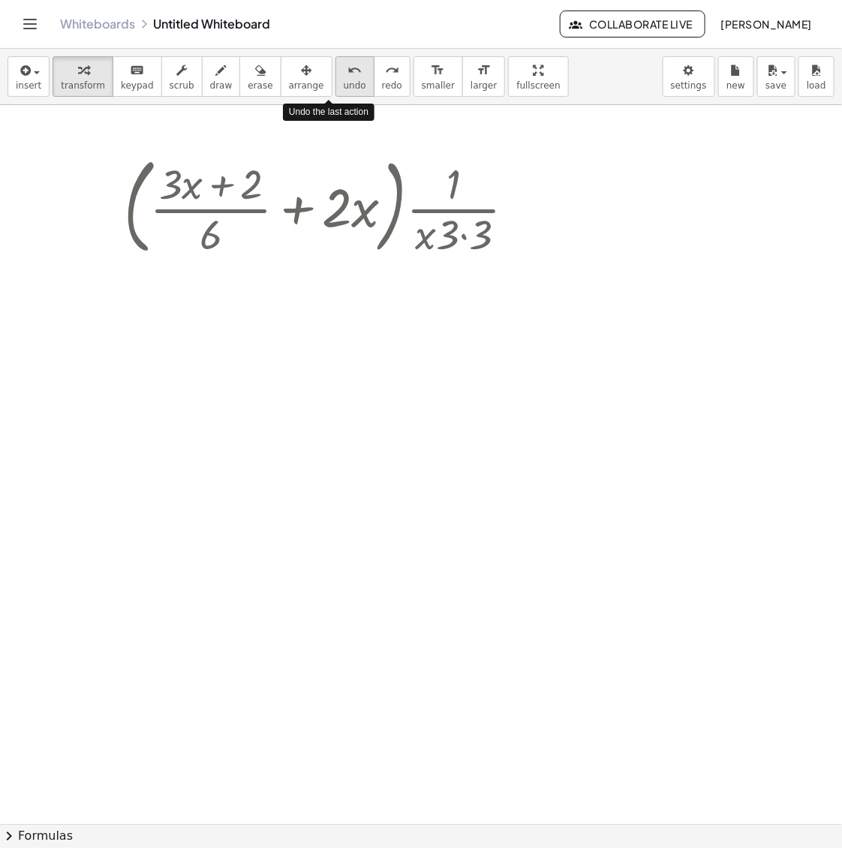
click at [344, 83] on span "undo" at bounding box center [355, 85] width 23 height 11
click at [342, 81] on button "undo undo" at bounding box center [355, 76] width 39 height 41
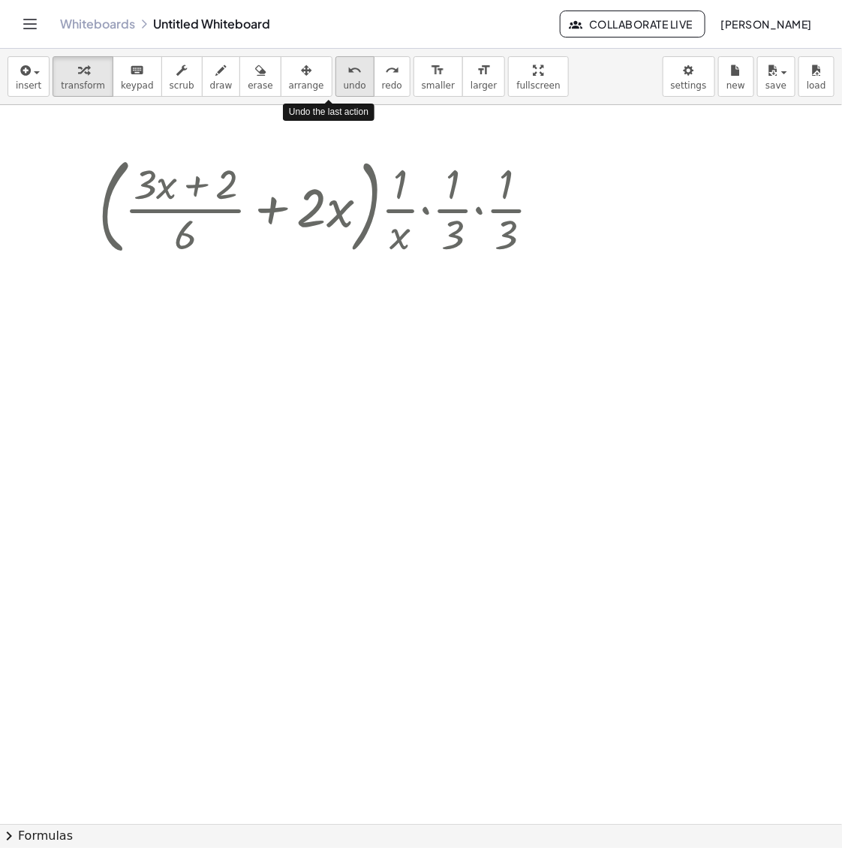
click at [342, 81] on button "undo undo" at bounding box center [355, 76] width 39 height 41
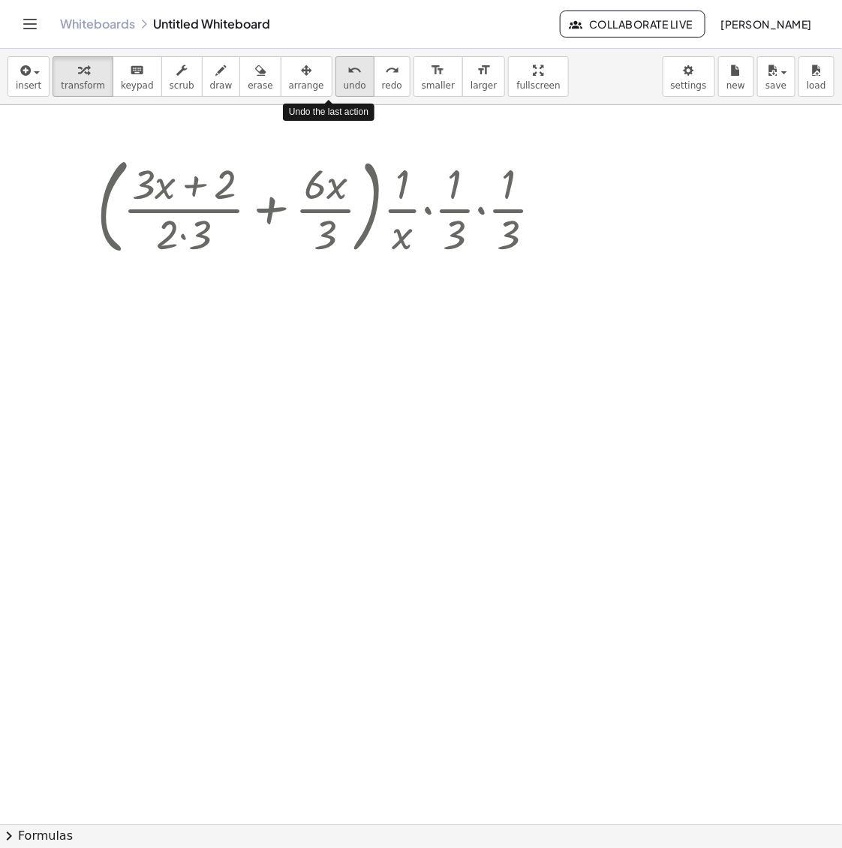
click at [342, 81] on button "undo undo" at bounding box center [355, 76] width 39 height 41
click at [339, 85] on button "undo undo" at bounding box center [355, 76] width 39 height 41
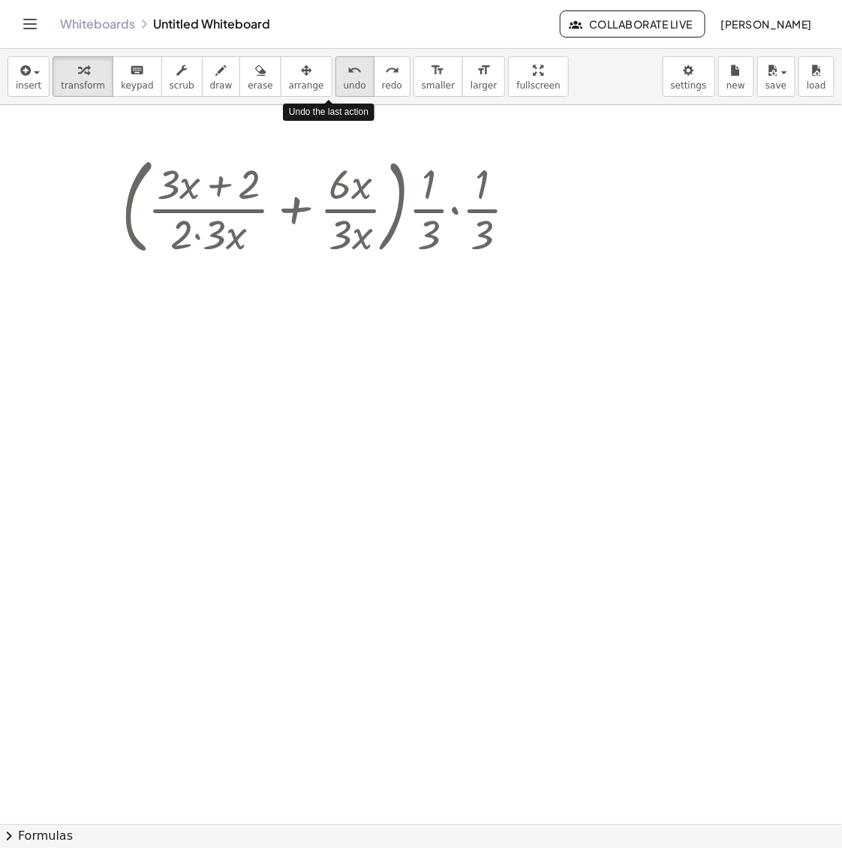
click at [339, 80] on button "undo undo" at bounding box center [355, 76] width 39 height 41
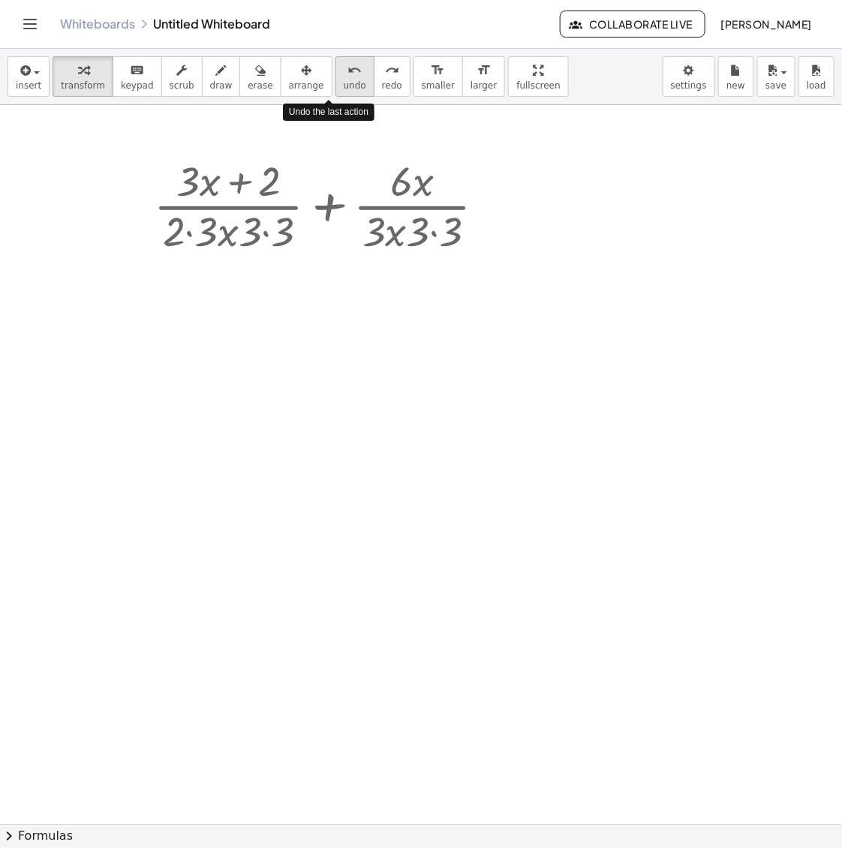
click at [339, 80] on button "undo undo" at bounding box center [355, 76] width 39 height 41
click at [344, 81] on span "undo" at bounding box center [355, 85] width 23 height 11
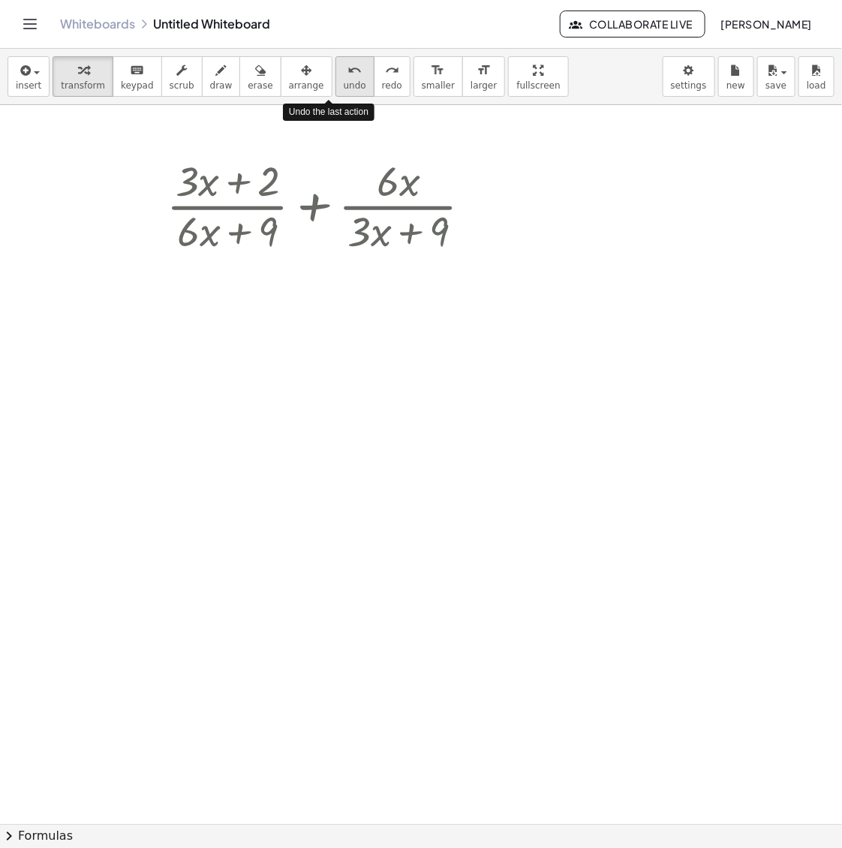
click at [344, 81] on span "undo" at bounding box center [355, 85] width 23 height 11
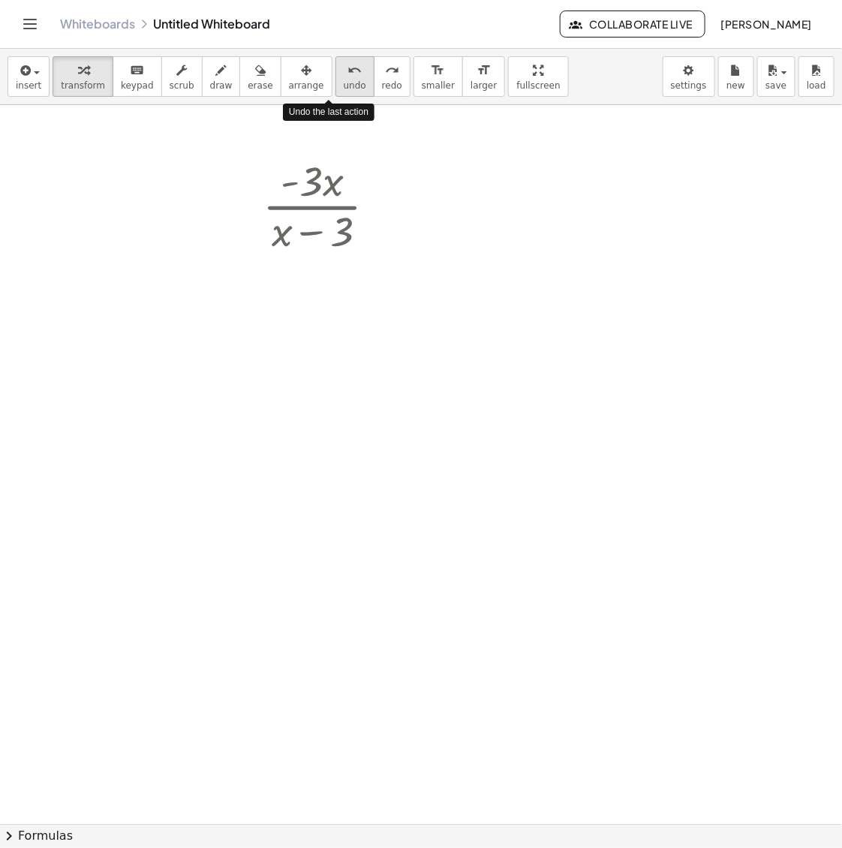
click at [344, 80] on span "undo" at bounding box center [355, 85] width 23 height 11
click at [344, 81] on span "undo" at bounding box center [355, 85] width 23 height 11
click at [344, 80] on span "undo" at bounding box center [355, 85] width 23 height 11
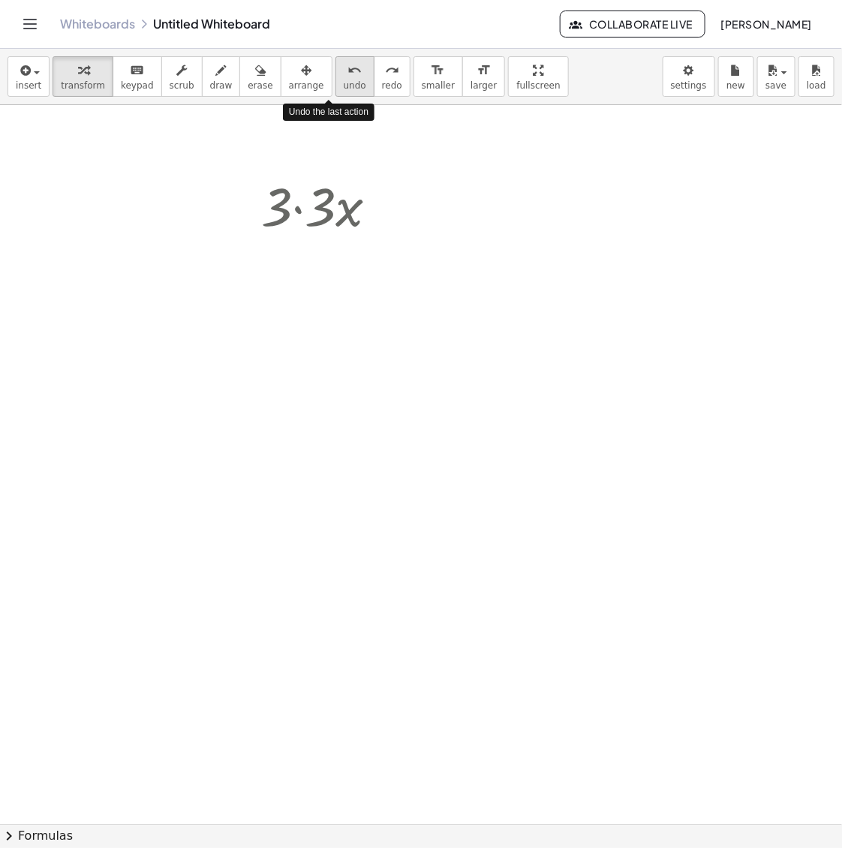
click at [344, 80] on span "undo" at bounding box center [355, 85] width 23 height 11
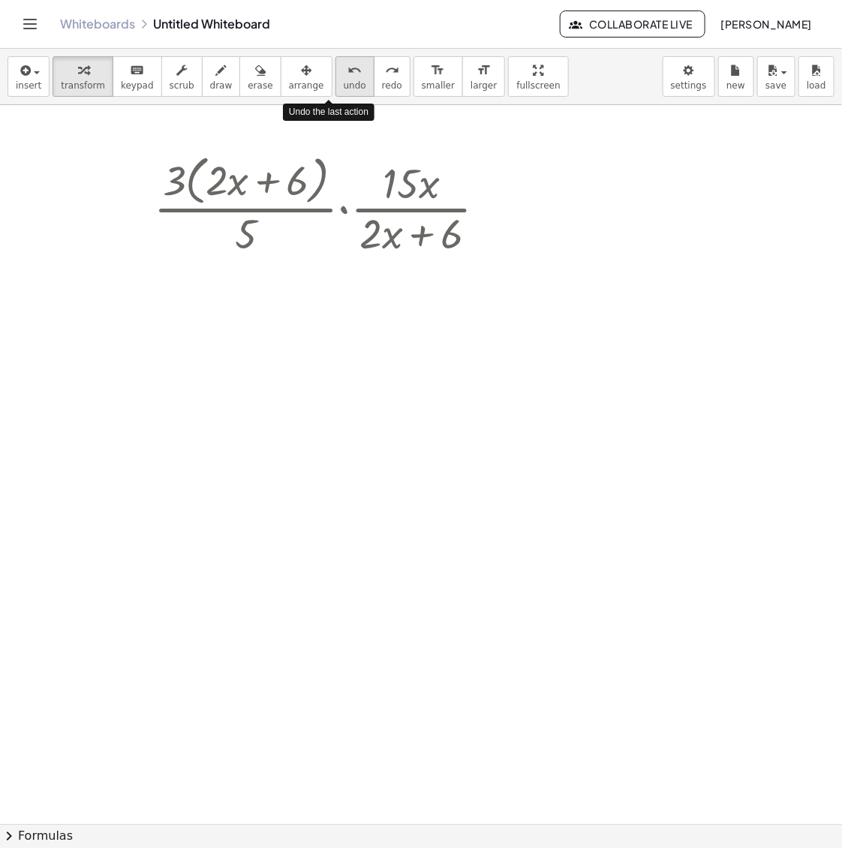
click at [344, 80] on span "undo" at bounding box center [355, 85] width 23 height 11
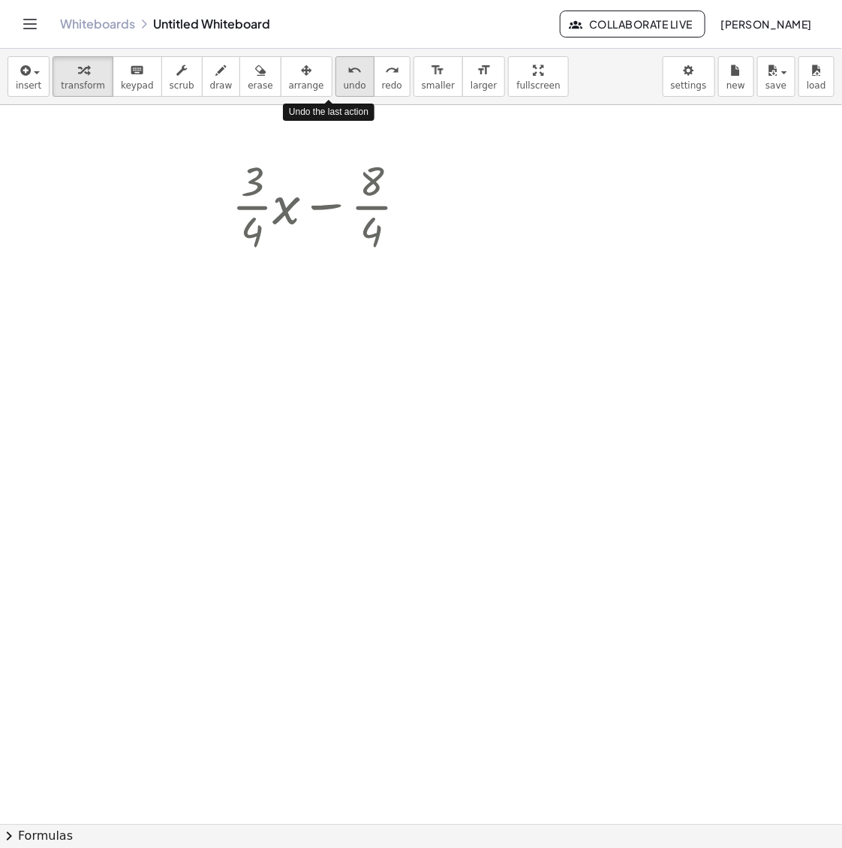
click at [344, 80] on span "undo" at bounding box center [355, 85] width 23 height 11
click at [336, 79] on button "undo undo" at bounding box center [355, 76] width 39 height 41
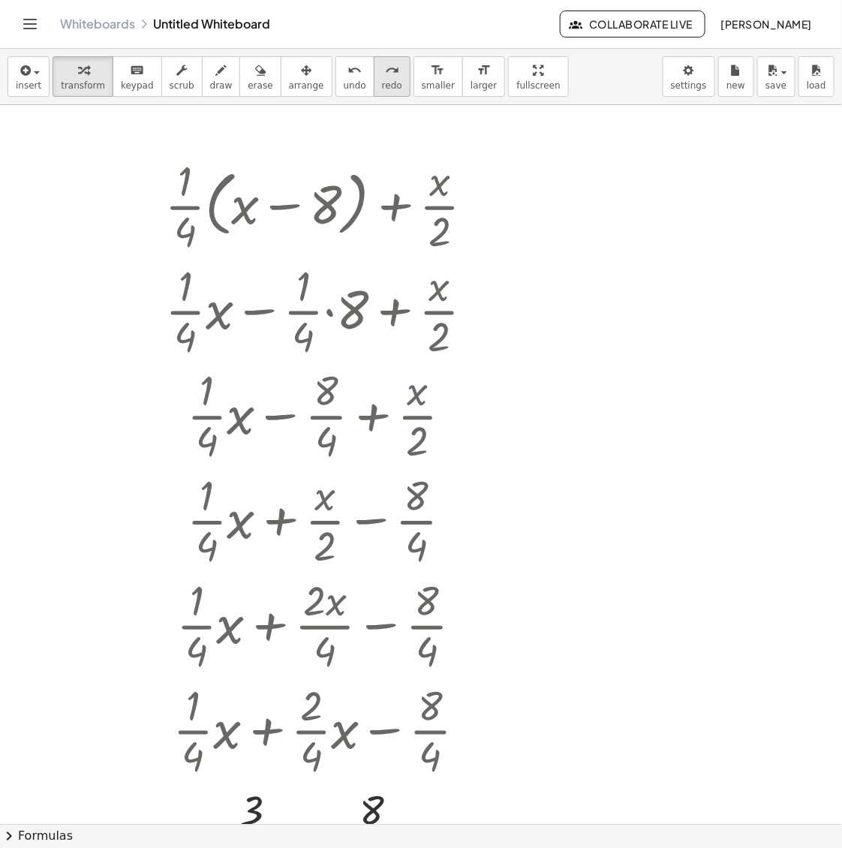
click at [374, 73] on button "redo redo" at bounding box center [392, 76] width 37 height 41
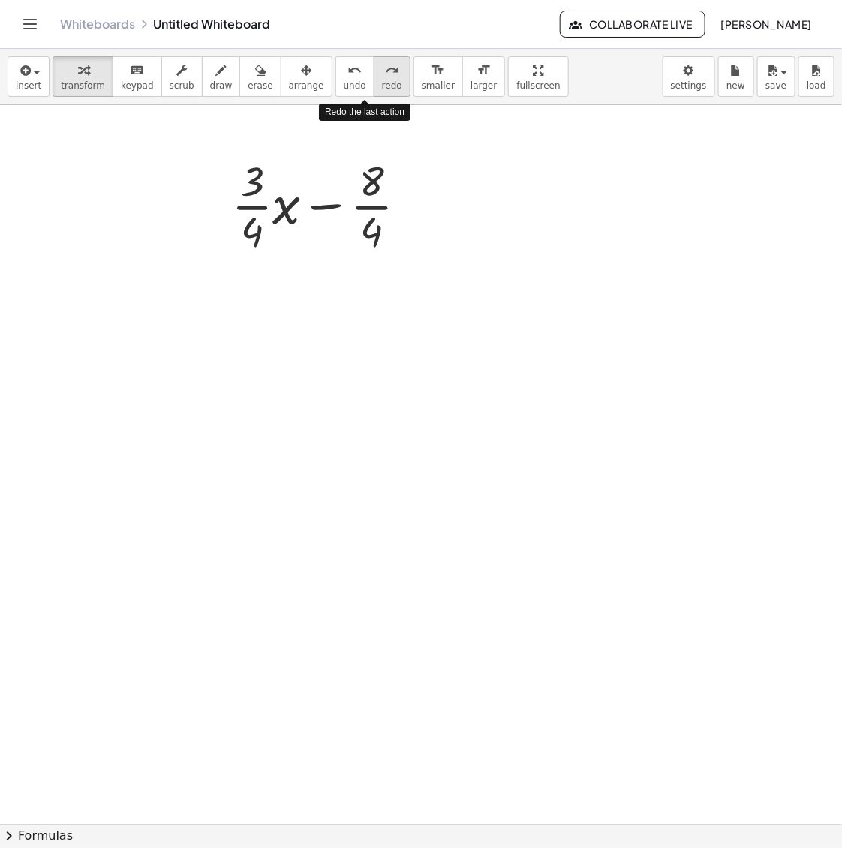
click at [382, 73] on div "redo" at bounding box center [392, 70] width 20 height 18
click at [382, 80] on span "redo" at bounding box center [392, 85] width 20 height 11
click at [382, 81] on span "redo" at bounding box center [392, 85] width 20 height 11
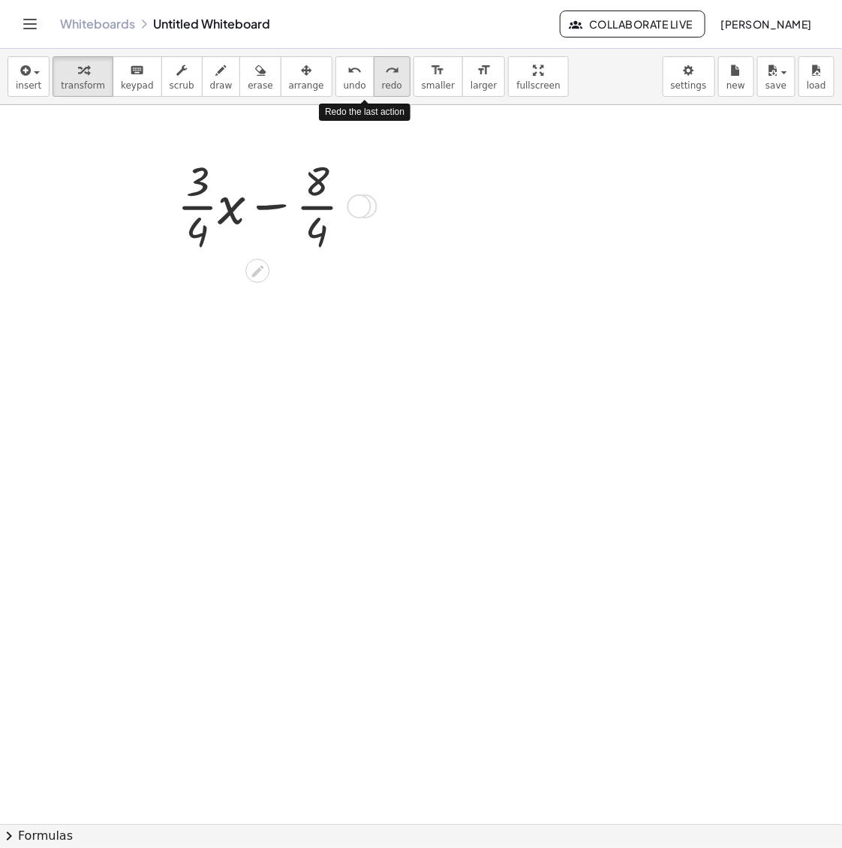
click at [382, 81] on span "redo" at bounding box center [392, 85] width 20 height 11
click at [382, 83] on span "redo" at bounding box center [392, 85] width 20 height 11
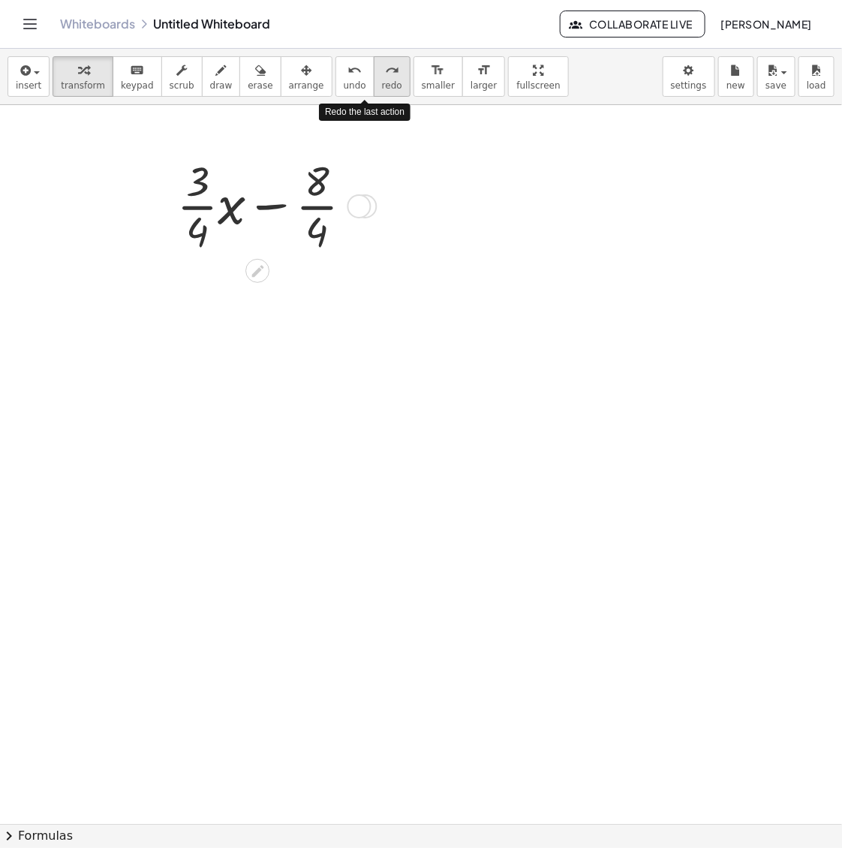
click at [382, 81] on span "redo" at bounding box center [392, 85] width 20 height 11
drag, startPoint x: 368, startPoint y: 81, endPoint x: 364, endPoint y: 88, distance: 7.7
click at [382, 84] on span "redo" at bounding box center [392, 85] width 20 height 11
click at [382, 88] on span "redo" at bounding box center [392, 85] width 20 height 11
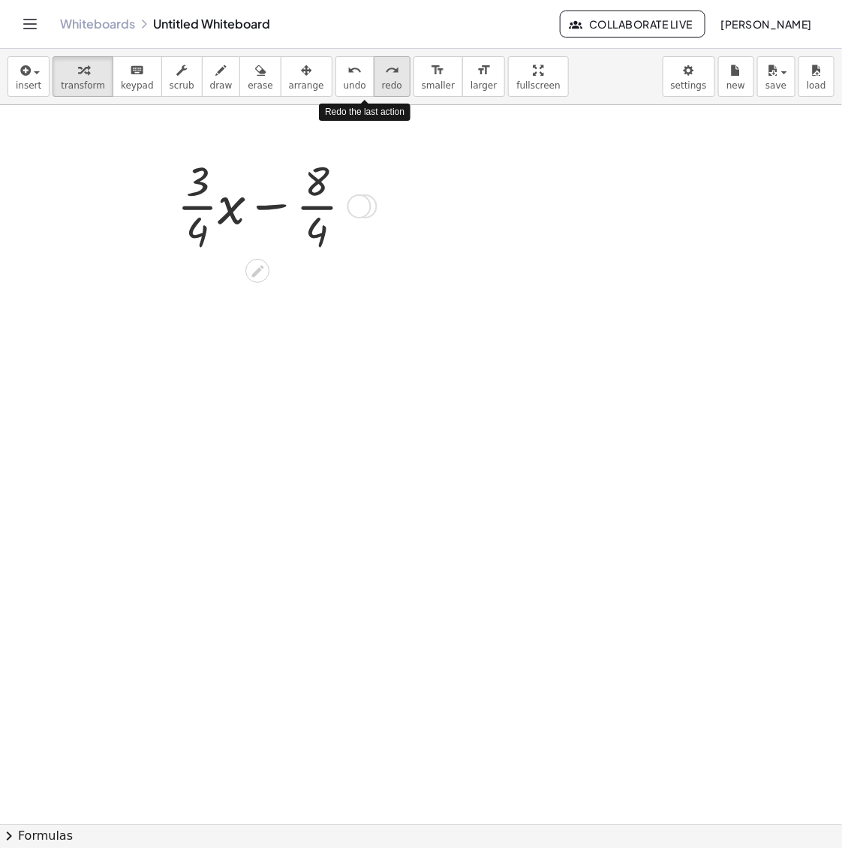
click at [382, 88] on span "redo" at bounding box center [392, 85] width 20 height 11
click at [248, 283] on div at bounding box center [421, 824] width 842 height 1438
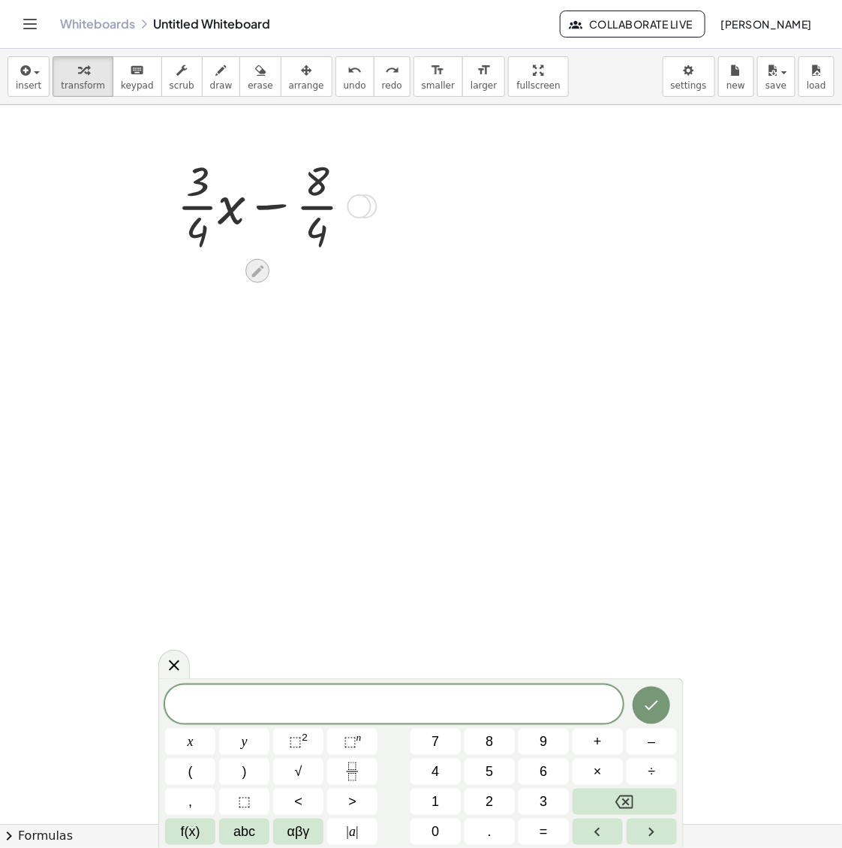
click at [264, 275] on icon at bounding box center [258, 271] width 16 height 16
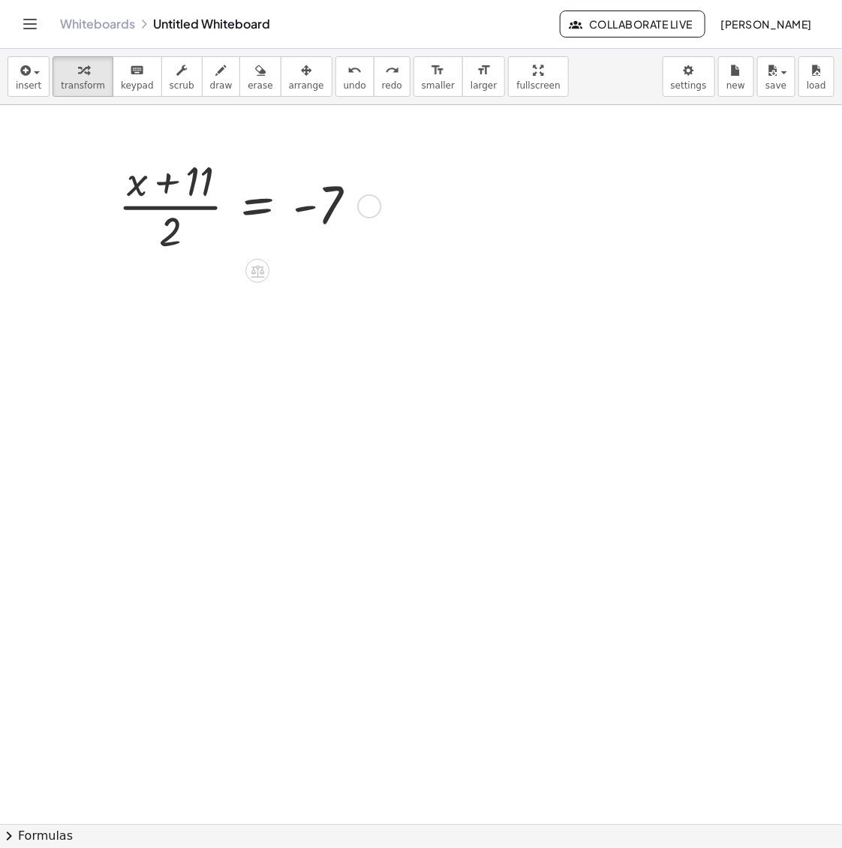
click at [174, 257] on div at bounding box center [166, 205] width 23 height 113
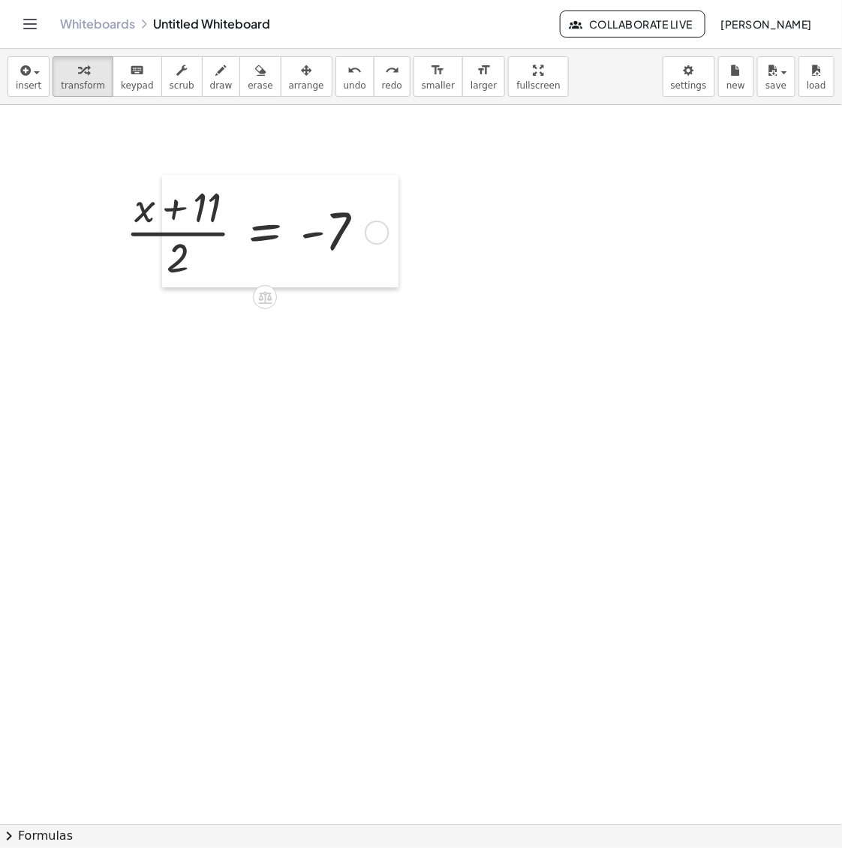
click at [175, 260] on div at bounding box center [173, 231] width 23 height 113
click at [130, 74] on icon "keyboard" at bounding box center [137, 71] width 14 height 18
click at [176, 75] on icon "button" at bounding box center [181, 71] width 11 height 18
click at [133, 77] on icon "keyboard" at bounding box center [137, 71] width 14 height 18
click at [173, 255] on div at bounding box center [173, 231] width 23 height 113
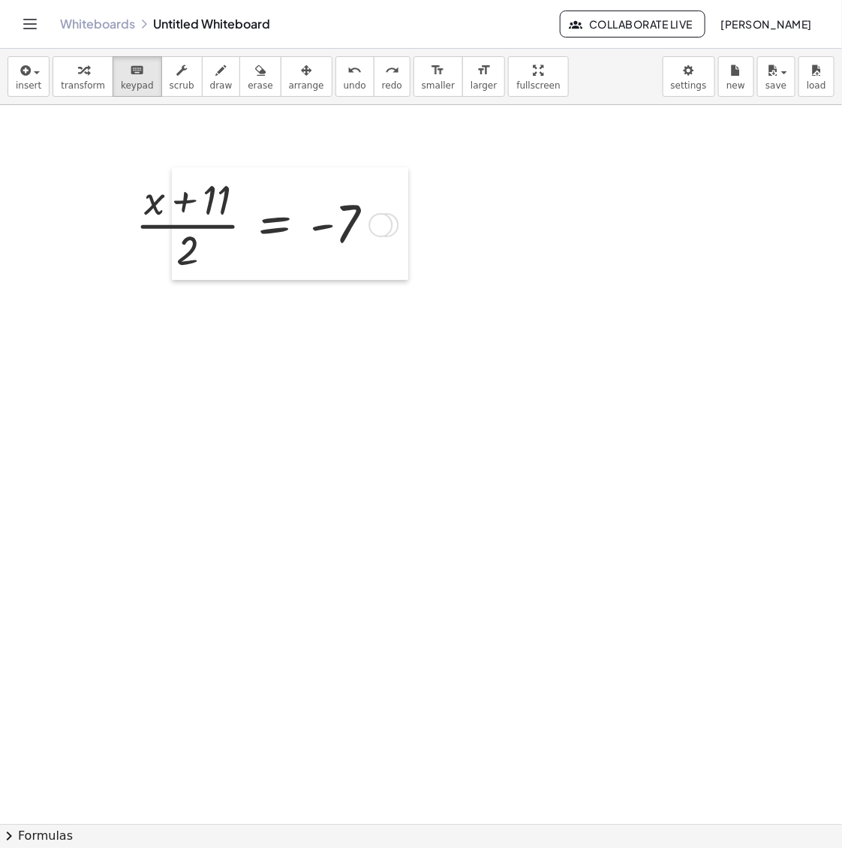
drag, startPoint x: 179, startPoint y: 268, endPoint x: 158, endPoint y: 222, distance: 50.4
click at [172, 222] on div at bounding box center [183, 223] width 23 height 113
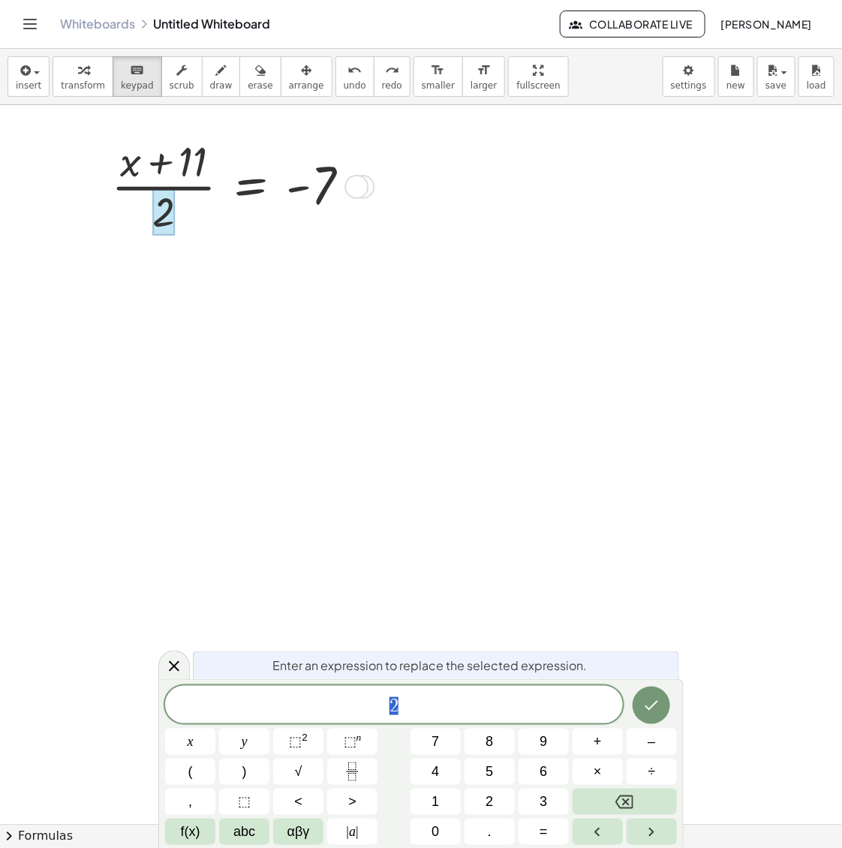
drag, startPoint x: 16, startPoint y: 280, endPoint x: 50, endPoint y: 255, distance: 41.9
click at [17, 280] on div at bounding box center [421, 824] width 842 height 1438
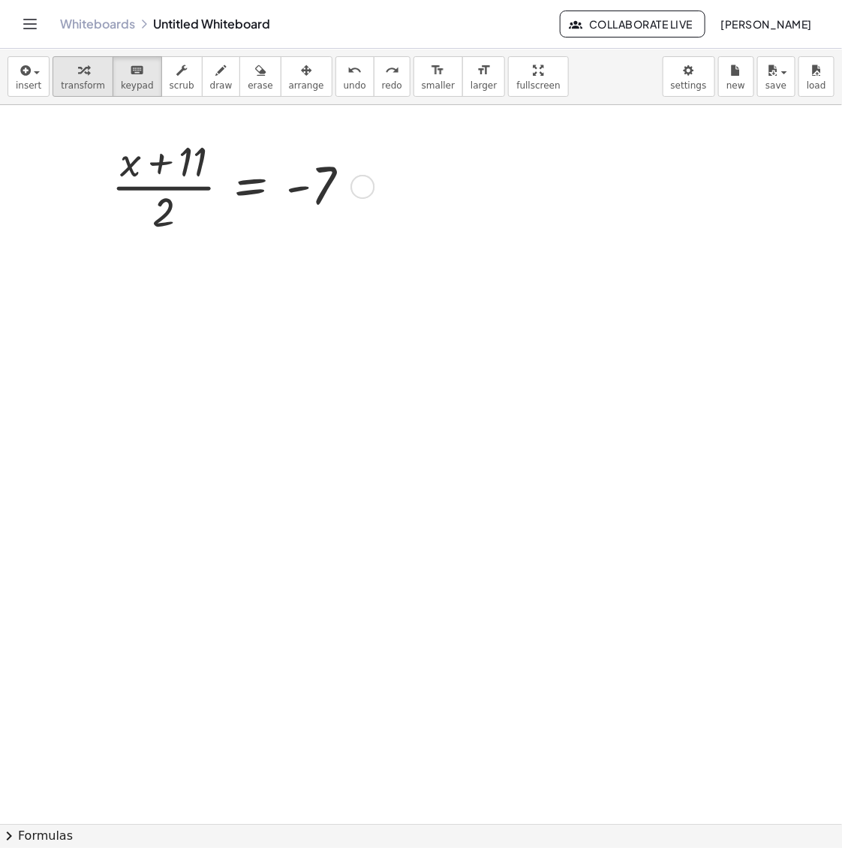
click at [78, 77] on icon "button" at bounding box center [83, 71] width 11 height 18
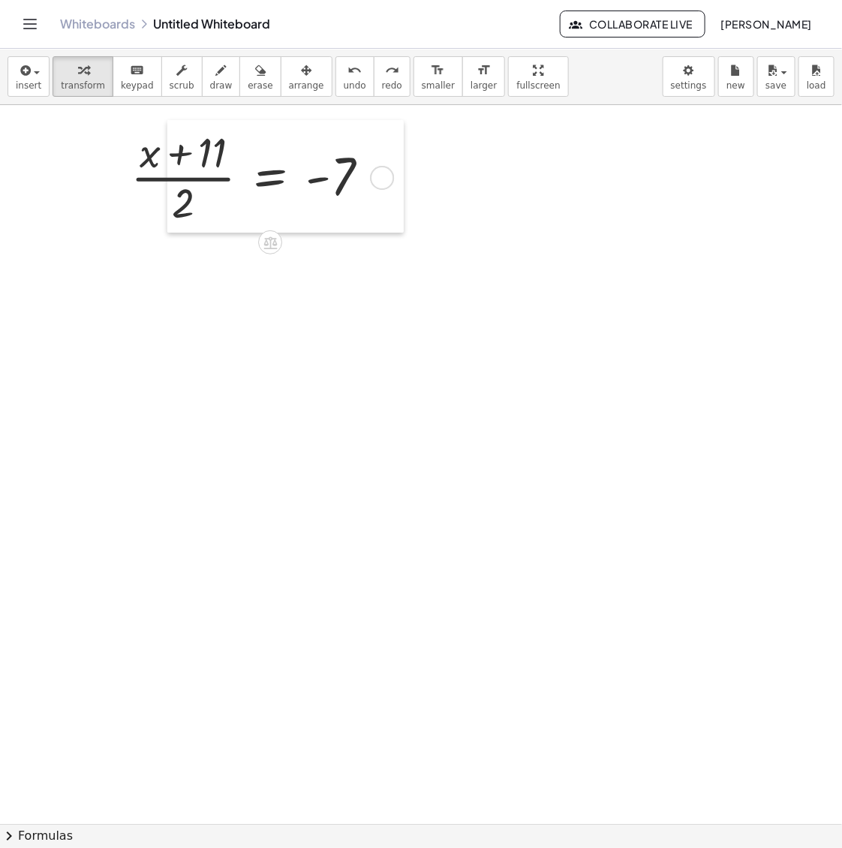
drag, startPoint x: 169, startPoint y: 235, endPoint x: 214, endPoint y: 260, distance: 51.8
click at [190, 226] on div at bounding box center [178, 176] width 23 height 113
drag, startPoint x: 233, startPoint y: 357, endPoint x: 124, endPoint y: 182, distance: 206.4
click at [231, 351] on div at bounding box center [421, 824] width 842 height 1438
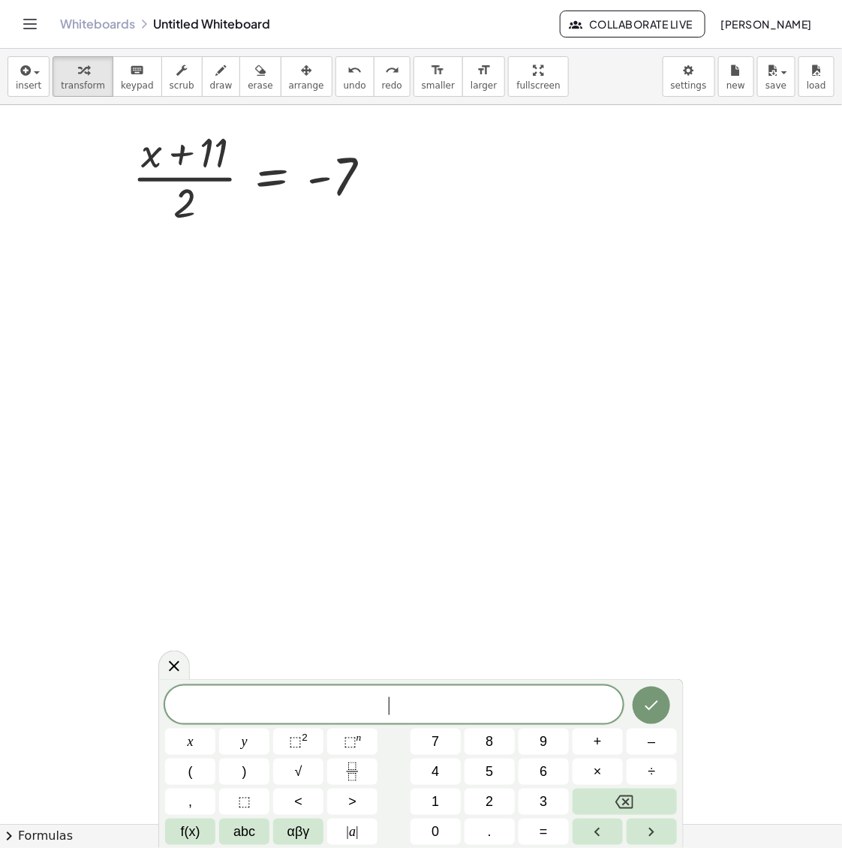
click at [251, 324] on div at bounding box center [421, 824] width 842 height 1438
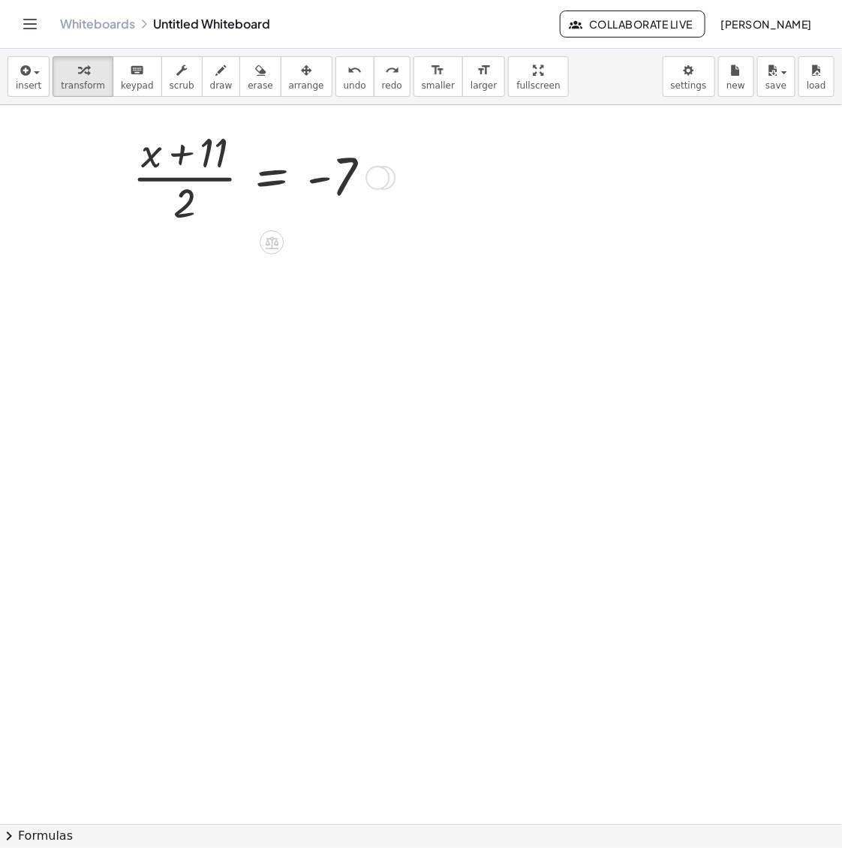
click at [260, 214] on div at bounding box center [285, 176] width 202 height 105
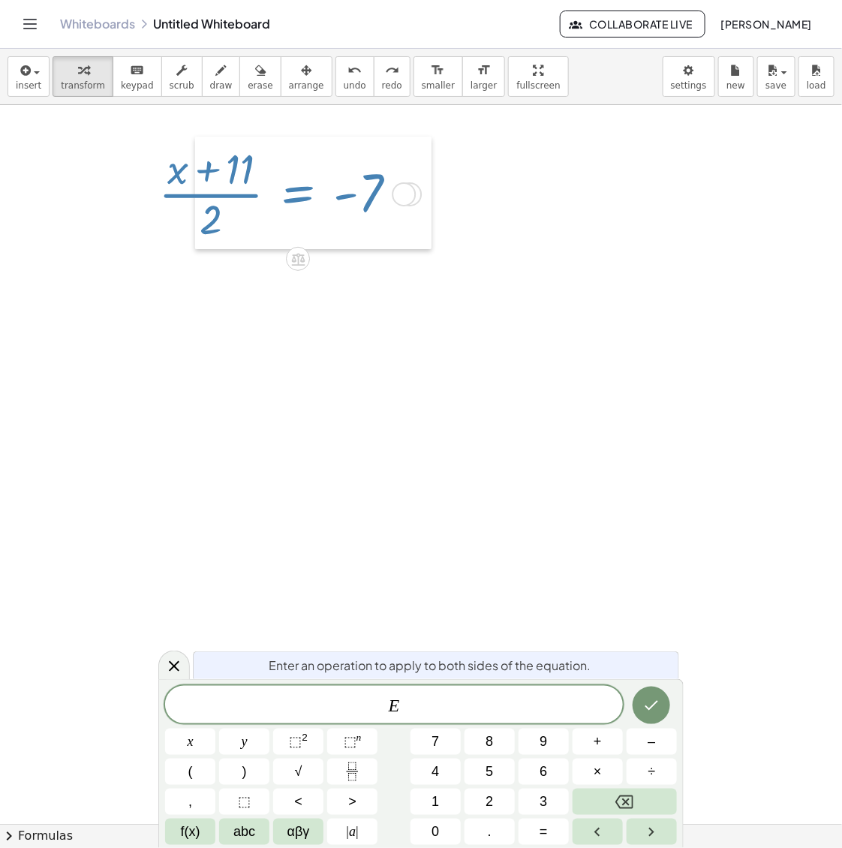
drag, startPoint x: 184, startPoint y: 210, endPoint x: 205, endPoint y: 200, distance: 23.5
click at [205, 200] on div at bounding box center [206, 193] width 23 height 113
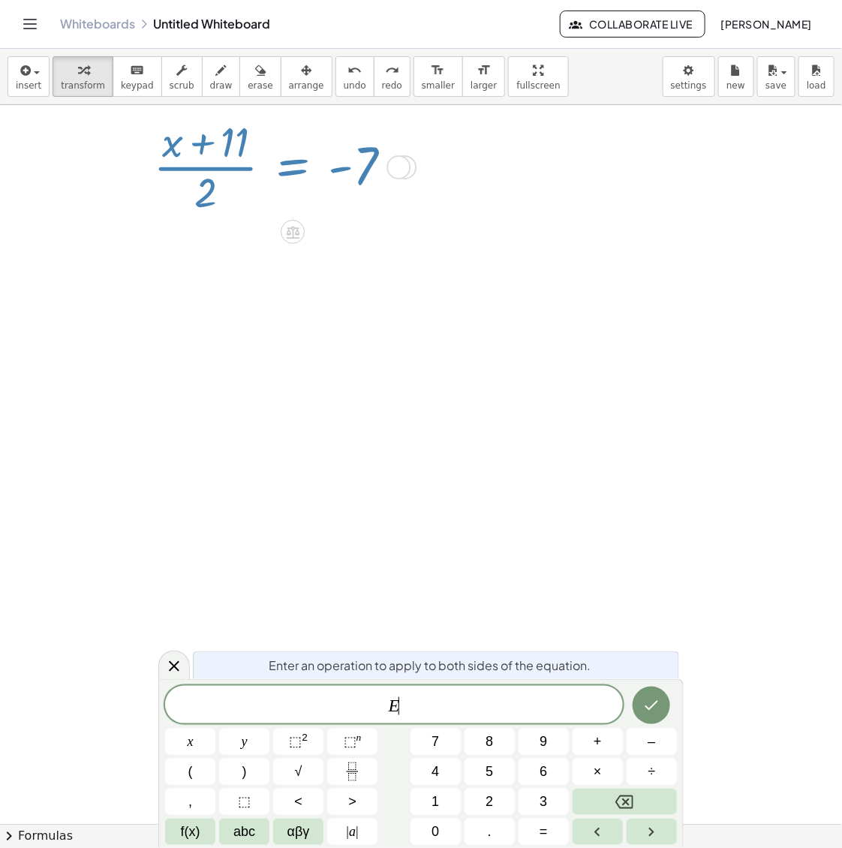
click at [219, 276] on div at bounding box center [421, 824] width 842 height 1438
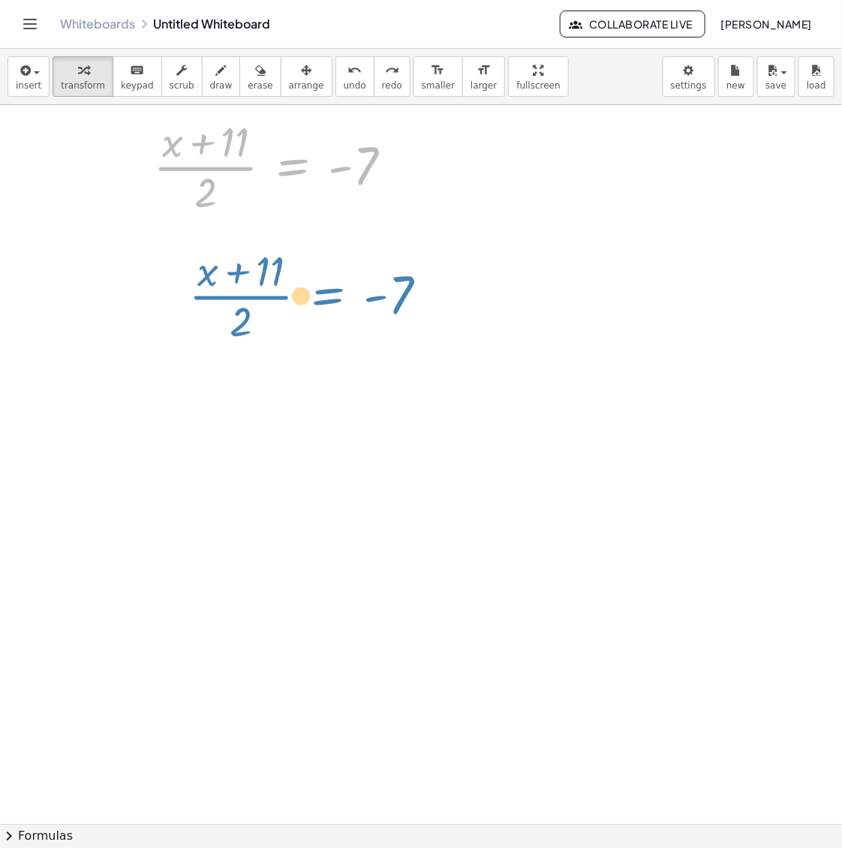
drag, startPoint x: 324, startPoint y: 190, endPoint x: 363, endPoint y: 324, distance: 139.7
click at [363, 324] on div "+ · · 1 · 4 · ( + x − 8 ) + · x · 2 + · · 1 · 4 · x − · · 1 · 4 · 8 + · x · 2 +…" at bounding box center [421, 824] width 842 height 1438
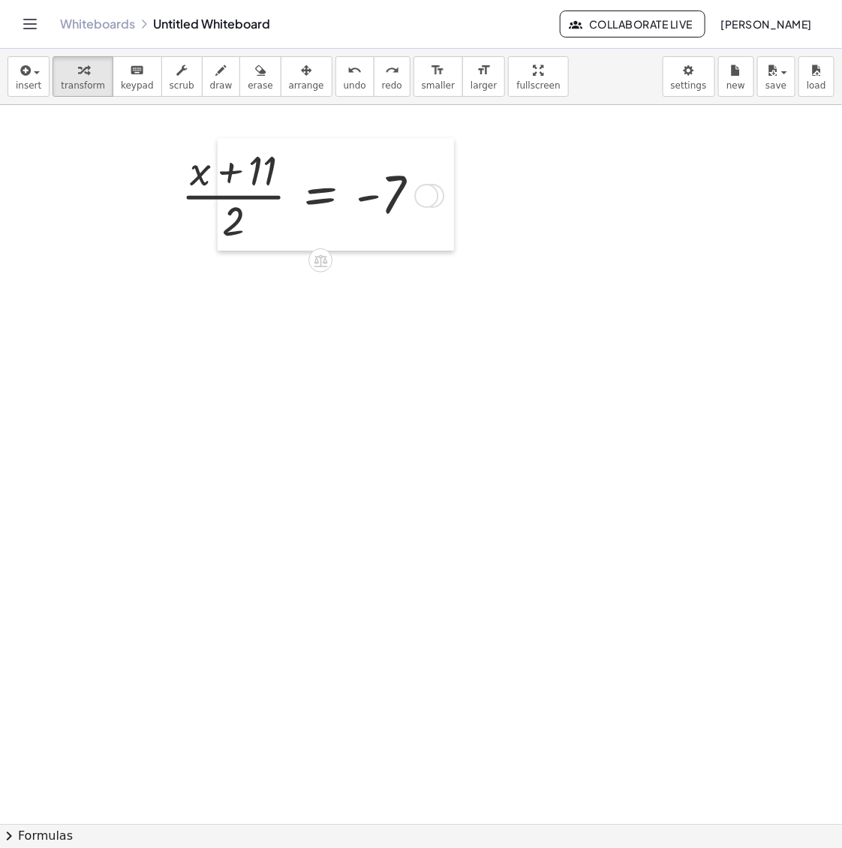
click at [218, 197] on div at bounding box center [229, 194] width 23 height 113
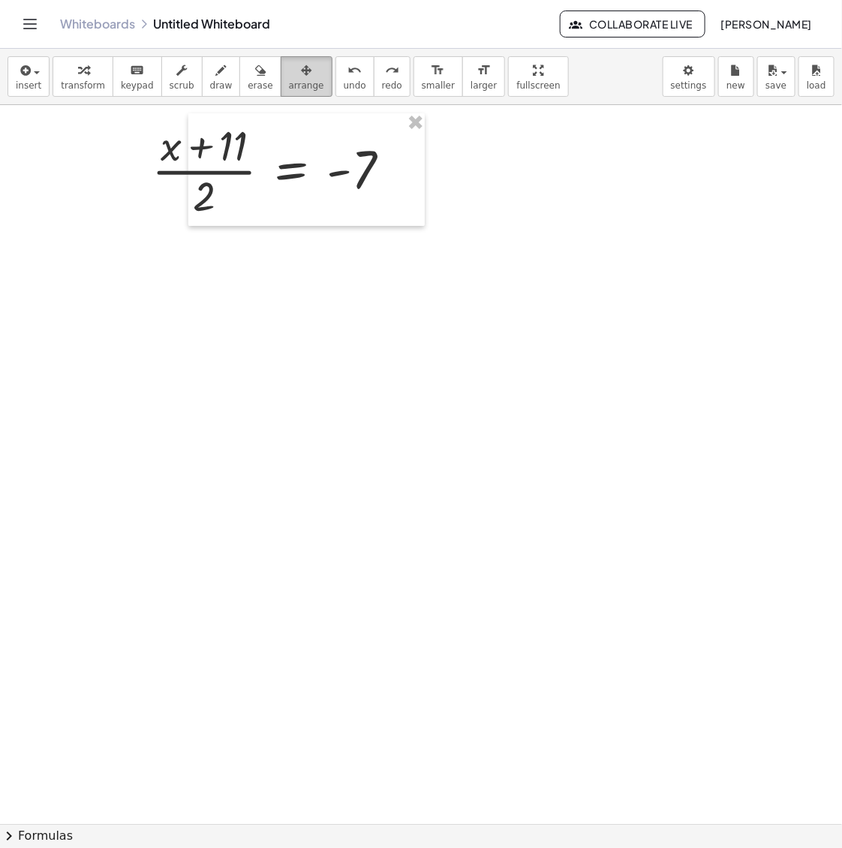
click at [301, 77] on icon "button" at bounding box center [306, 71] width 11 height 18
click at [81, 83] on span "transform" at bounding box center [83, 85] width 44 height 11
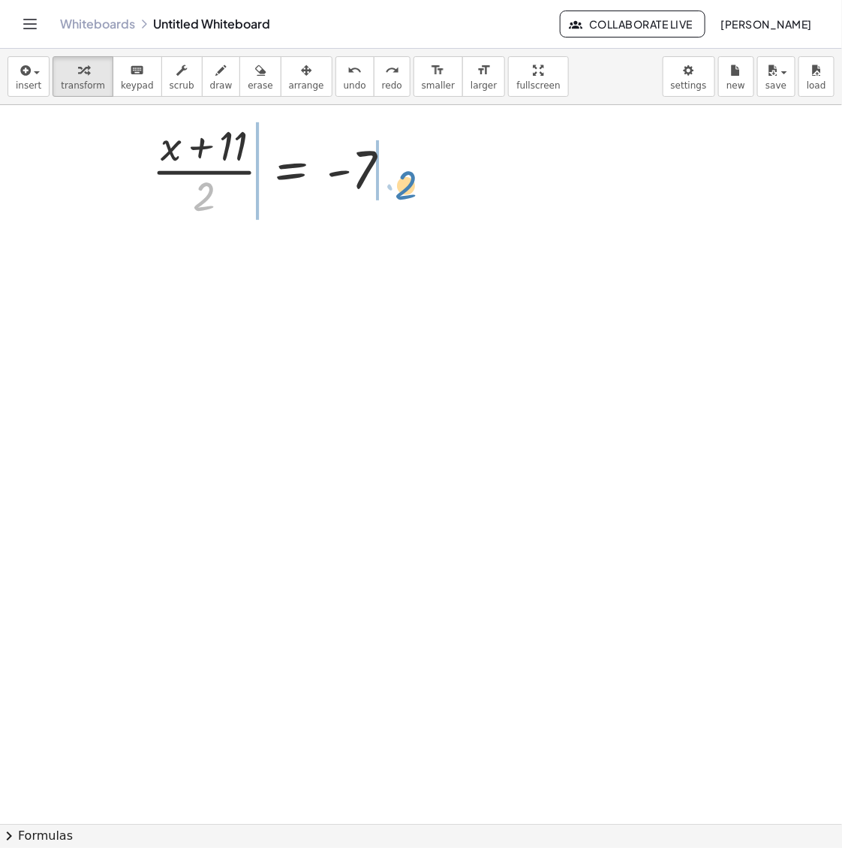
drag, startPoint x: 215, startPoint y: 197, endPoint x: 390, endPoint y: 170, distance: 177.1
click at [390, 170] on div at bounding box center [304, 169] width 202 height 105
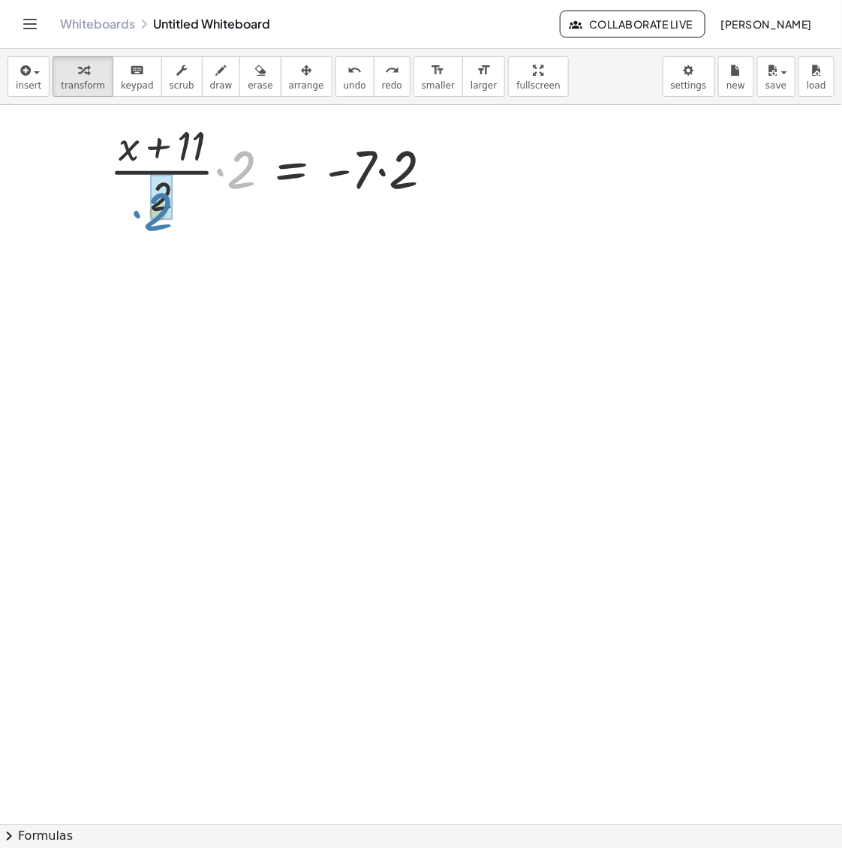
drag, startPoint x: 235, startPoint y: 162, endPoint x: 152, endPoint y: 201, distance: 92.0
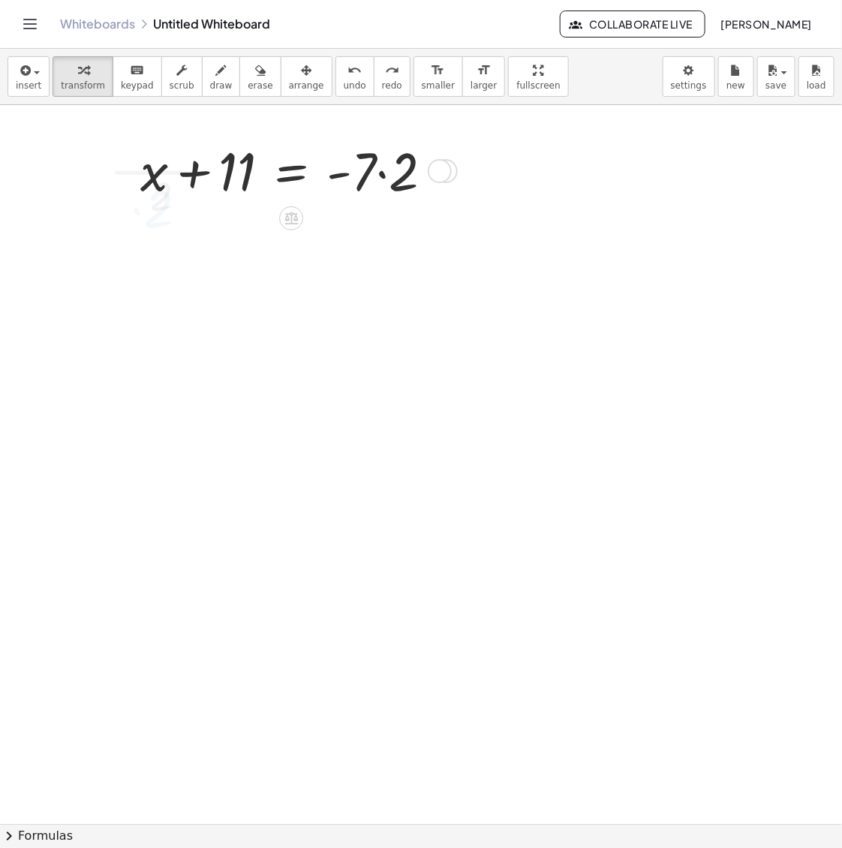
click at [378, 173] on div at bounding box center [304, 169] width 202 height 71
drag, startPoint x: 244, startPoint y: 182, endPoint x: 411, endPoint y: 176, distance: 166.7
click at [432, 185] on div at bounding box center [421, 824] width 842 height 1438
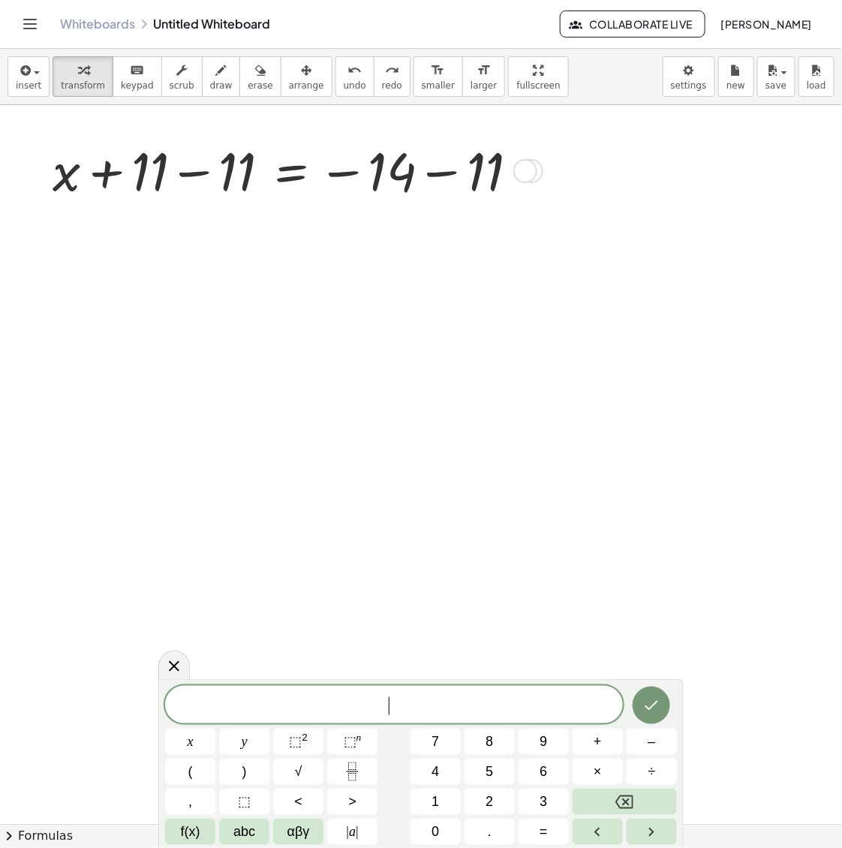
click at [203, 184] on div at bounding box center [199, 169] width 23 height 113
click at [445, 170] on div at bounding box center [421, 824] width 842 height 1438
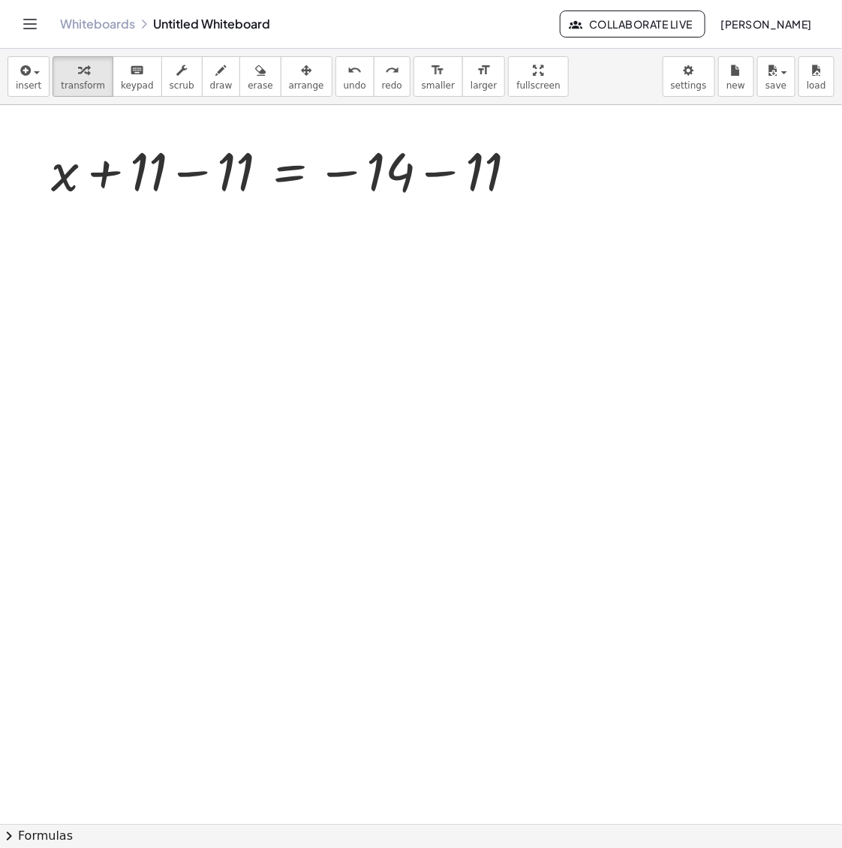
click at [462, 174] on div at bounding box center [421, 824] width 842 height 1438
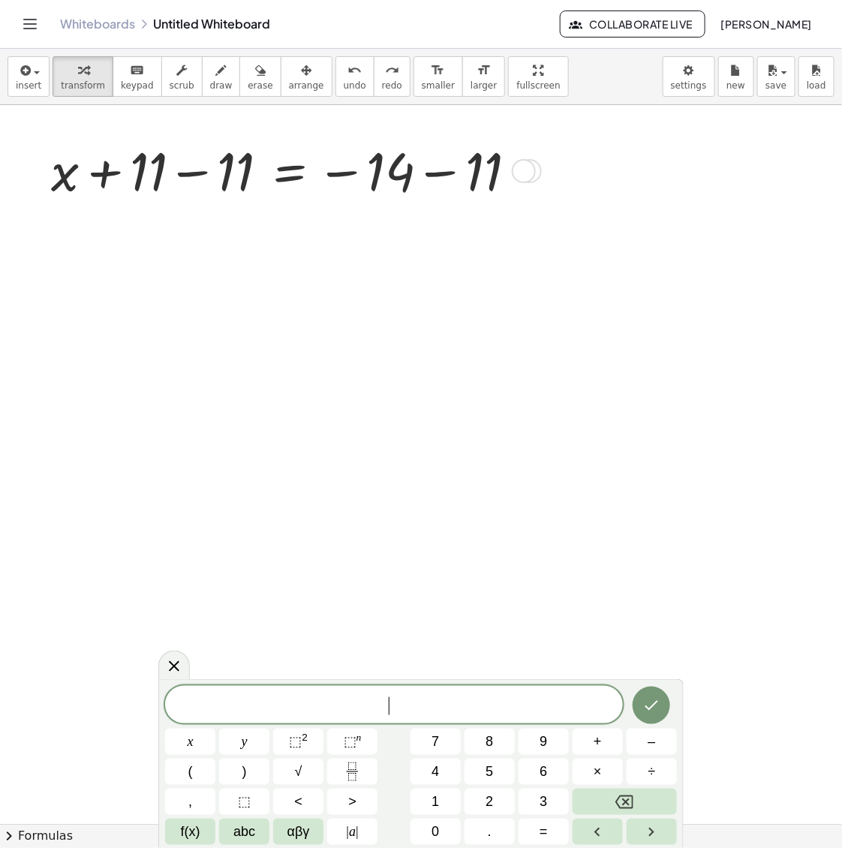
click at [385, 177] on div at bounding box center [303, 169] width 202 height 71
click at [432, 177] on div at bounding box center [421, 824] width 842 height 1438
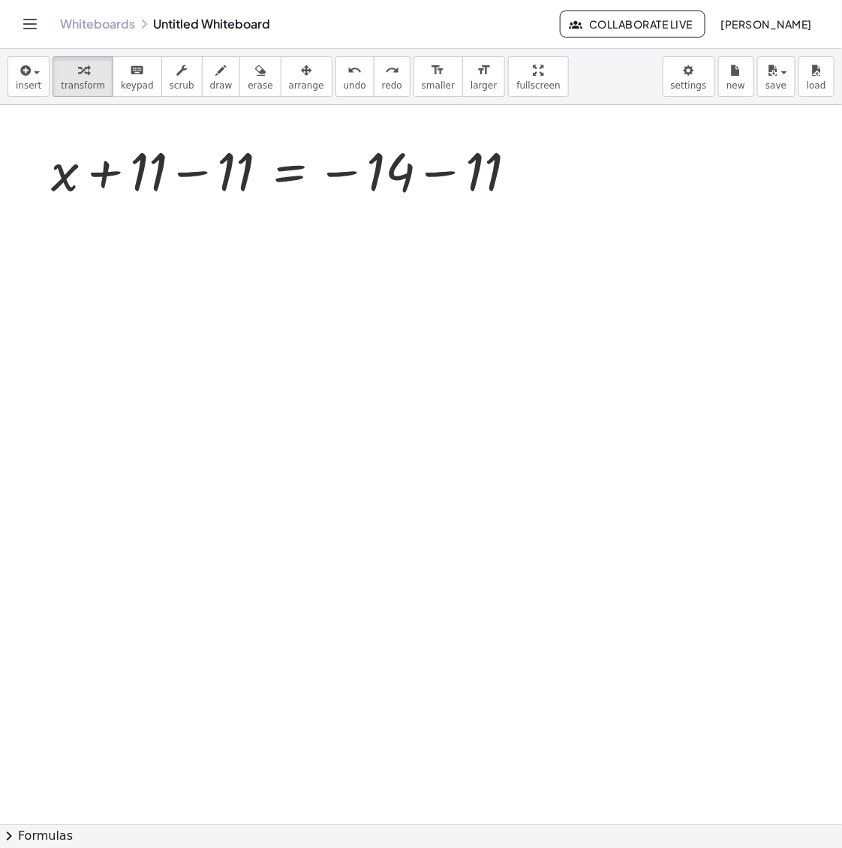
click at [462, 177] on div at bounding box center [421, 824] width 842 height 1438
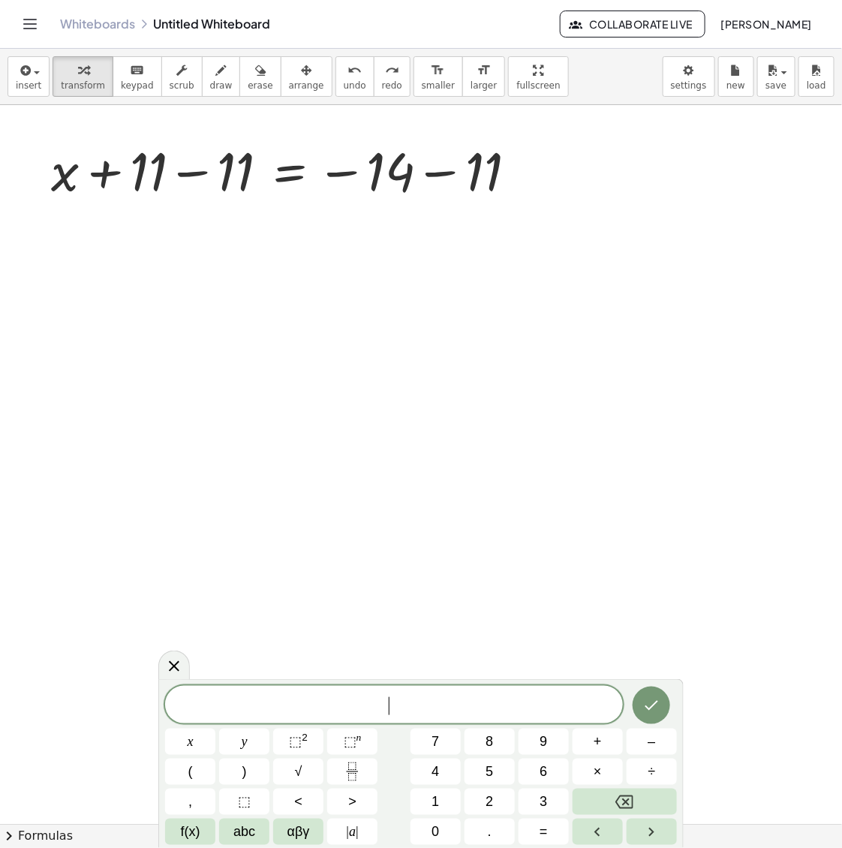
click at [462, 177] on div at bounding box center [421, 824] width 842 height 1438
click at [454, 180] on div at bounding box center [421, 824] width 842 height 1438
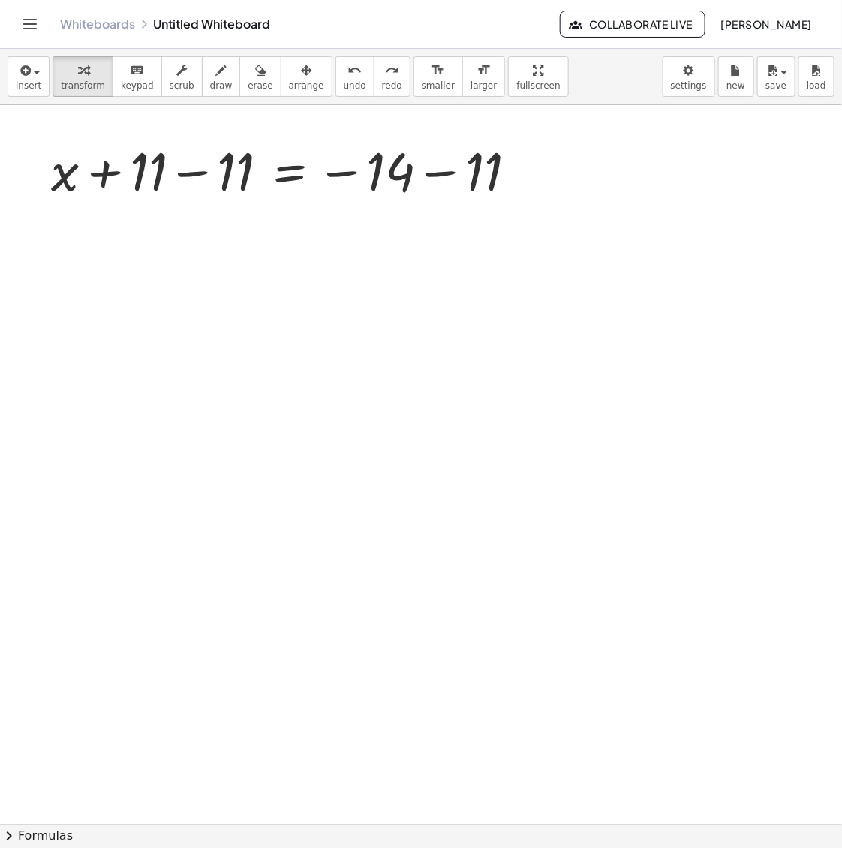
drag, startPoint x: 486, startPoint y: 177, endPoint x: 428, endPoint y: 175, distance: 58.6
click at [425, 174] on div at bounding box center [421, 824] width 842 height 1438
drag, startPoint x: 471, startPoint y: 177, endPoint x: 399, endPoint y: 171, distance: 71.6
click at [408, 173] on div "+ · · 1 · 4 · ( + x − 8 ) + · x · 2 + · · 1 · 4 · x − · · 1 · 4 · 8 + · x · 2 +…" at bounding box center [421, 824] width 842 height 1438
click at [170, 83] on span "scrub" at bounding box center [182, 85] width 25 height 11
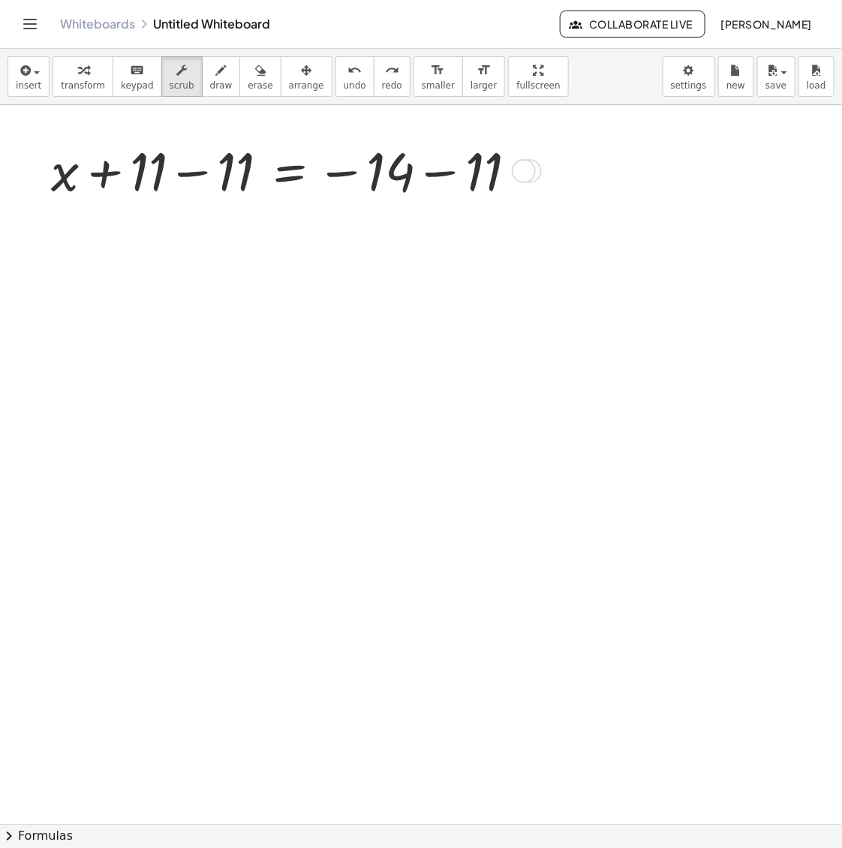
drag, startPoint x: 470, startPoint y: 167, endPoint x: 392, endPoint y: 170, distance: 78.1
click at [392, 170] on div "+ · · 1 · 4 · ( + x − 8 ) + · x · 2 + · · 1 · 4 · x − · · 1 · 4 · 8 + · x · 2 +…" at bounding box center [421, 824] width 842 height 1438
click at [216, 73] on icon "button" at bounding box center [221, 71] width 11 height 18
drag, startPoint x: 523, startPoint y: 173, endPoint x: 399, endPoint y: 171, distance: 124.6
click at [399, 171] on div at bounding box center [421, 824] width 842 height 1438
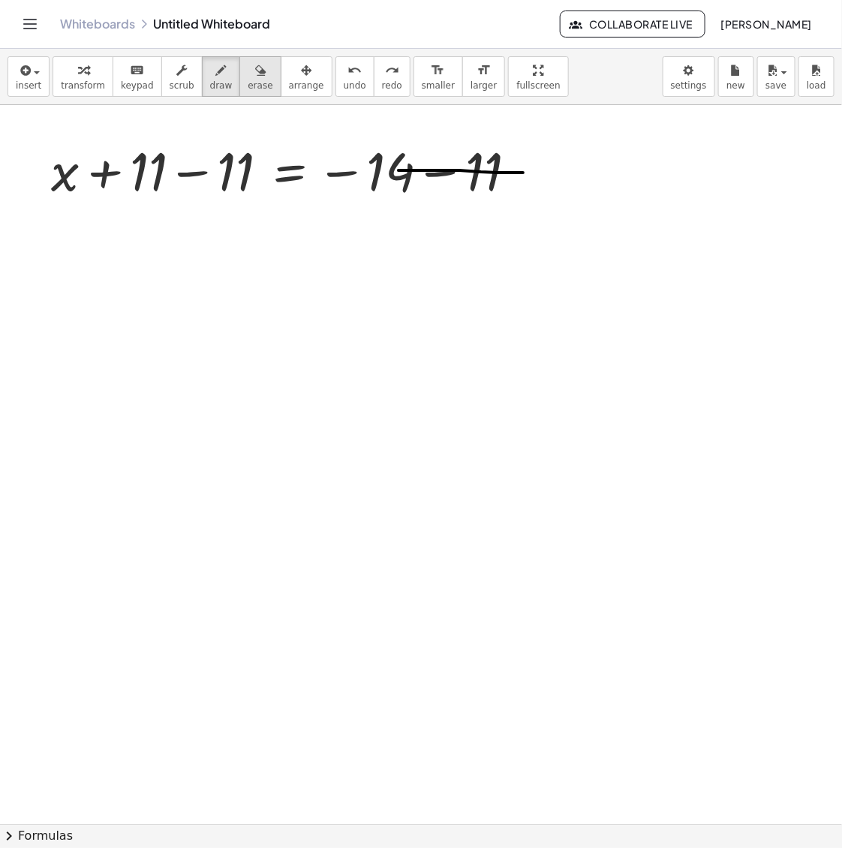
click at [248, 85] on span "erase" at bounding box center [260, 85] width 25 height 11
drag, startPoint x: 676, startPoint y: 189, endPoint x: 294, endPoint y: 166, distance: 382.8
click at [289, 170] on div at bounding box center [421, 824] width 842 height 1438
click at [289, 83] on span "arrange" at bounding box center [306, 85] width 35 height 11
click at [121, 80] on span "keypad" at bounding box center [137, 85] width 33 height 11
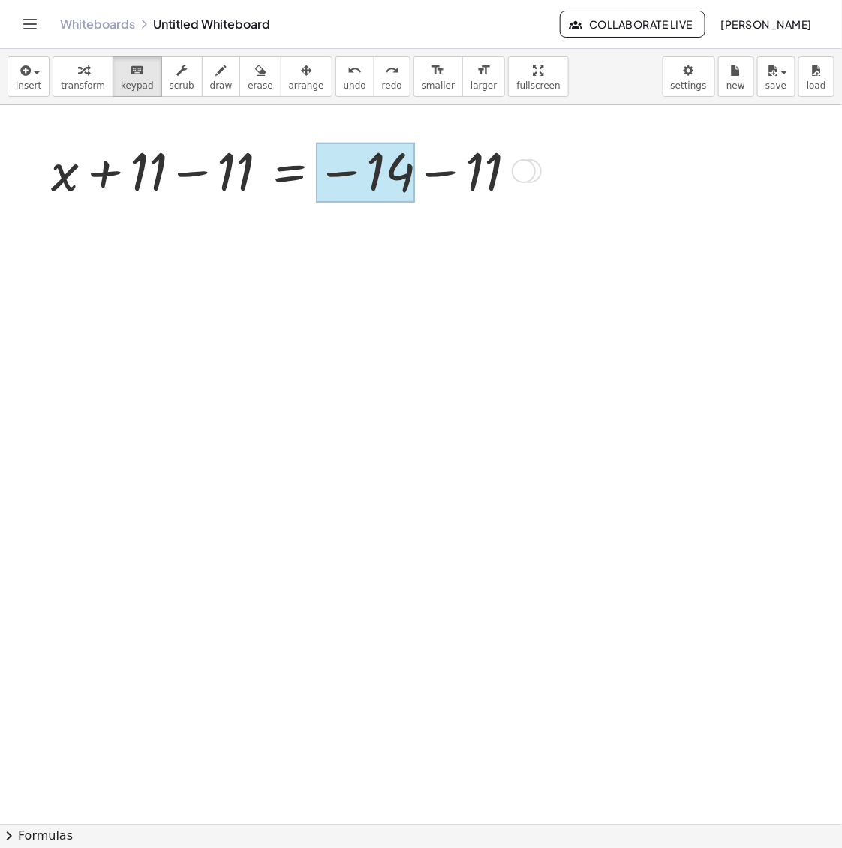
drag, startPoint x: 486, startPoint y: 180, endPoint x: 392, endPoint y: 173, distance: 94.1
click at [392, 173] on div at bounding box center [365, 173] width 99 height 60
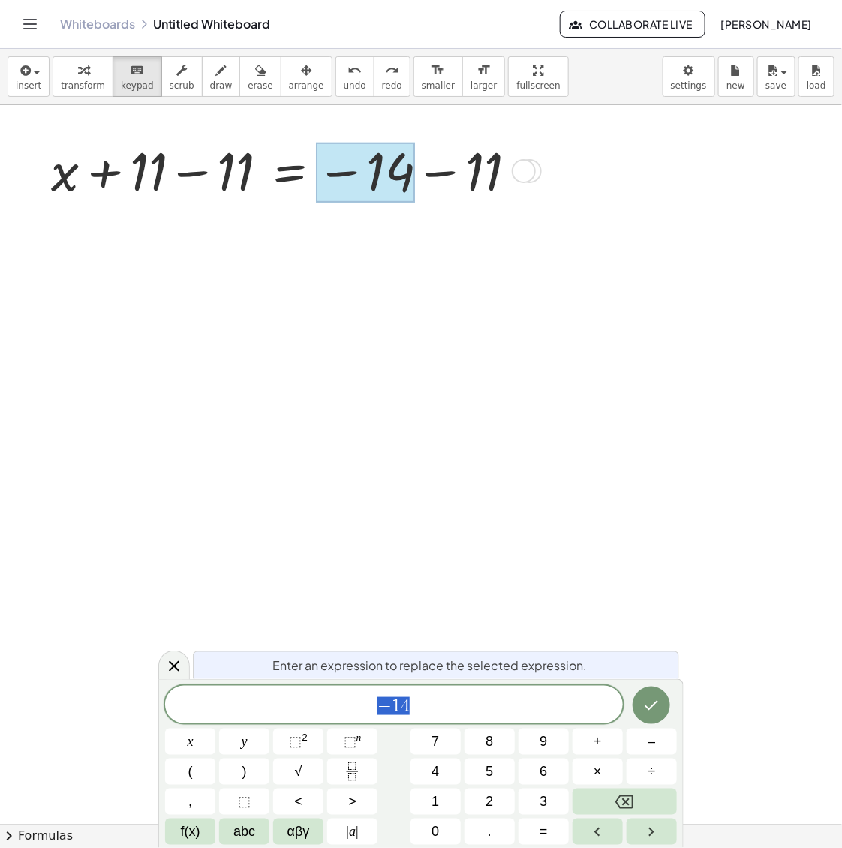
click at [458, 182] on div at bounding box center [421, 824] width 842 height 1438
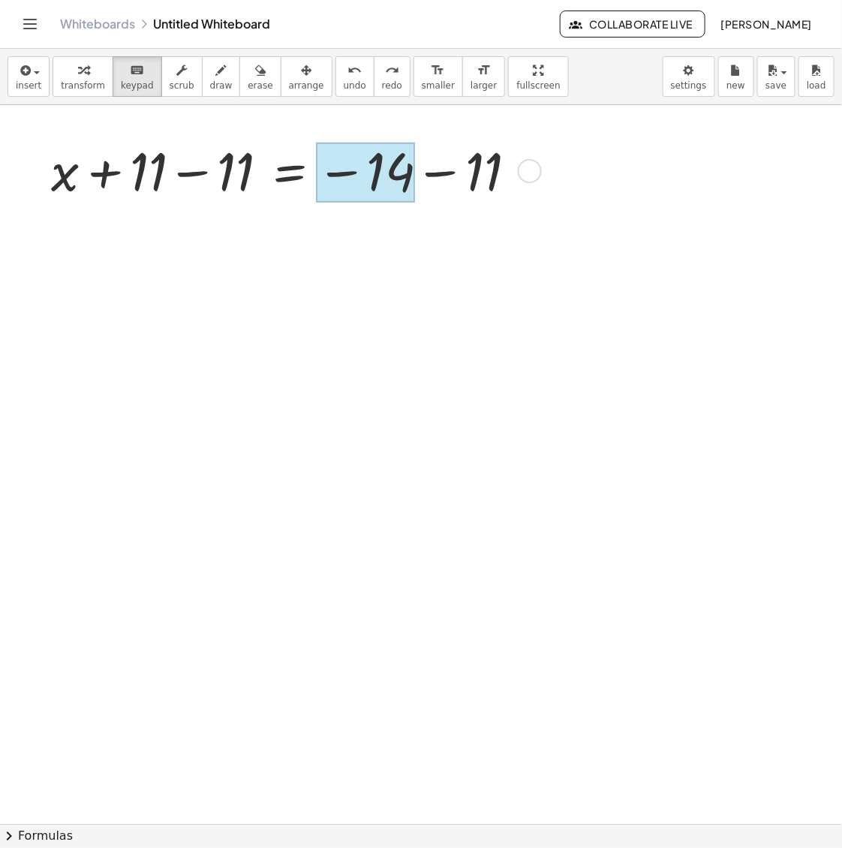
click at [392, 171] on div at bounding box center [365, 173] width 99 height 60
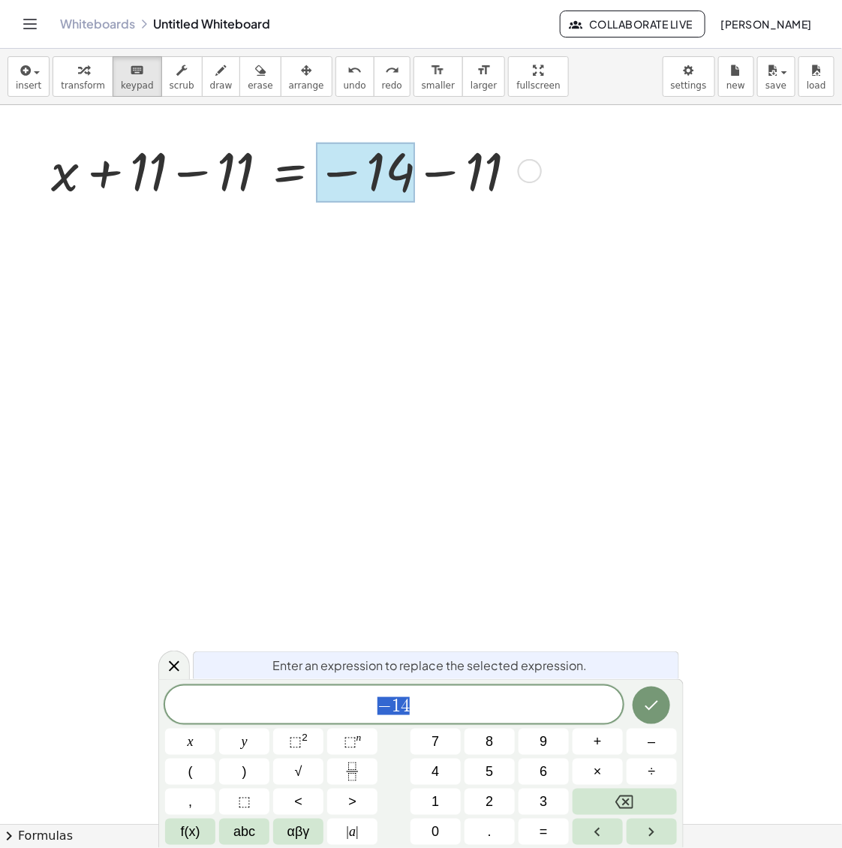
click at [452, 310] on div at bounding box center [421, 824] width 842 height 1438
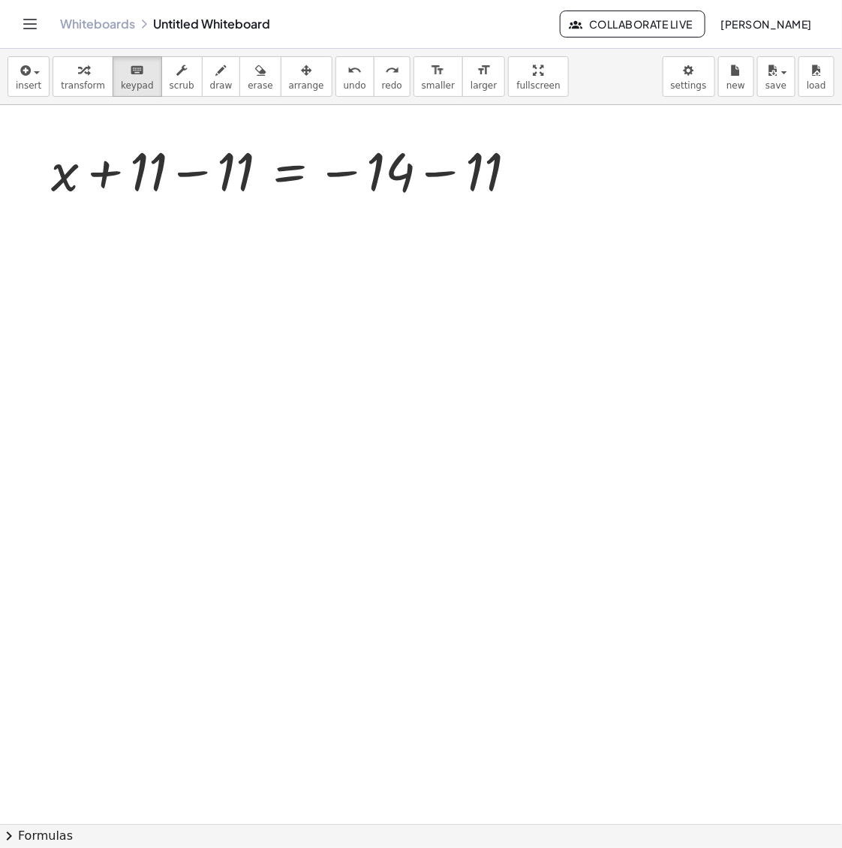
click at [414, 165] on div "+ · · 1 · 4 · ( + x − 8 ) + · x · 2 + · · 1 · 4 · x − · · 1 · 4 · 8 + · x · 2 +…" at bounding box center [421, 824] width 842 height 1438
click at [181, 169] on div at bounding box center [421, 824] width 842 height 1438
drag, startPoint x: 269, startPoint y: 87, endPoint x: 299, endPoint y: 94, distance: 30.8
click at [289, 87] on span "arrange" at bounding box center [306, 85] width 35 height 11
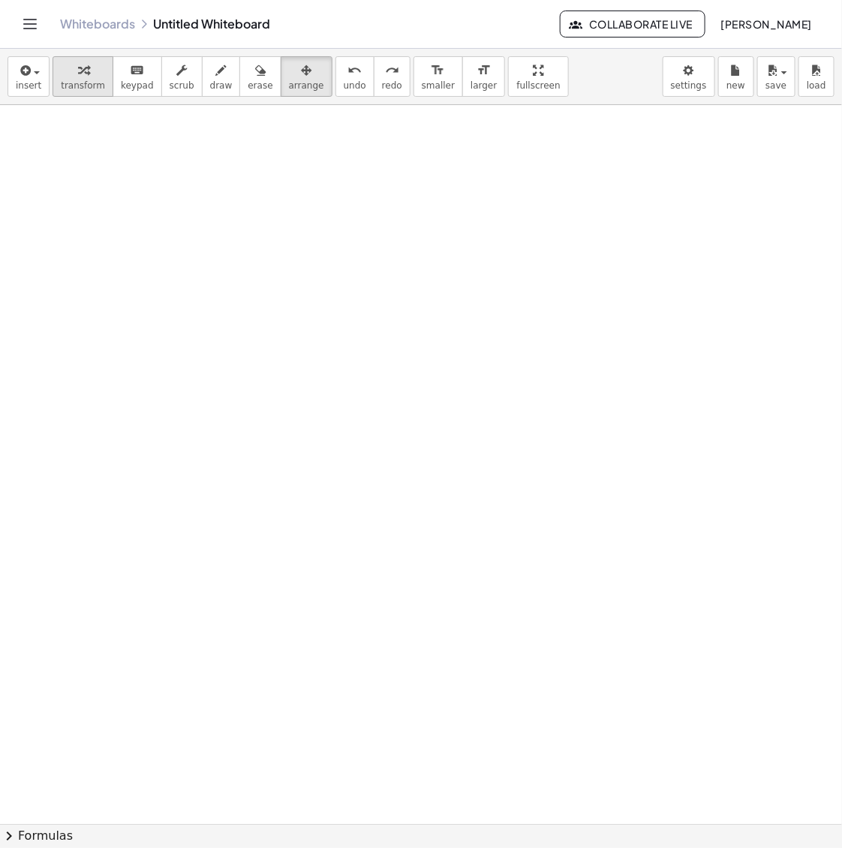
click at [84, 79] on button "transform" at bounding box center [83, 76] width 61 height 41
click at [332, 164] on div at bounding box center [421, 824] width 842 height 1438
click at [289, 80] on span "arrange" at bounding box center [306, 85] width 35 height 11
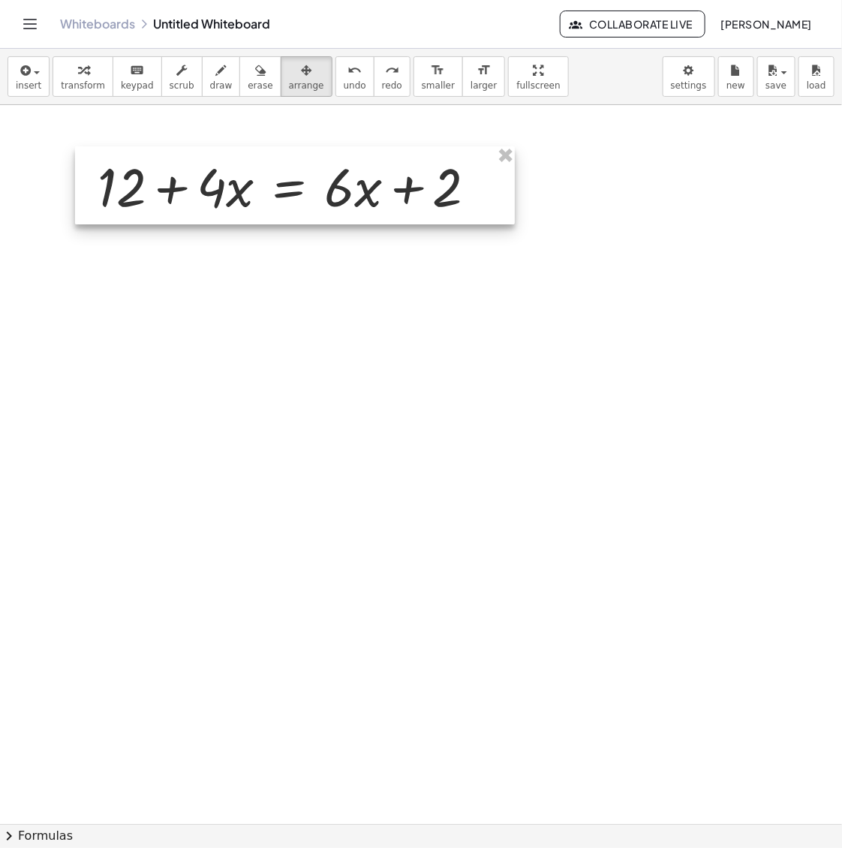
drag, startPoint x: 534, startPoint y: 176, endPoint x: 274, endPoint y: 160, distance: 261.0
click at [275, 160] on div at bounding box center [295, 185] width 440 height 78
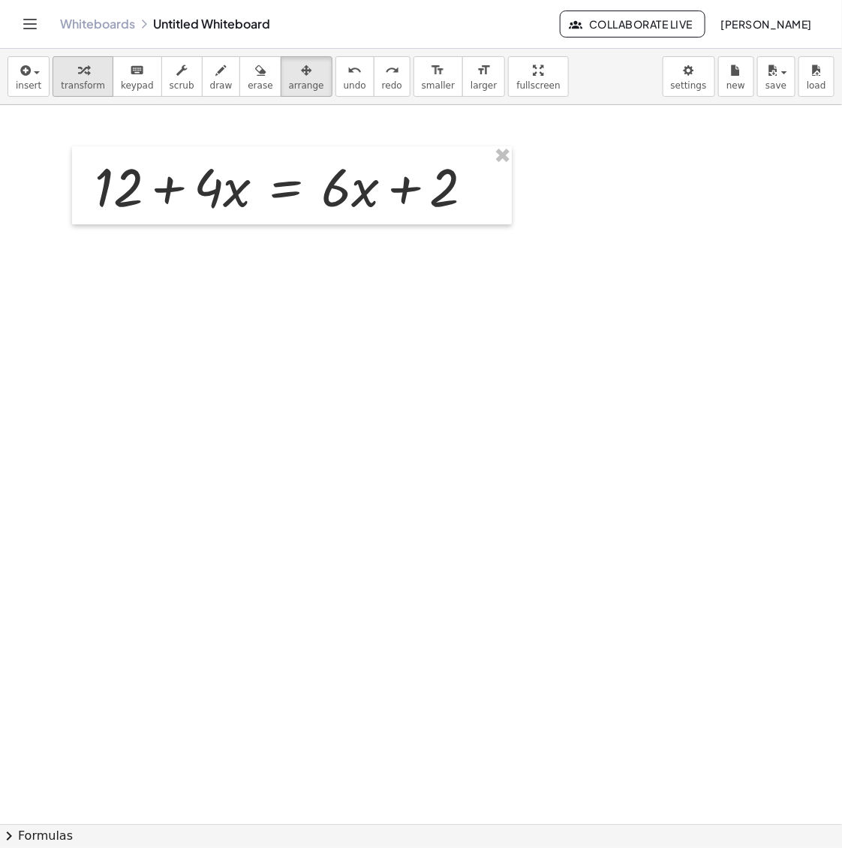
click at [84, 70] on div "button" at bounding box center [83, 70] width 44 height 18
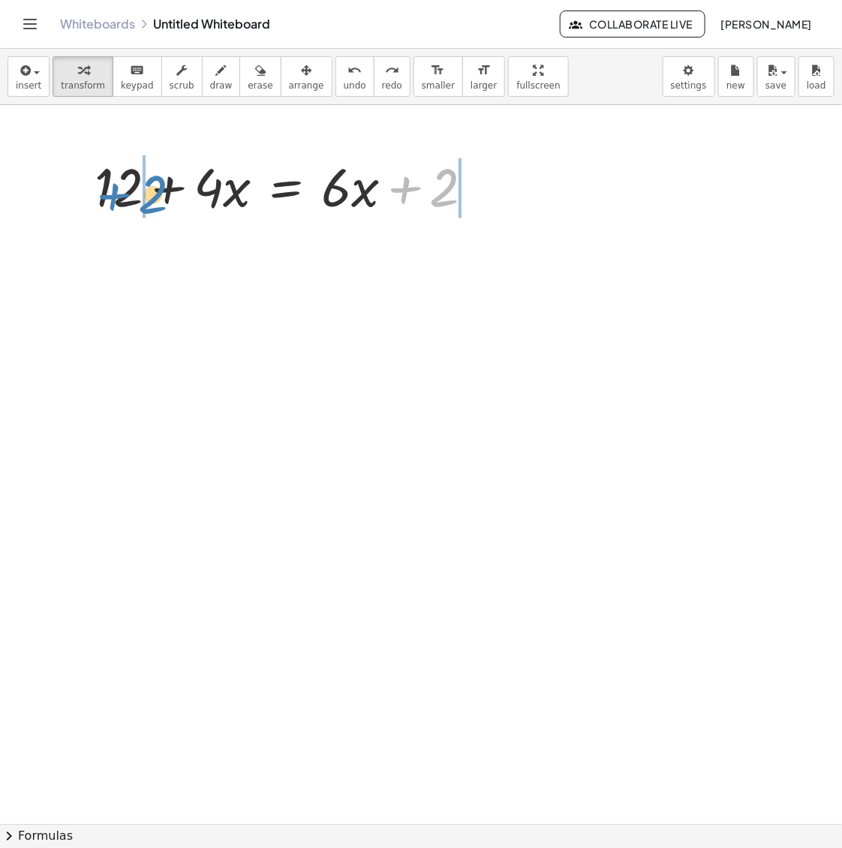
drag, startPoint x: 414, startPoint y: 197, endPoint x: 125, endPoint y: 203, distance: 289.8
click at [125, 203] on div at bounding box center [290, 185] width 406 height 71
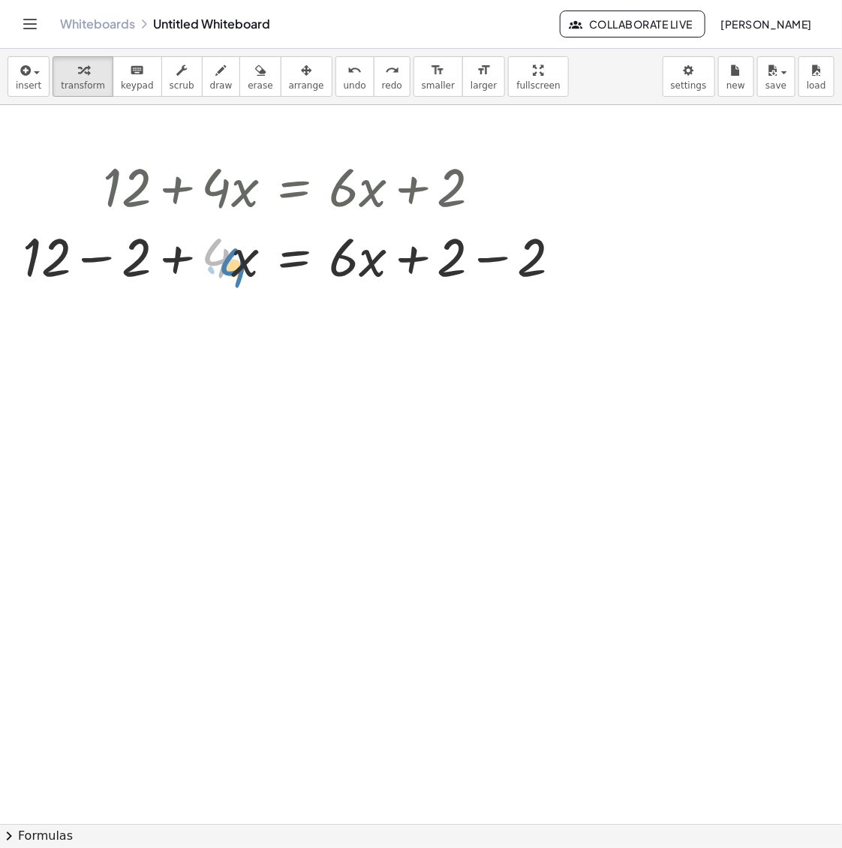
drag, startPoint x: 226, startPoint y: 212, endPoint x: 242, endPoint y: 206, distance: 17.6
click at [294, 187] on div "+ 12 + · 4 · x = + · 6 · x + 2 · 4 + 12 + · 4 · x = + · 6 · x − 2 + 2 − 2" at bounding box center [294, 187] width 0 height 0
click at [489, 264] on div at bounding box center [298, 256] width 566 height 71
click at [103, 268] on div at bounding box center [258, 256] width 486 height 71
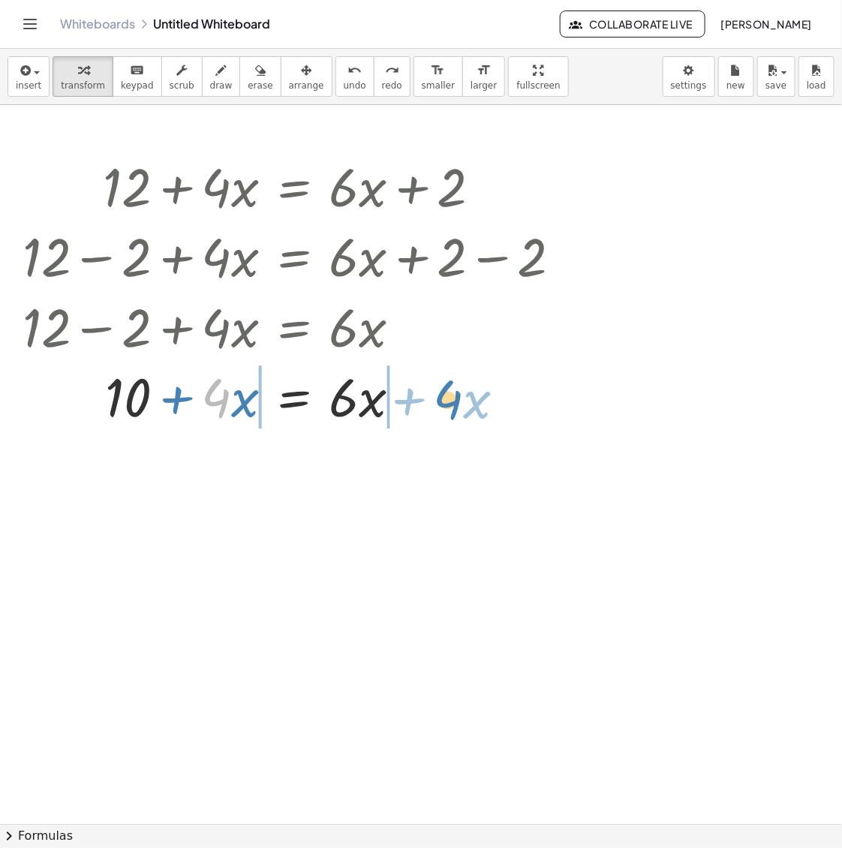
drag, startPoint x: 215, startPoint y: 413, endPoint x: 447, endPoint y: 414, distance: 232.0
click at [447, 414] on div at bounding box center [298, 396] width 566 height 71
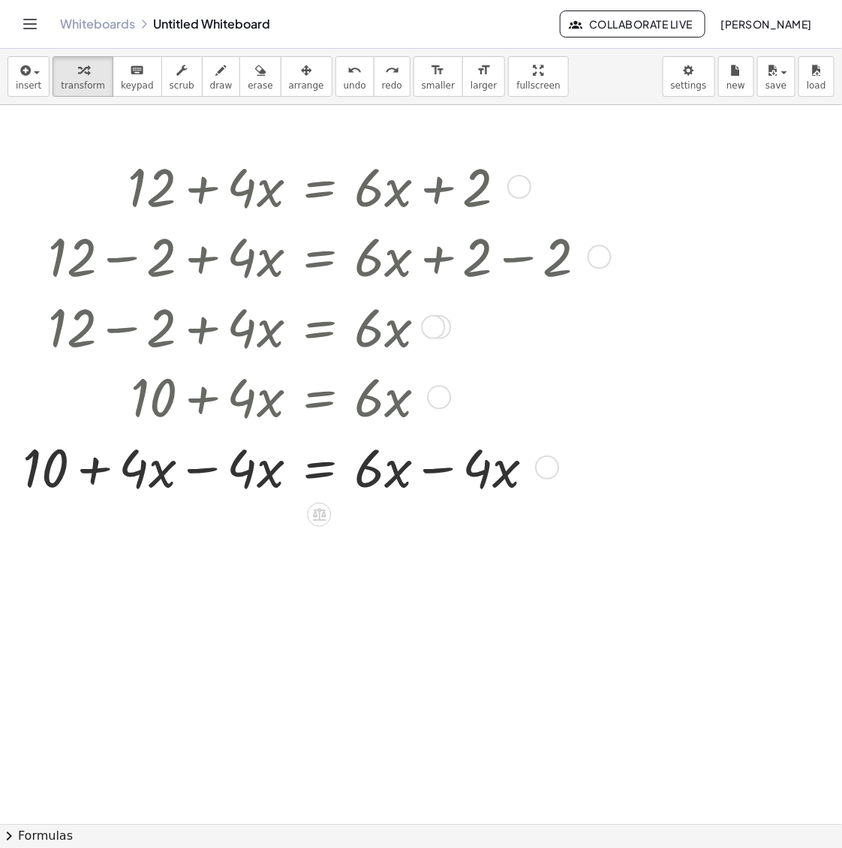
click at [203, 470] on div at bounding box center [311, 466] width 592 height 71
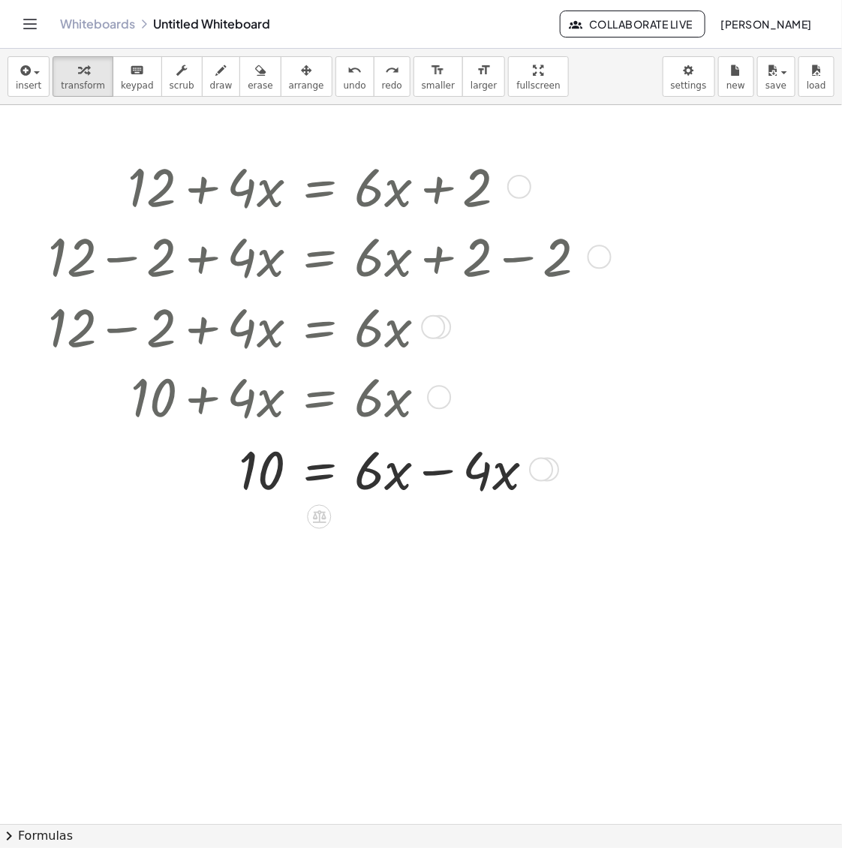
click at [319, 187] on div "+ 12 + · 4 · x = + · 6 · x + 2 + 12 − 2 + · 4 · x = + · 6 · x + 2 − 2 + 12 − 2 …" at bounding box center [319, 187] width 0 height 0
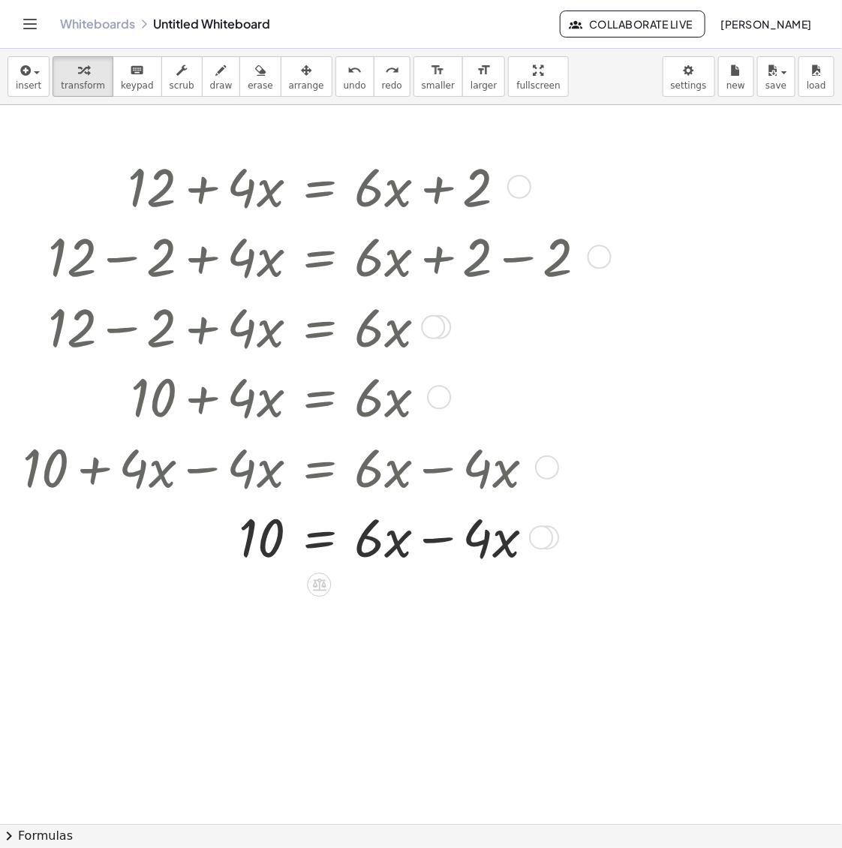
click at [437, 534] on div at bounding box center [311, 536] width 592 height 71
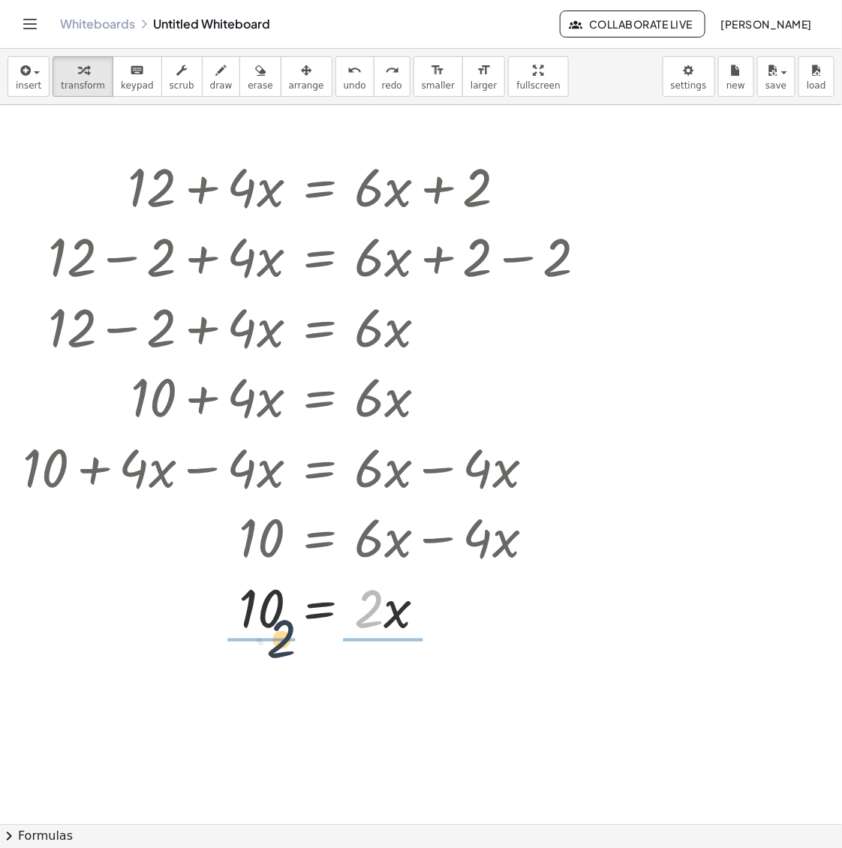
drag, startPoint x: 350, startPoint y: 651, endPoint x: 270, endPoint y: 653, distance: 79.6
click at [270, 653] on div "+ 12 + · 4 · x = + · 6 · x + 2 + 12 − 2 + · 4 · x = + · 6 · x + 2 − 2 + 12 − 2 …" at bounding box center [421, 824] width 842 height 1438
click at [253, 632] on div at bounding box center [311, 632] width 592 height 105
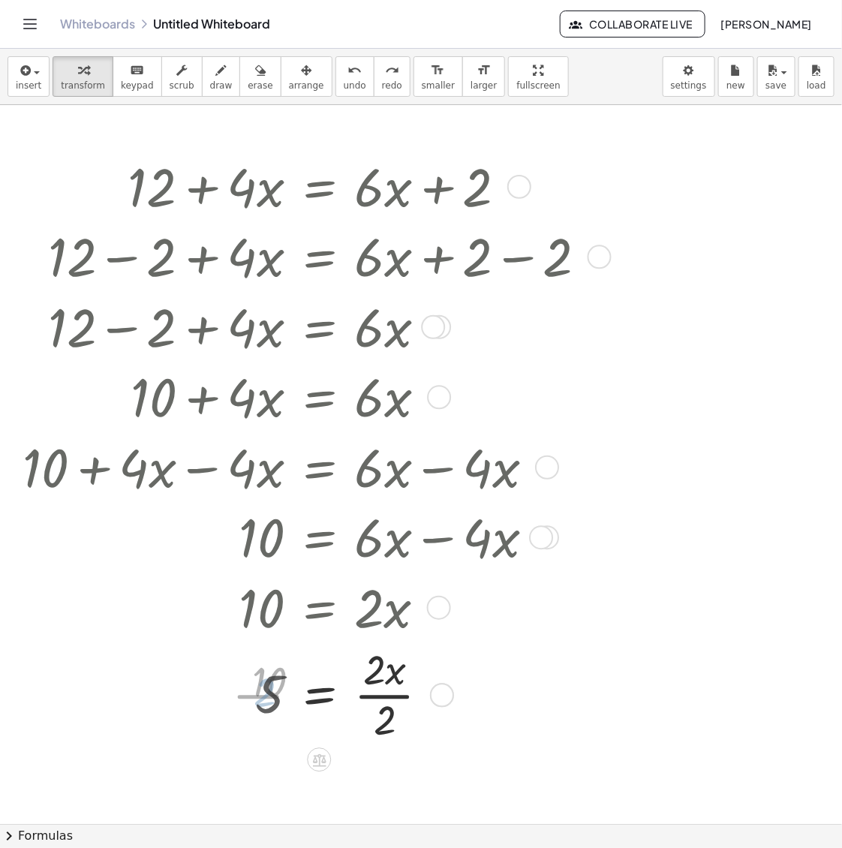
click at [378, 694] on div at bounding box center [311, 694] width 592 height 105
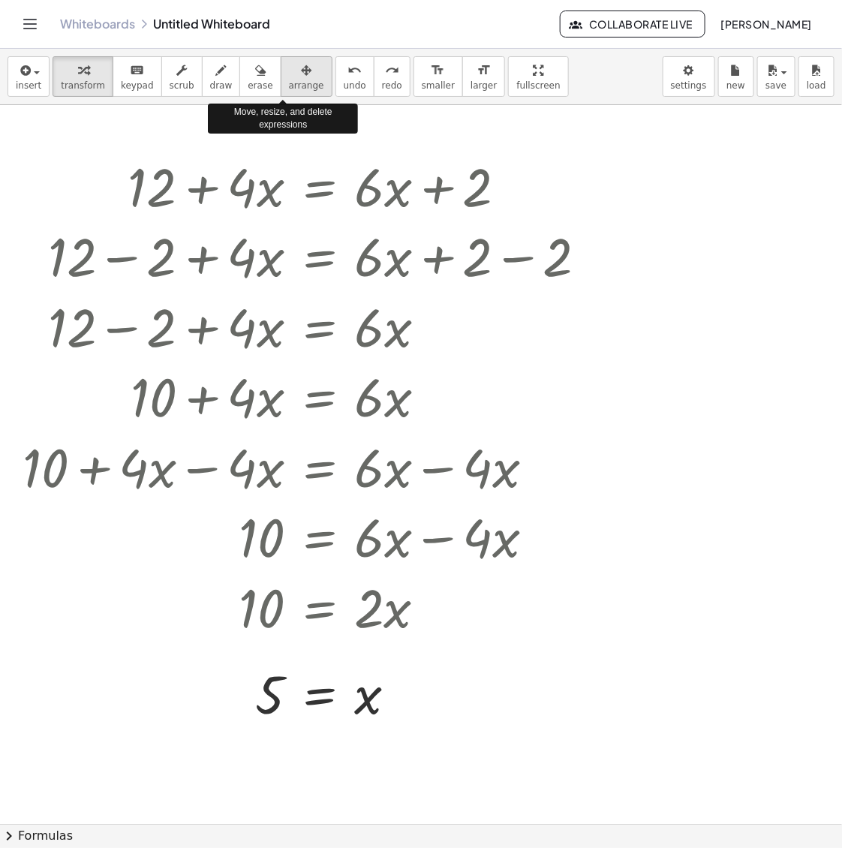
click at [289, 89] on span "arrange" at bounding box center [306, 85] width 35 height 11
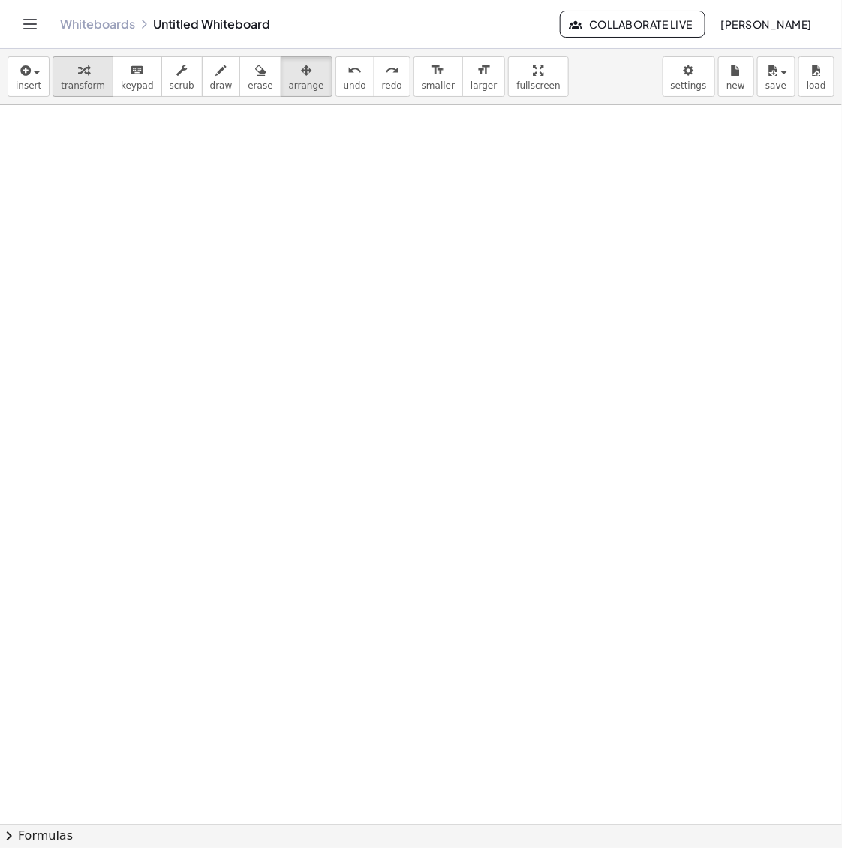
click at [91, 77] on div "button" at bounding box center [83, 70] width 44 height 18
drag, startPoint x: 282, startPoint y: 137, endPoint x: 297, endPoint y: 143, distance: 17.2
click at [282, 137] on div at bounding box center [421, 824] width 842 height 1438
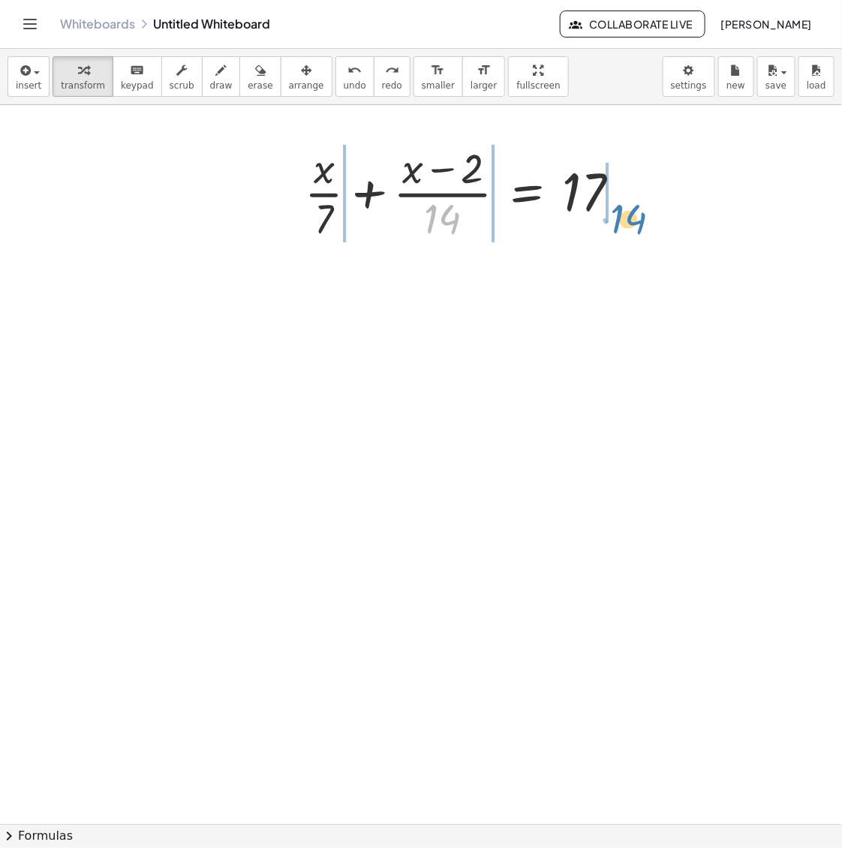
drag, startPoint x: 449, startPoint y: 221, endPoint x: 636, endPoint y: 219, distance: 186.9
click at [636, 219] on div at bounding box center [468, 192] width 342 height 105
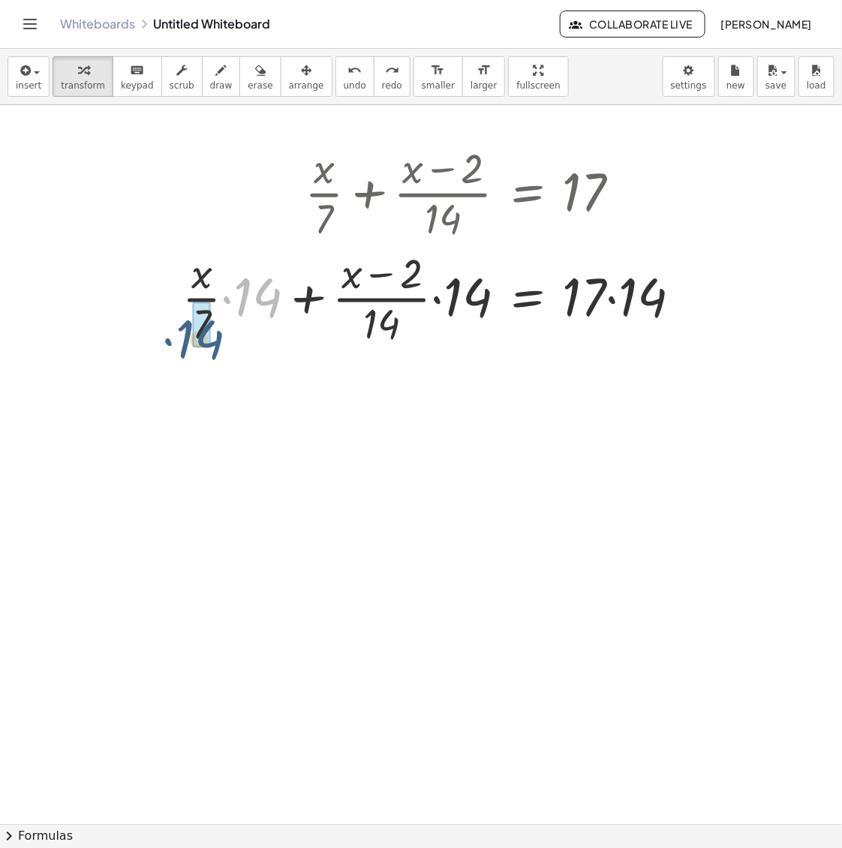
drag, startPoint x: 265, startPoint y: 297, endPoint x: 206, endPoint y: 339, distance: 72.5
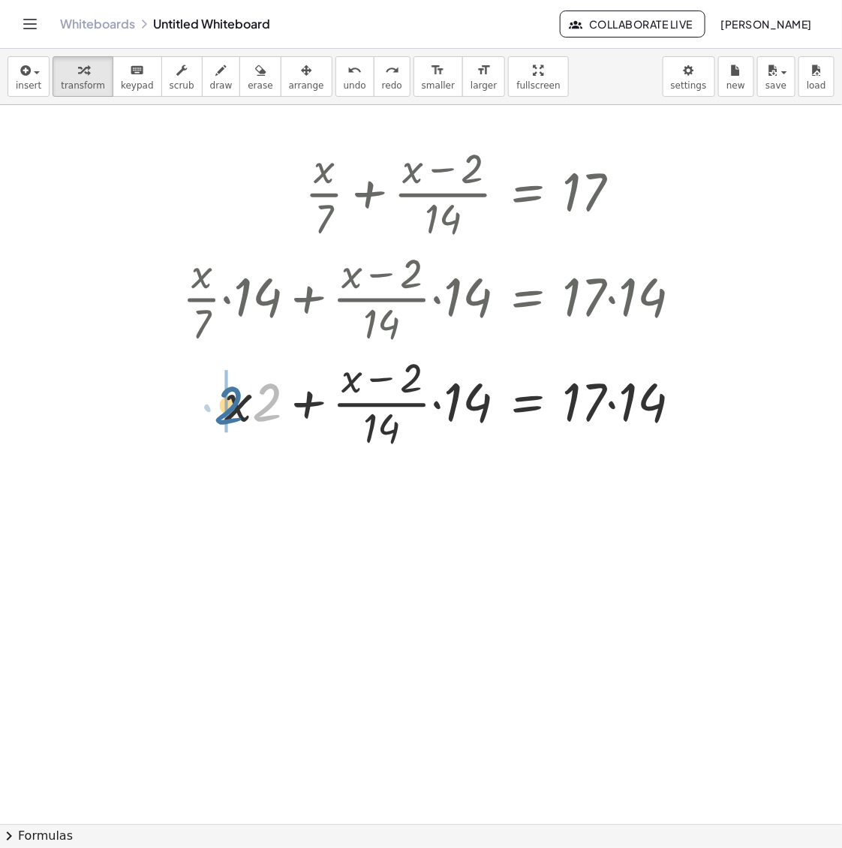
drag, startPoint x: 257, startPoint y: 405, endPoint x: 227, endPoint y: 407, distance: 30.8
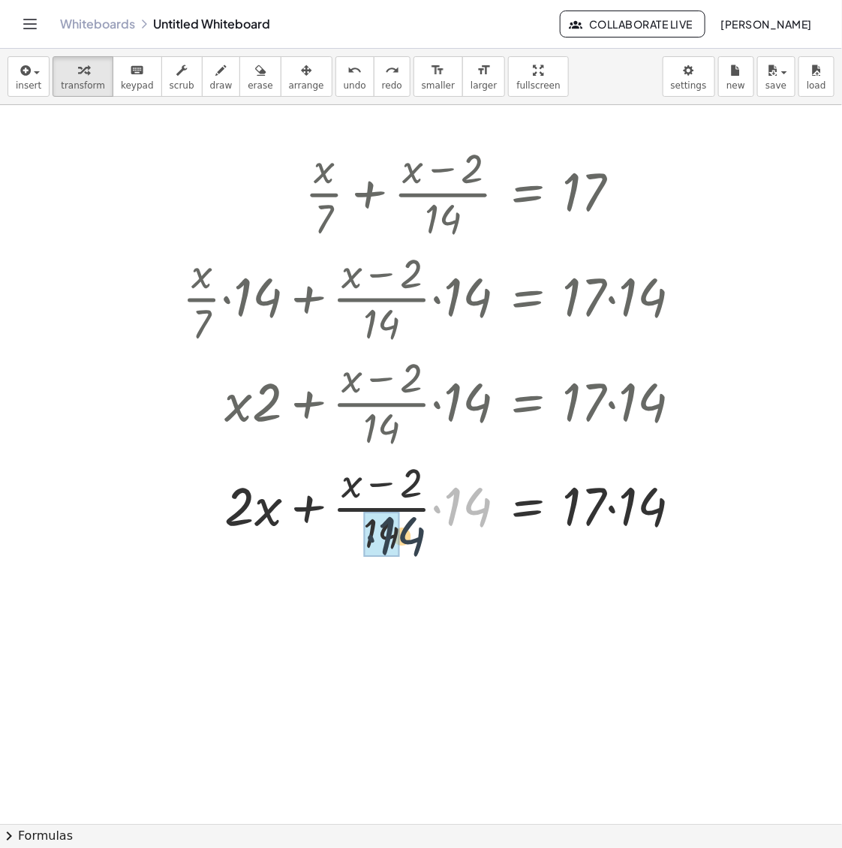
drag, startPoint x: 444, startPoint y: 513, endPoint x: 366, endPoint y: 546, distance: 85.1
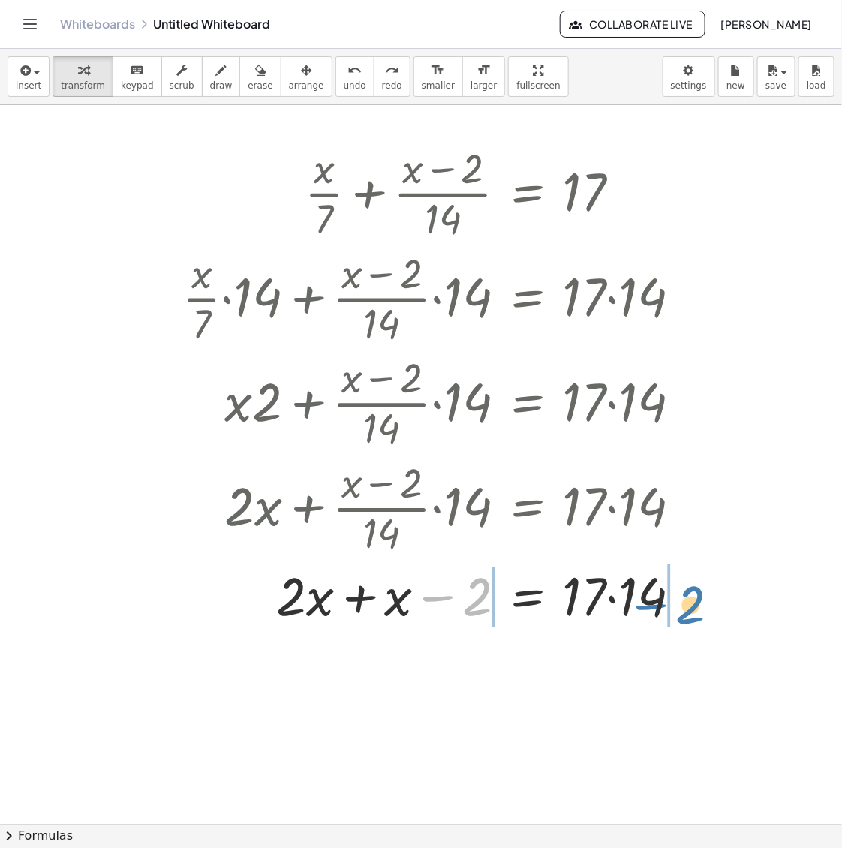
drag, startPoint x: 475, startPoint y: 608, endPoint x: 691, endPoint y: 613, distance: 216.2
click at [691, 613] on div at bounding box center [438, 594] width 526 height 71
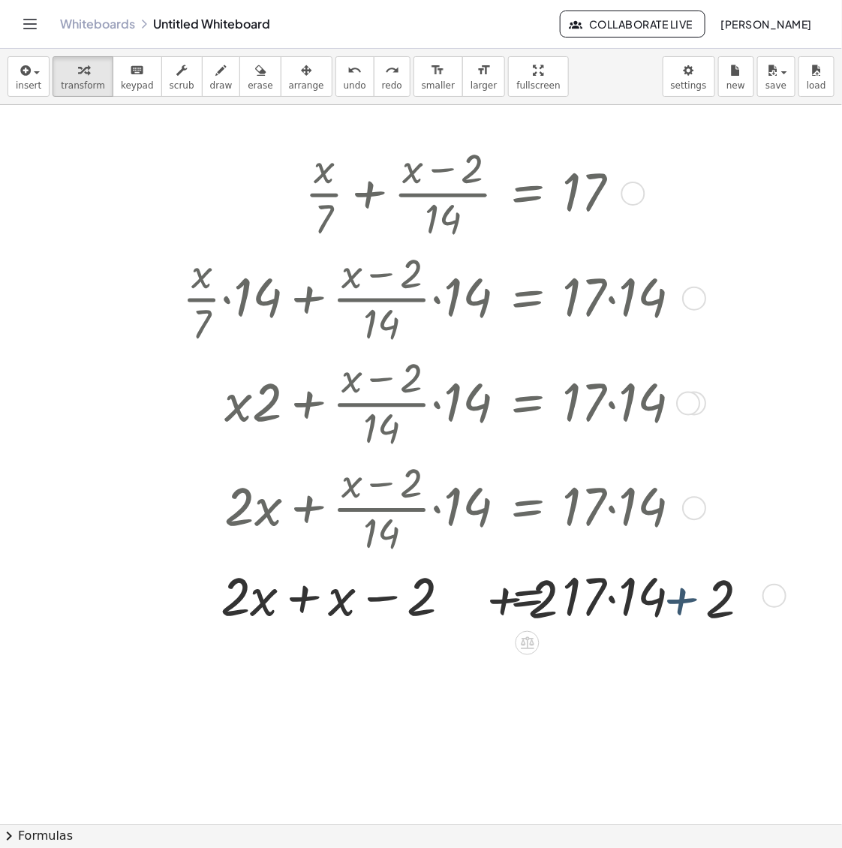
click at [692, 613] on div at bounding box center [478, 594] width 607 height 71
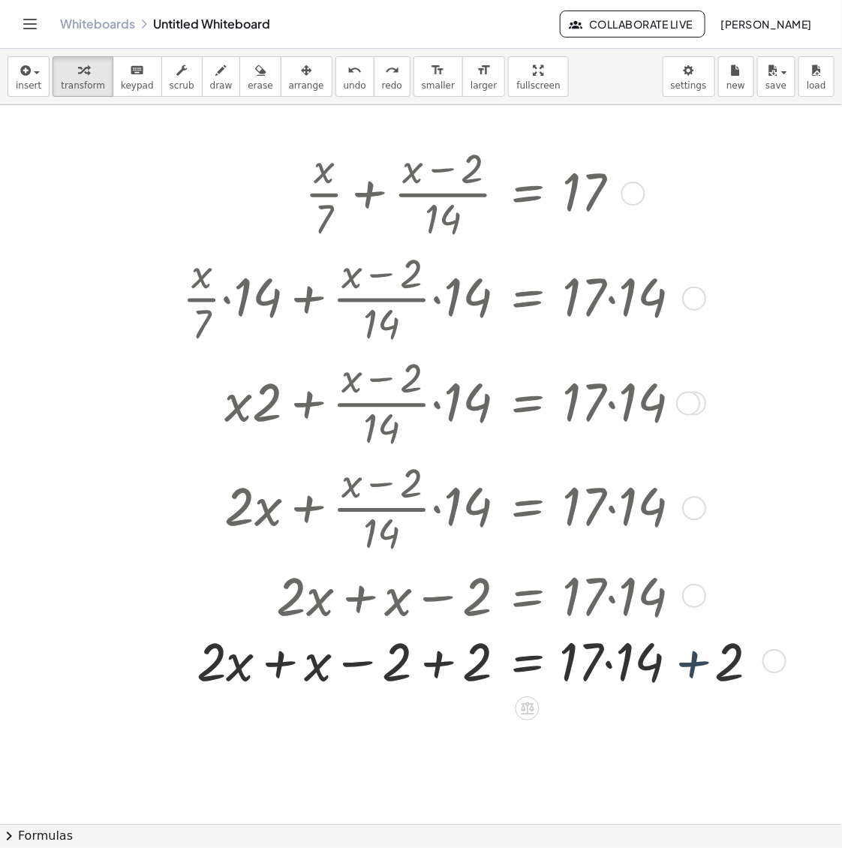
click at [619, 609] on div at bounding box center [478, 594] width 607 height 71
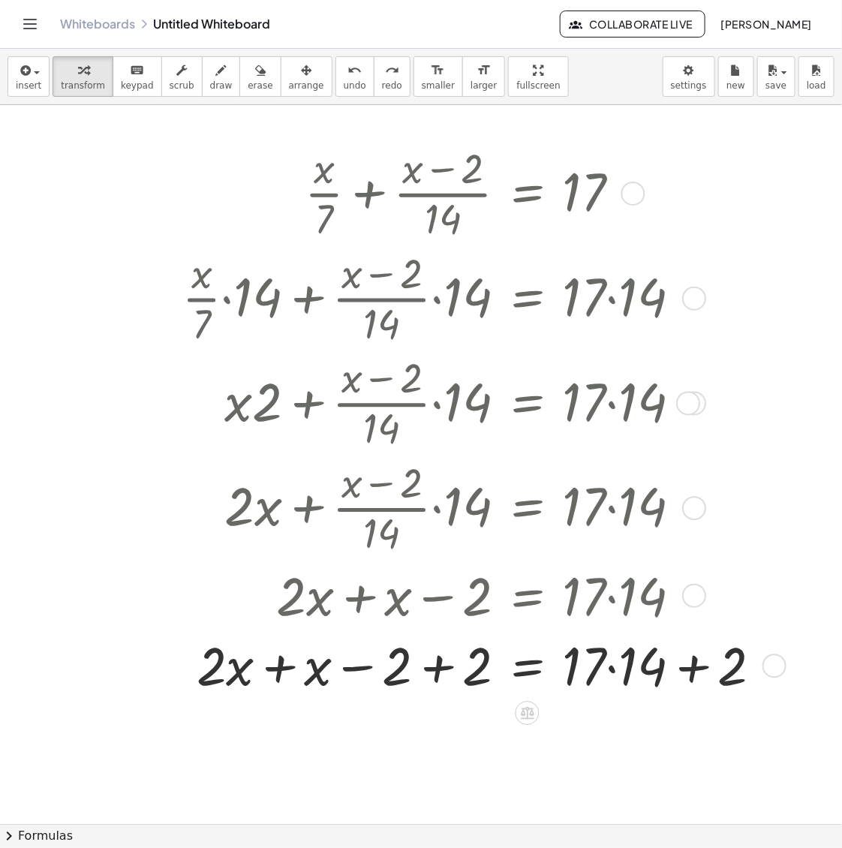
click at [617, 663] on div at bounding box center [478, 665] width 607 height 71
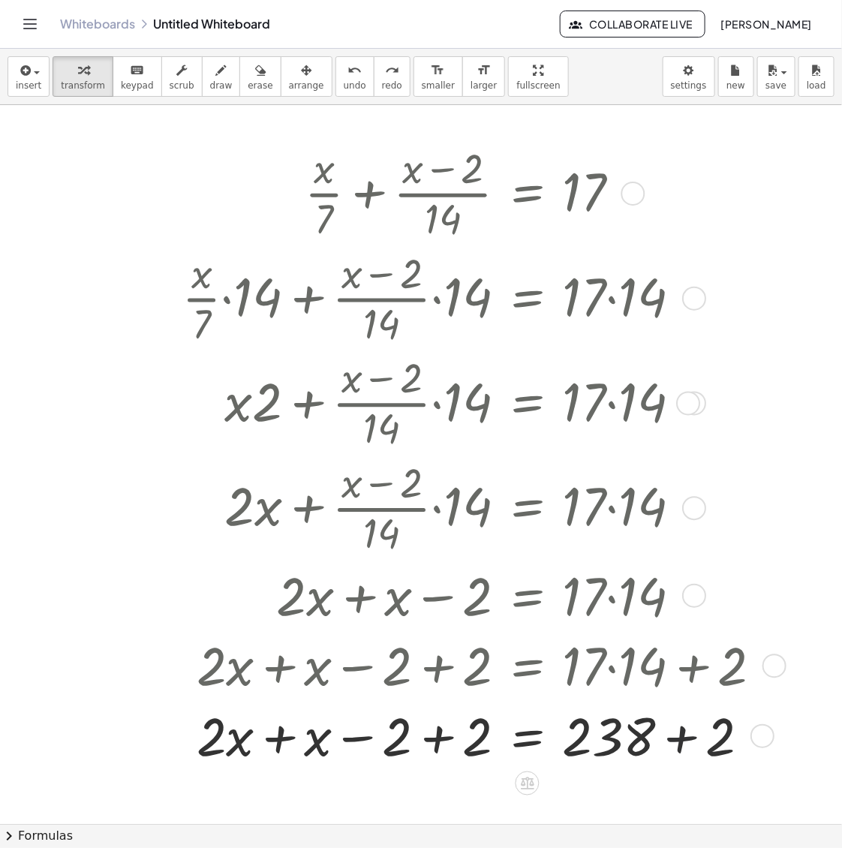
click at [685, 740] on div at bounding box center [478, 735] width 607 height 71
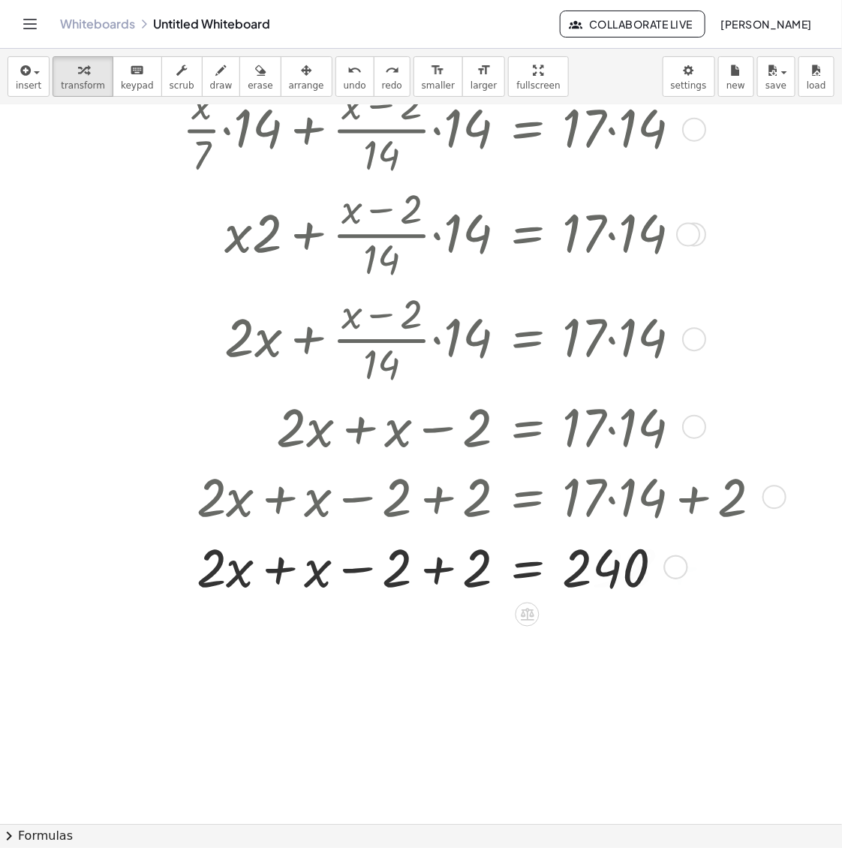
scroll to position [188, 0]
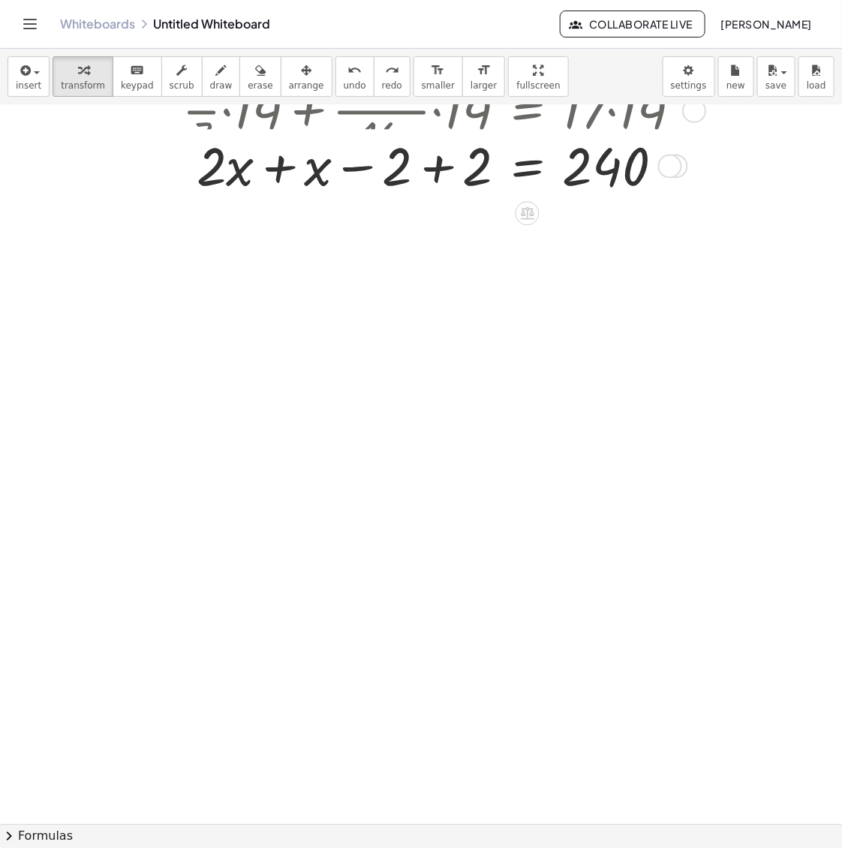
drag, startPoint x: 669, startPoint y: 601, endPoint x: 681, endPoint y: 331, distance: 270.5
click at [528, 167] on div "+ x + x = · · 2 − 2 + 2 240" at bounding box center [528, 167] width 0 height 0
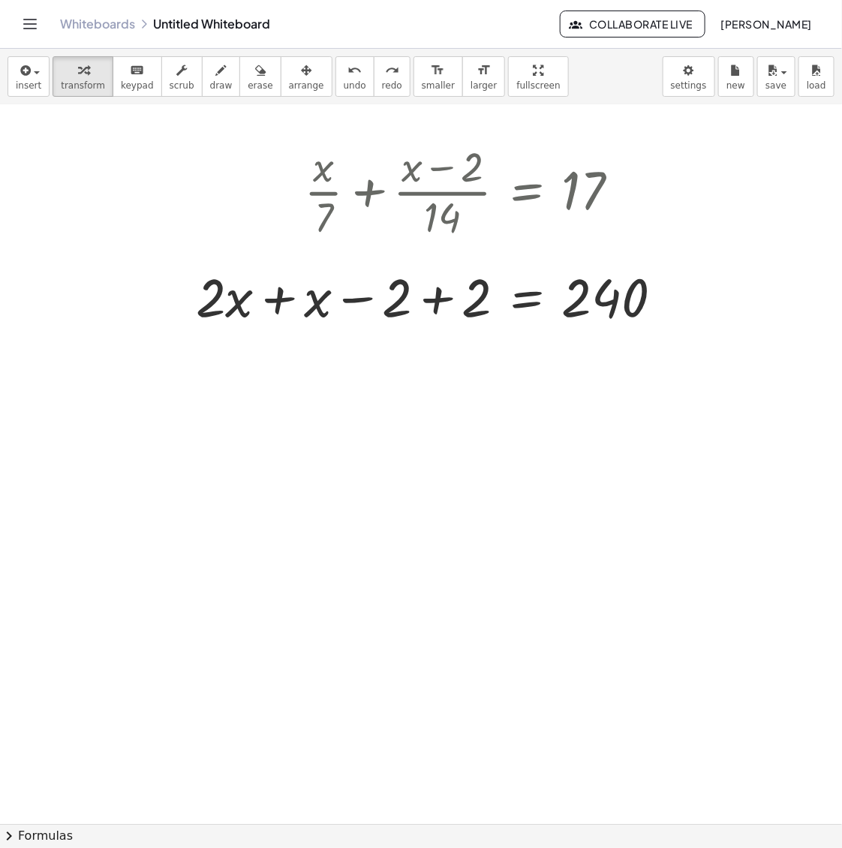
scroll to position [0, 0]
click at [450, 312] on div at bounding box center [435, 297] width 494 height 71
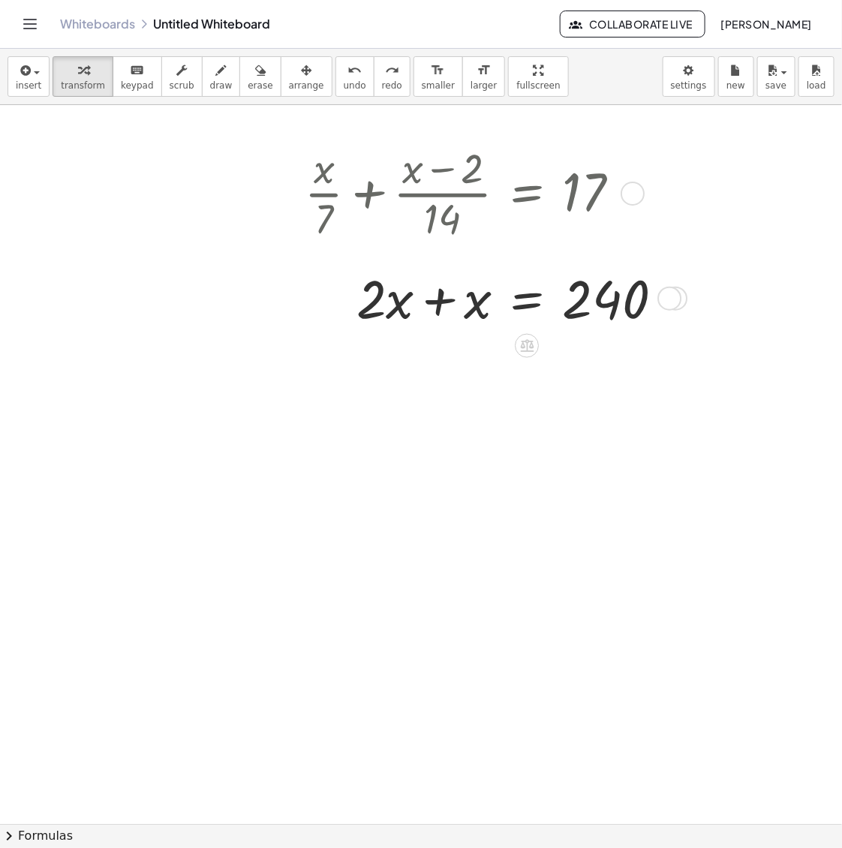
click at [474, 314] on div at bounding box center [489, 297] width 385 height 71
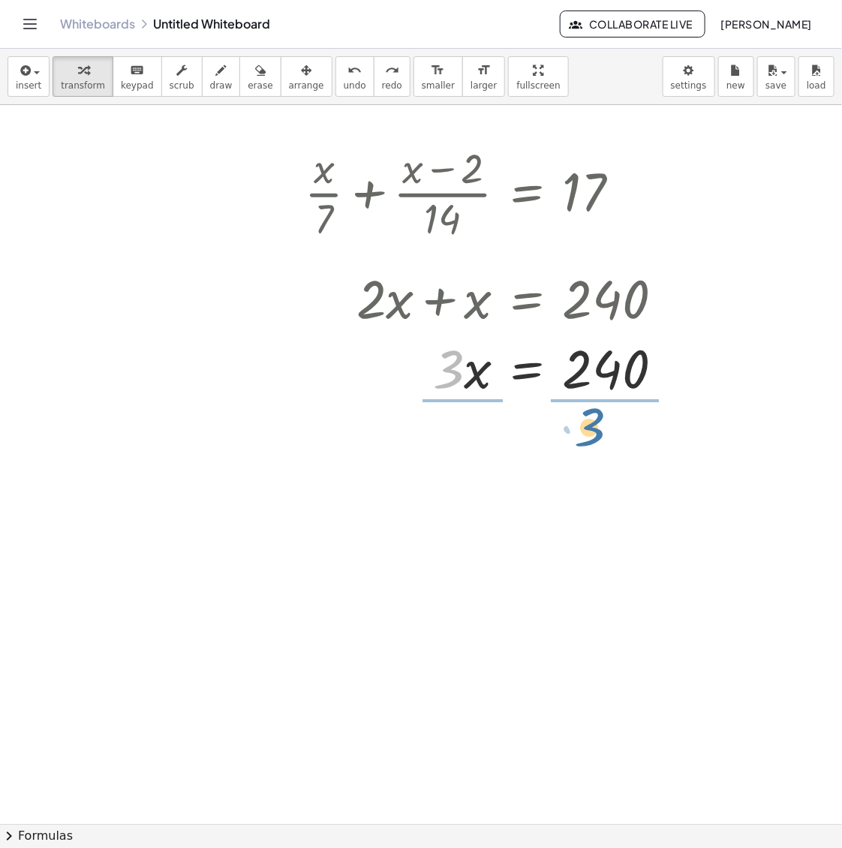
drag, startPoint x: 441, startPoint y: 375, endPoint x: 583, endPoint y: 433, distance: 152.5
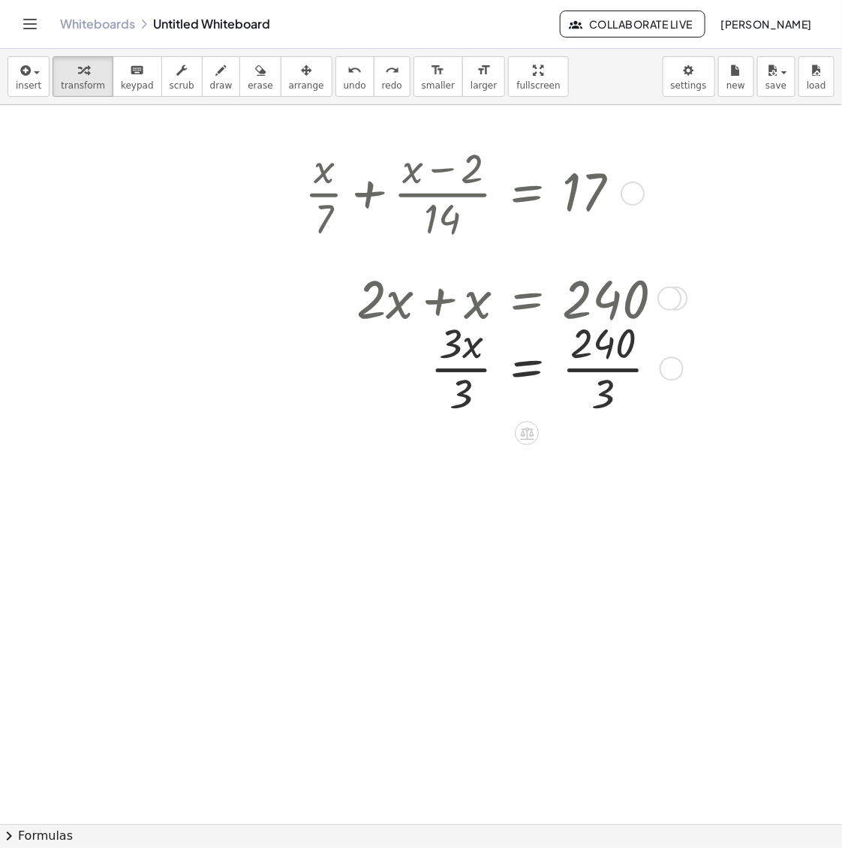
click at [592, 363] on div at bounding box center [489, 367] width 385 height 105
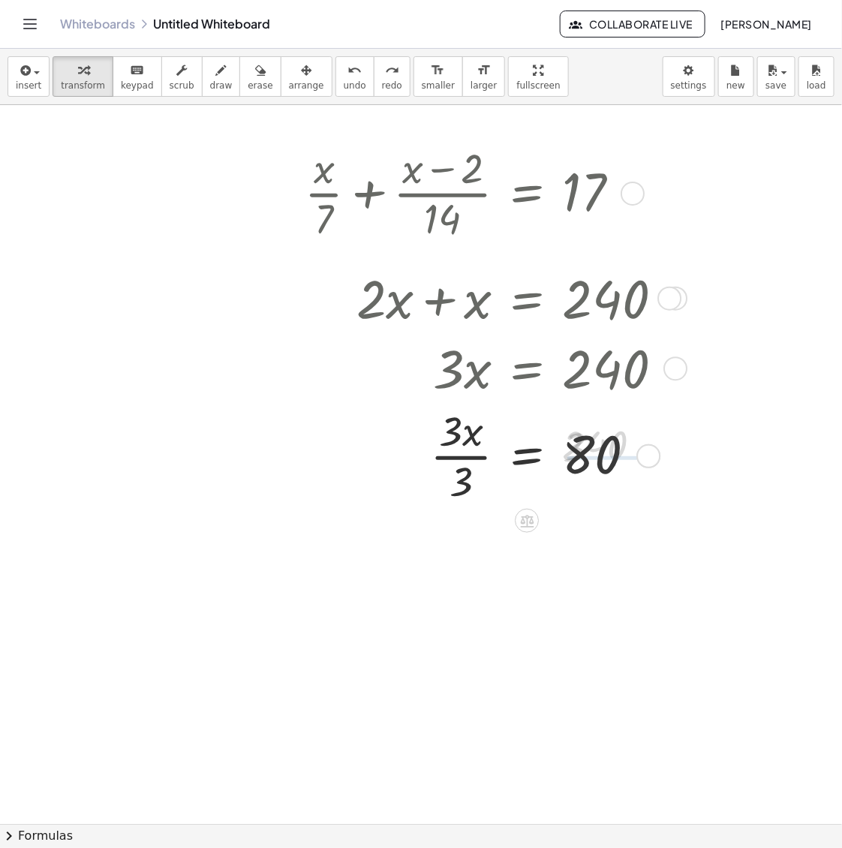
click at [451, 453] on div at bounding box center [489, 454] width 385 height 105
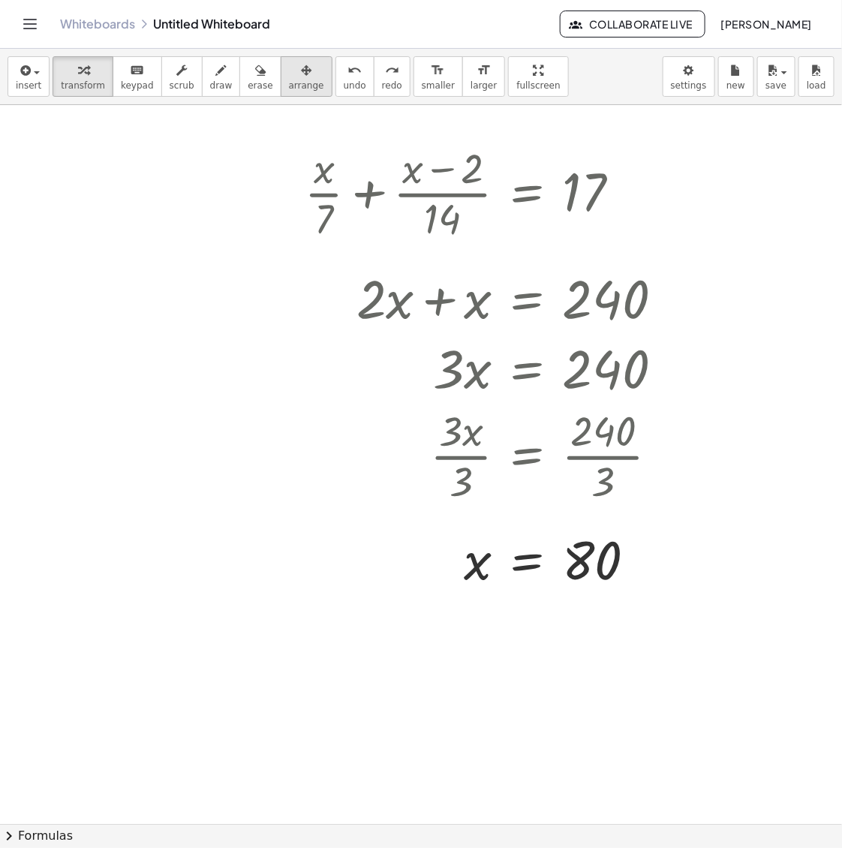
click at [290, 84] on span "arrange" at bounding box center [306, 85] width 35 height 11
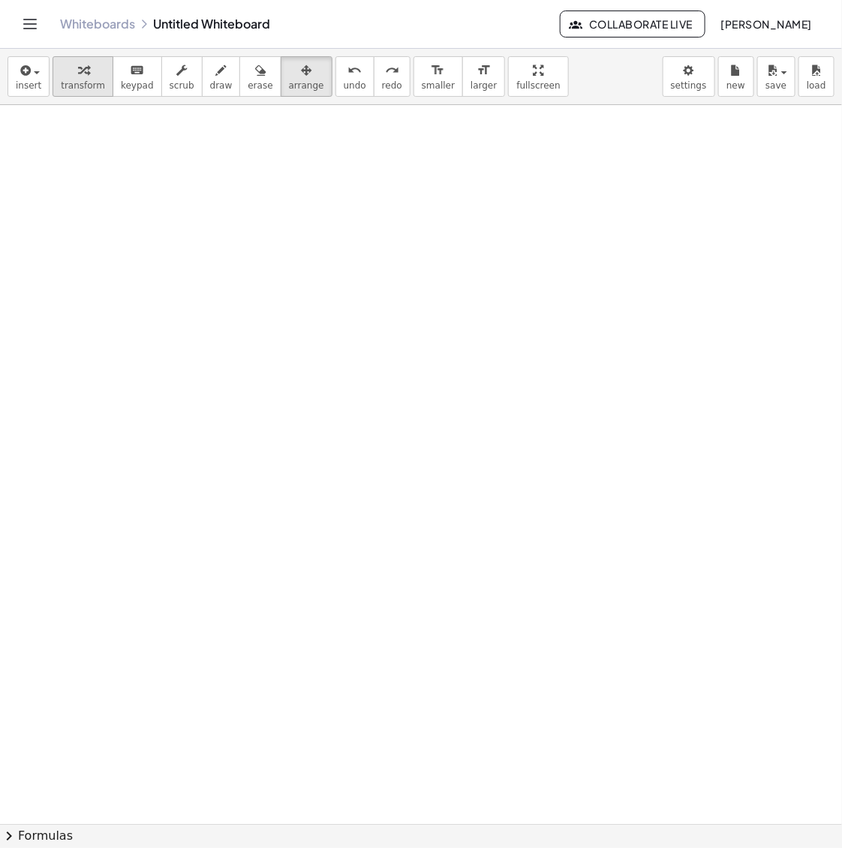
click at [83, 83] on span "transform" at bounding box center [83, 85] width 44 height 11
click at [312, 188] on div at bounding box center [421, 824] width 842 height 1438
click at [424, 231] on div at bounding box center [421, 824] width 842 height 1438
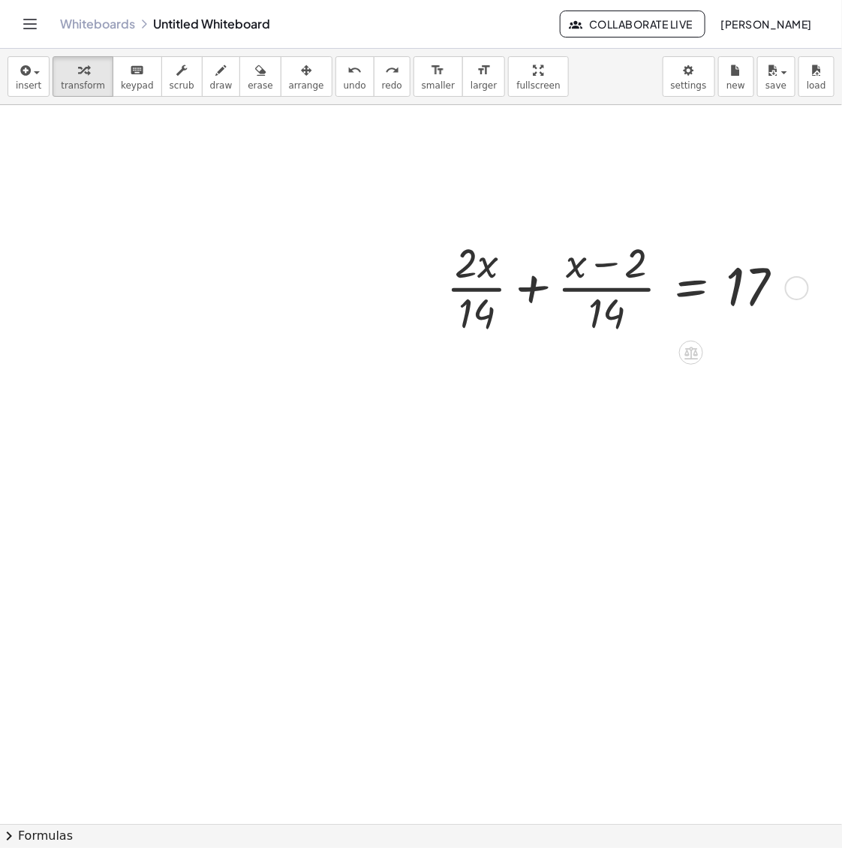
click at [548, 291] on div at bounding box center [621, 286] width 365 height 105
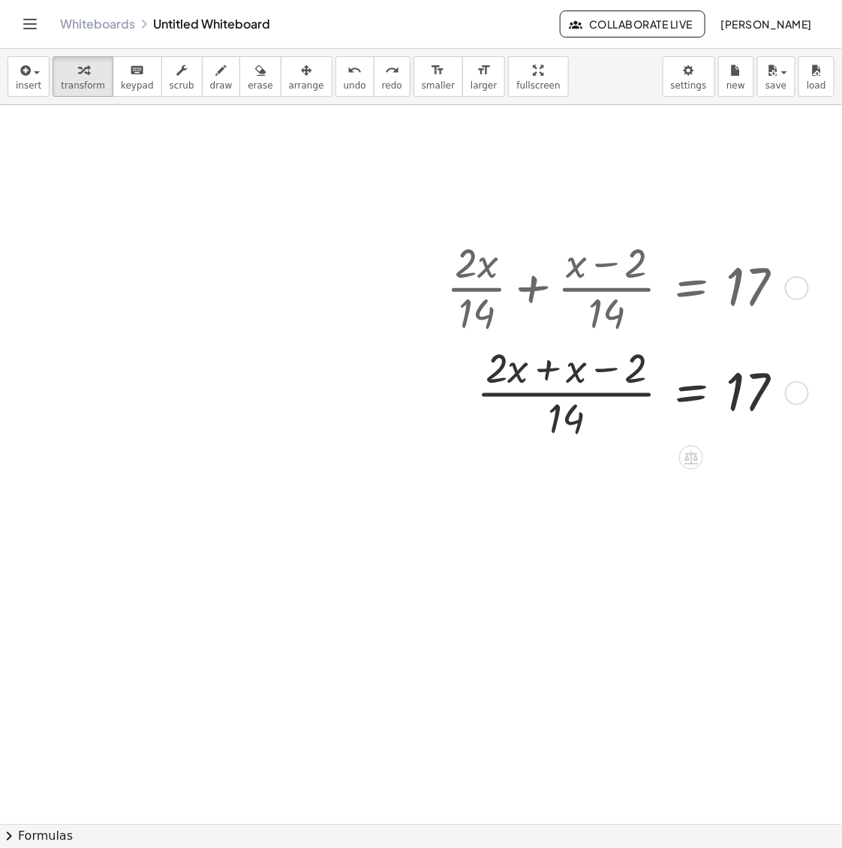
click at [542, 378] on div at bounding box center [621, 391] width 365 height 105
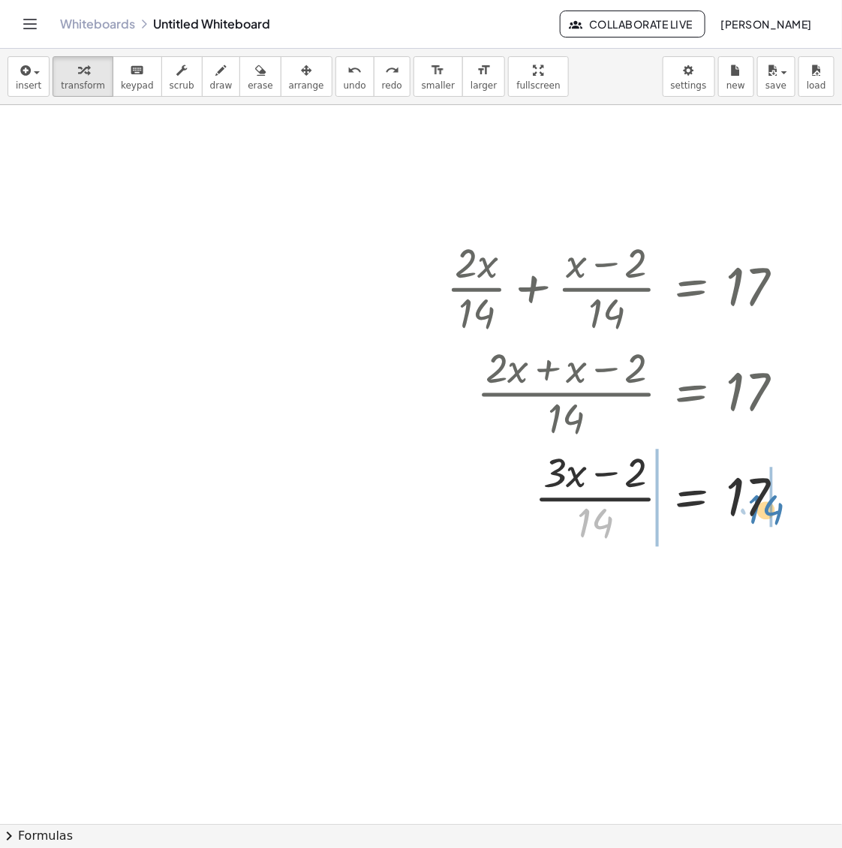
drag, startPoint x: 622, startPoint y: 552, endPoint x: 768, endPoint y: 518, distance: 150.4
click at [768, 518] on div at bounding box center [621, 496] width 365 height 105
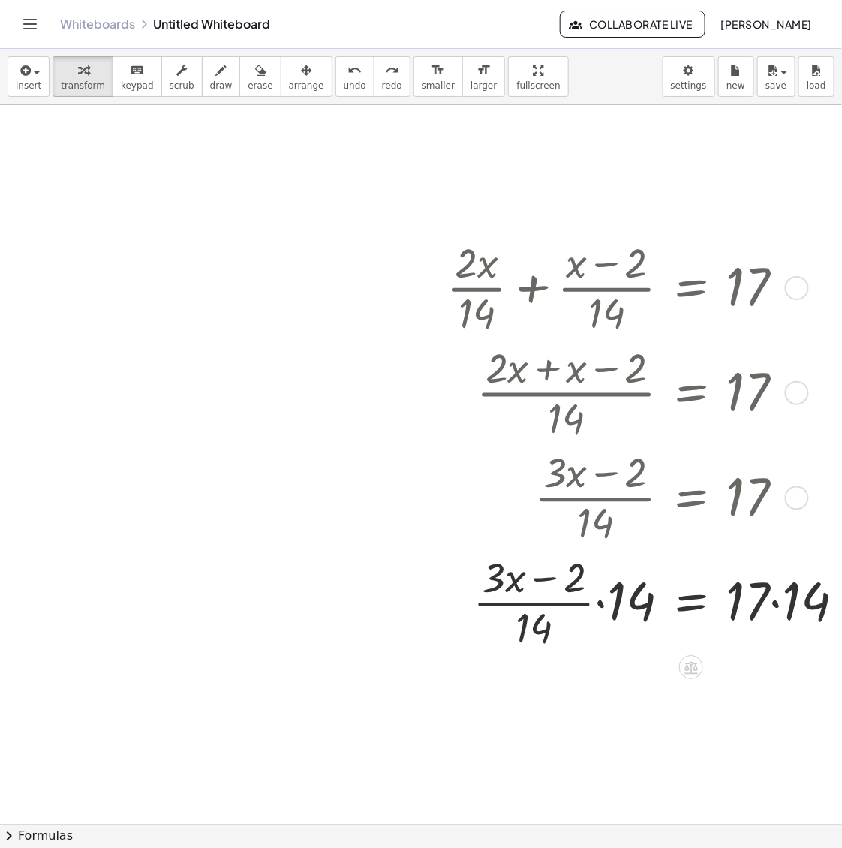
click at [606, 608] on div at bounding box center [652, 601] width 426 height 105
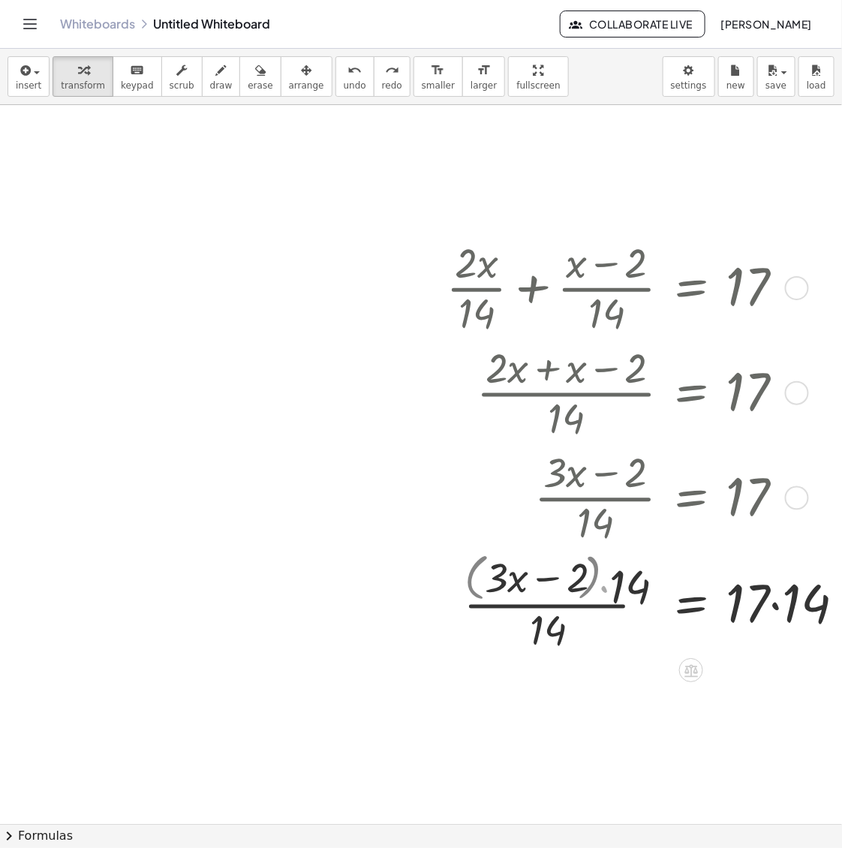
click at [784, 610] on div at bounding box center [652, 601] width 426 height 111
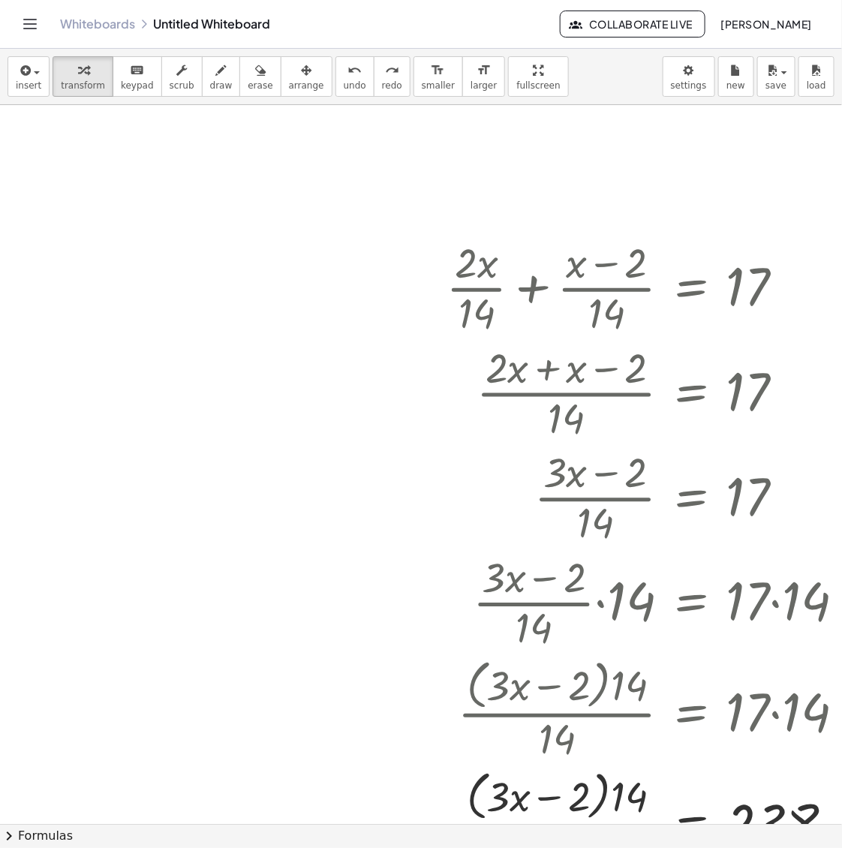
click at [297, 85] on span "arrange" at bounding box center [306, 85] width 35 height 11
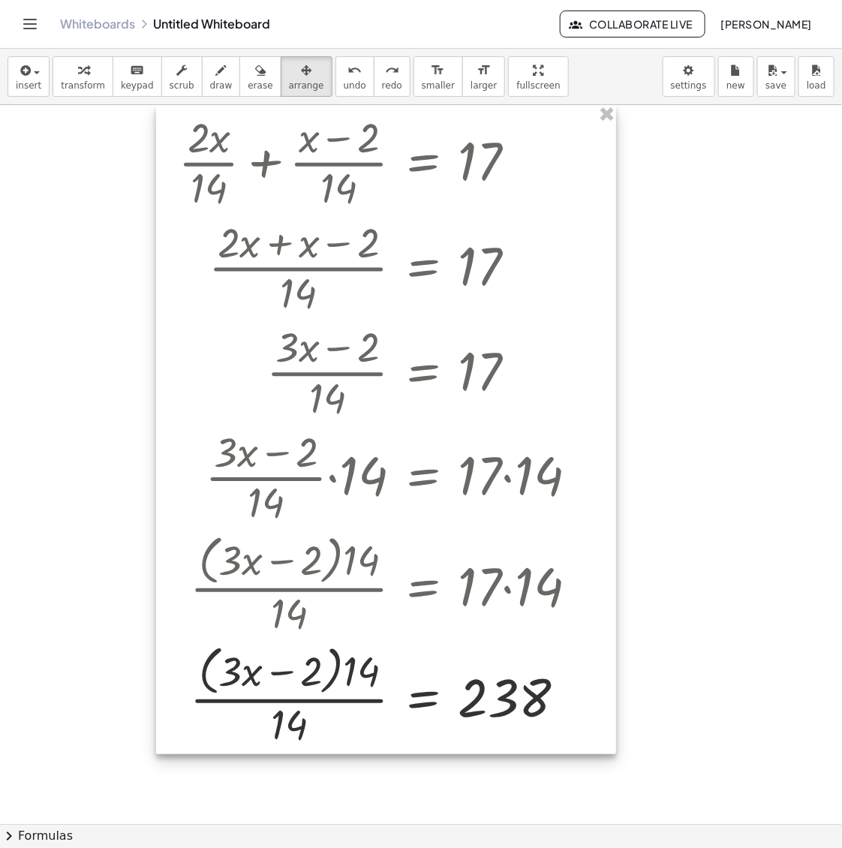
drag, startPoint x: 557, startPoint y: 182, endPoint x: 439, endPoint y: 99, distance: 144.3
click at [439, 99] on div "insert select one: Math Expression Function Text Youtube Video Graphing Geometr…" at bounding box center [421, 448] width 842 height 799
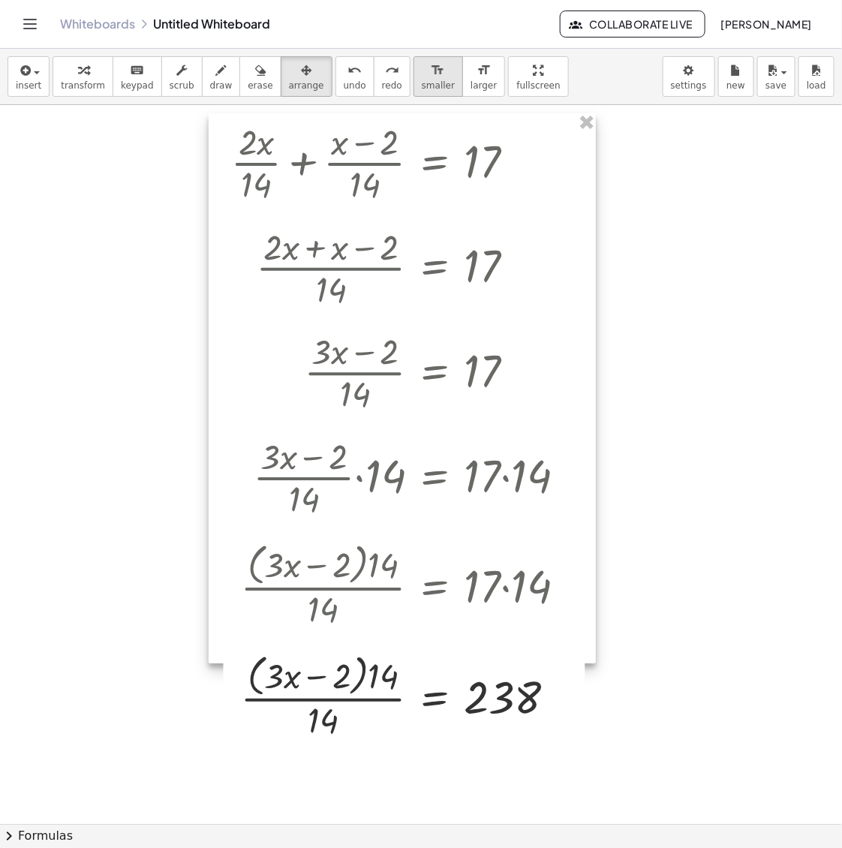
click at [422, 83] on span "smaller" at bounding box center [438, 85] width 33 height 11
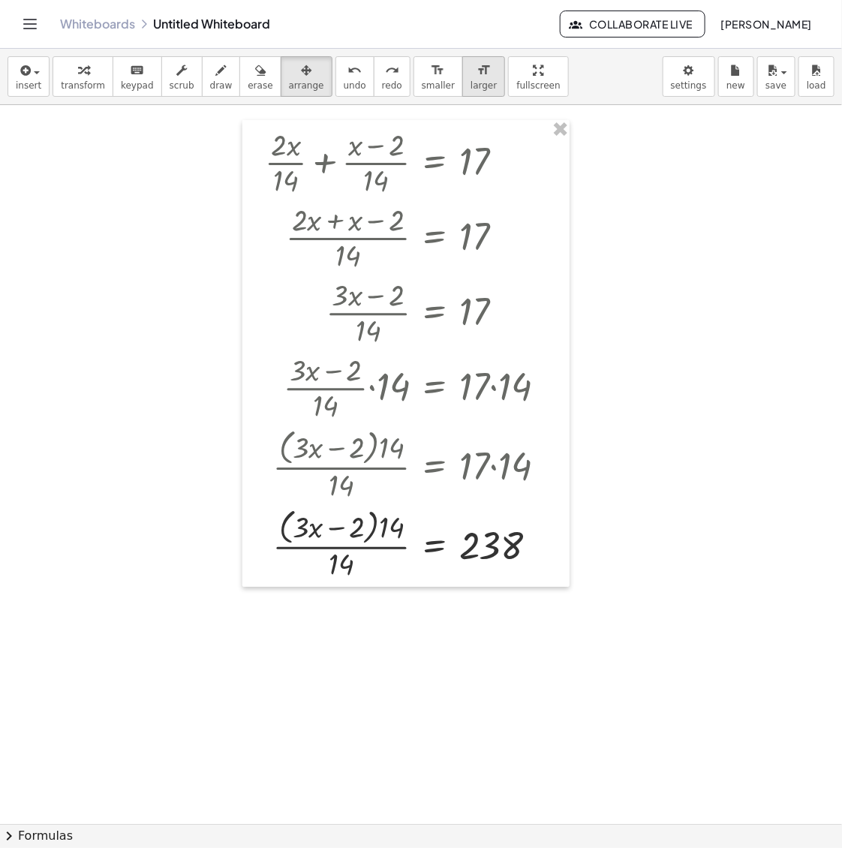
click at [471, 80] on span "larger" at bounding box center [484, 85] width 26 height 11
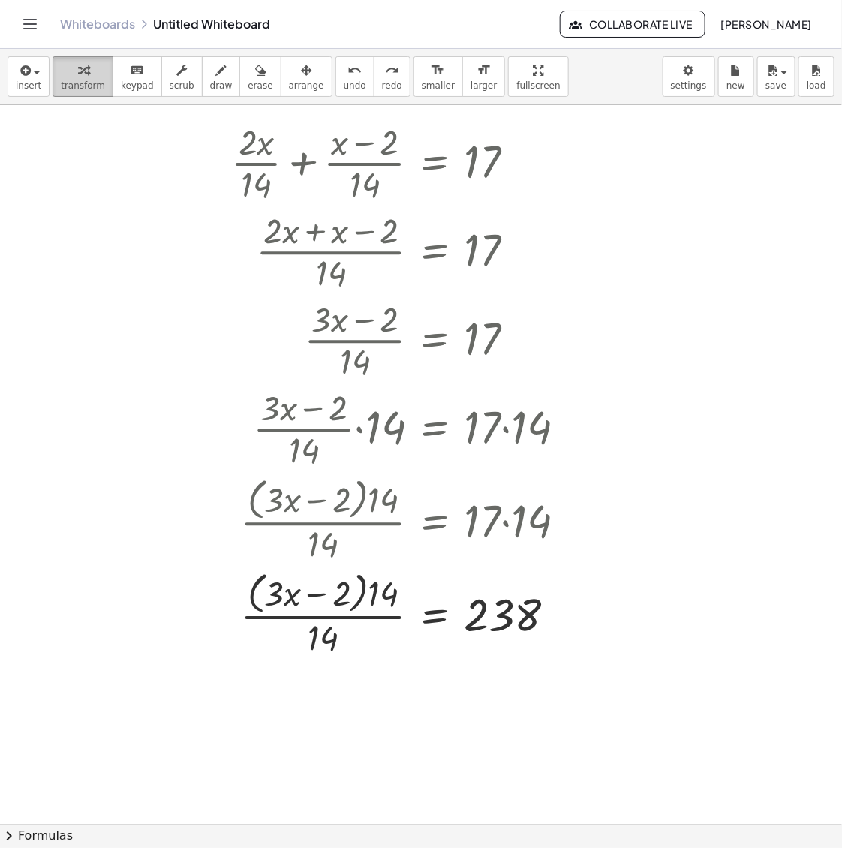
click at [86, 83] on span "transform" at bounding box center [83, 85] width 44 height 11
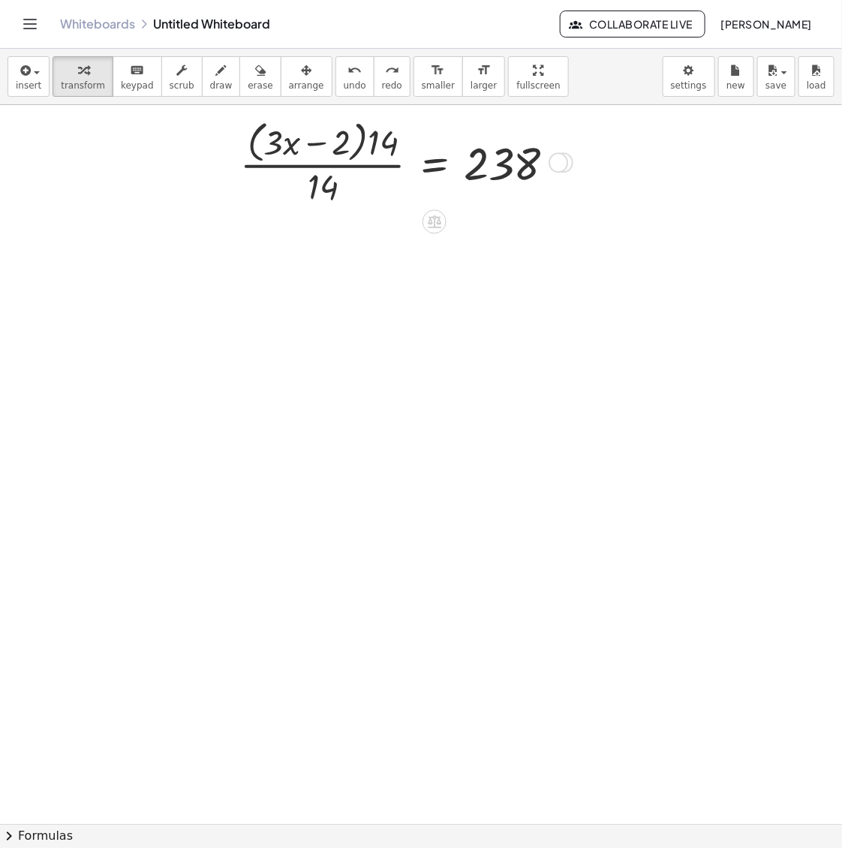
drag, startPoint x: 560, startPoint y: 603, endPoint x: 546, endPoint y: 113, distance: 489.6
click at [435, 163] on div "· x − 2 = · ( + ) · [DATE] 238" at bounding box center [435, 163] width 0 height 0
drag, startPoint x: 387, startPoint y: 145, endPoint x: 325, endPoint y: 201, distance: 83.4
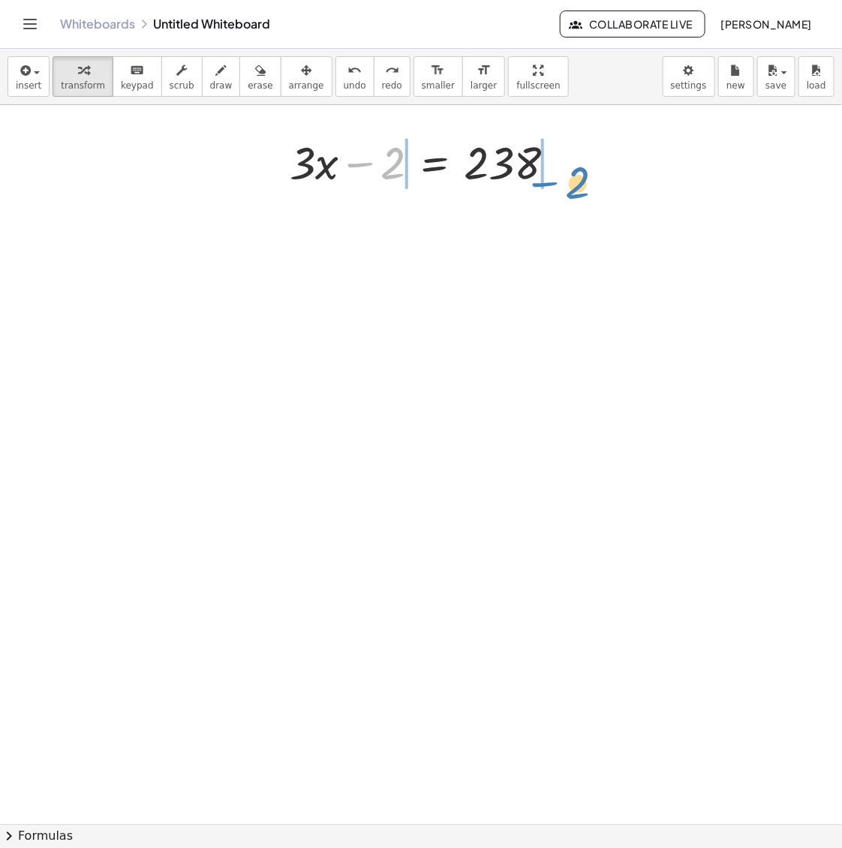
drag, startPoint x: 396, startPoint y: 170, endPoint x: 582, endPoint y: 186, distance: 186.1
click at [562, 175] on div at bounding box center [428, 161] width 426 height 60
click at [374, 175] on div at bounding box center [392, 161] width 354 height 60
drag, startPoint x: 377, startPoint y: 189, endPoint x: 513, endPoint y: 212, distance: 137.8
click at [513, 212] on div "+ · 2 · x · 14 + · ( + x − 2 ) · 14 = 17 · ( + · 2 · x + x − 2 ) · 14 = 17 · ( …" at bounding box center [444, 824] width 888 height 1438
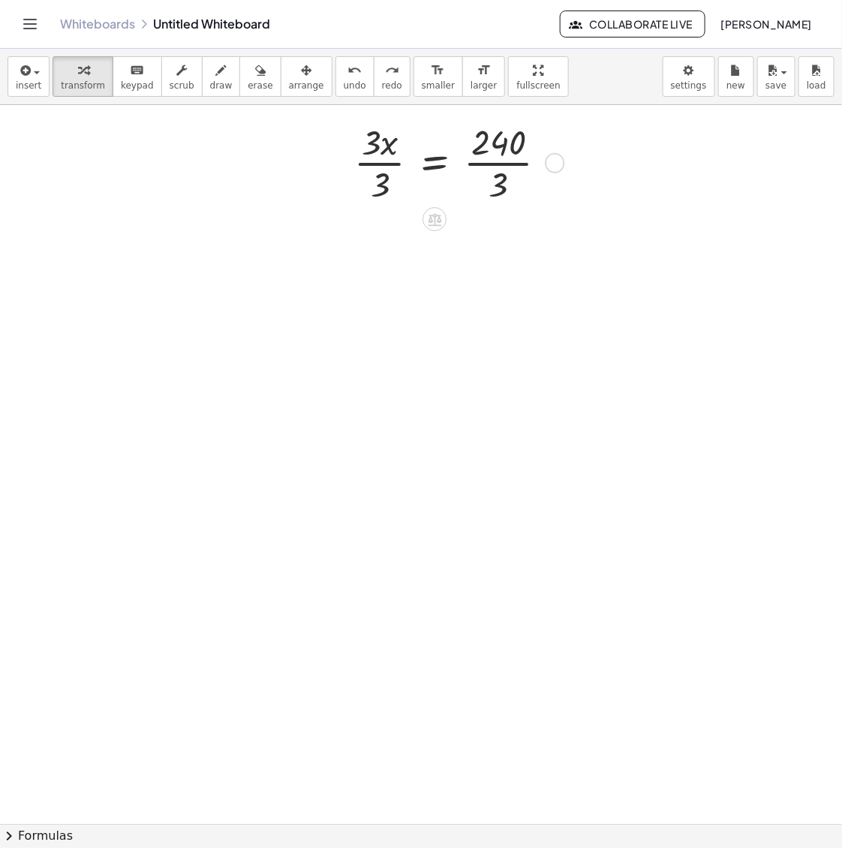
click at [501, 171] on div at bounding box center [457, 161] width 220 height 89
click at [365, 158] on div at bounding box center [447, 161] width 200 height 89
click at [390, 159] on div at bounding box center [447, 161] width 200 height 89
